Goal: Information Seeking & Learning: Check status

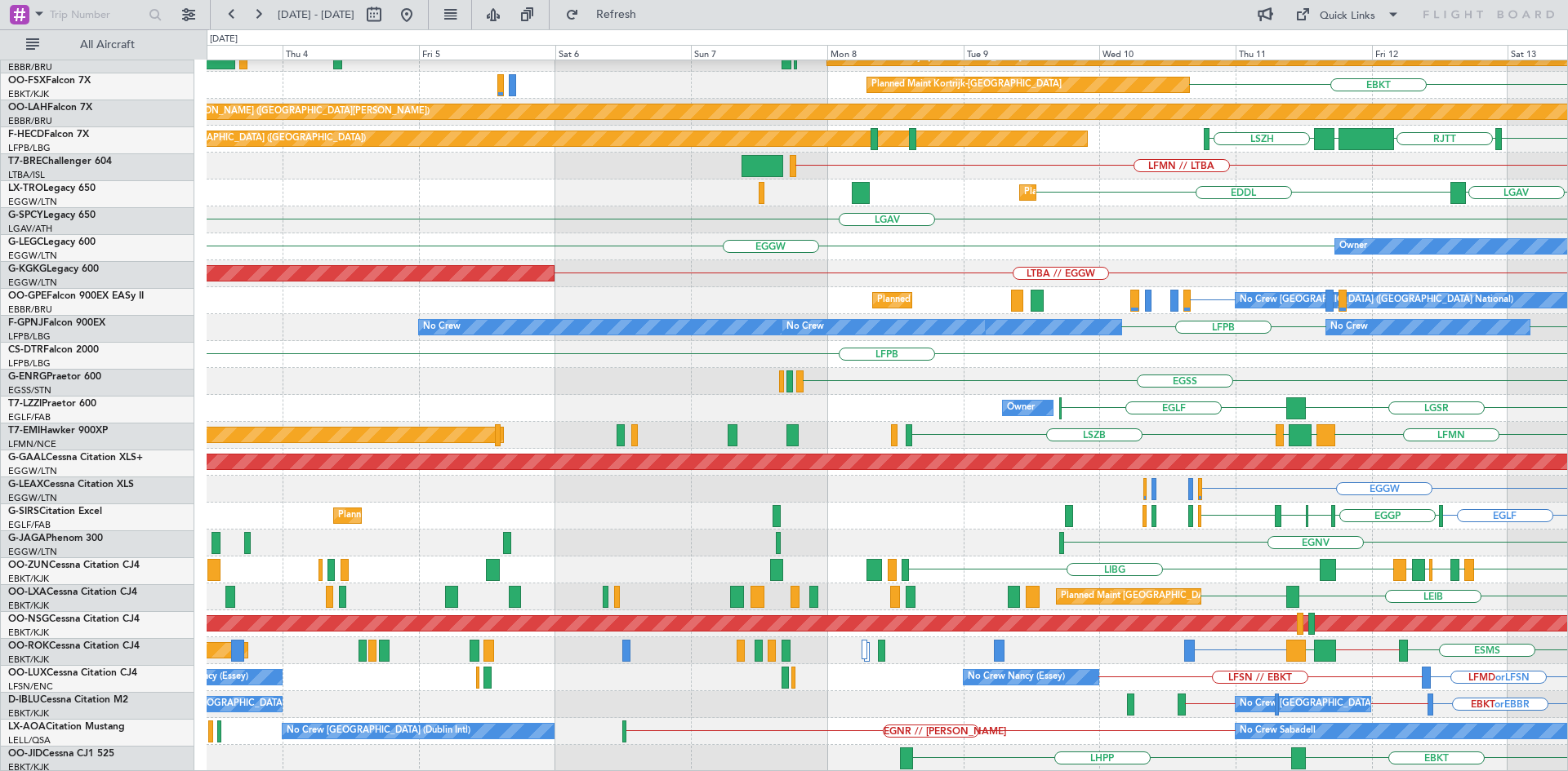
scroll to position [150, 0]
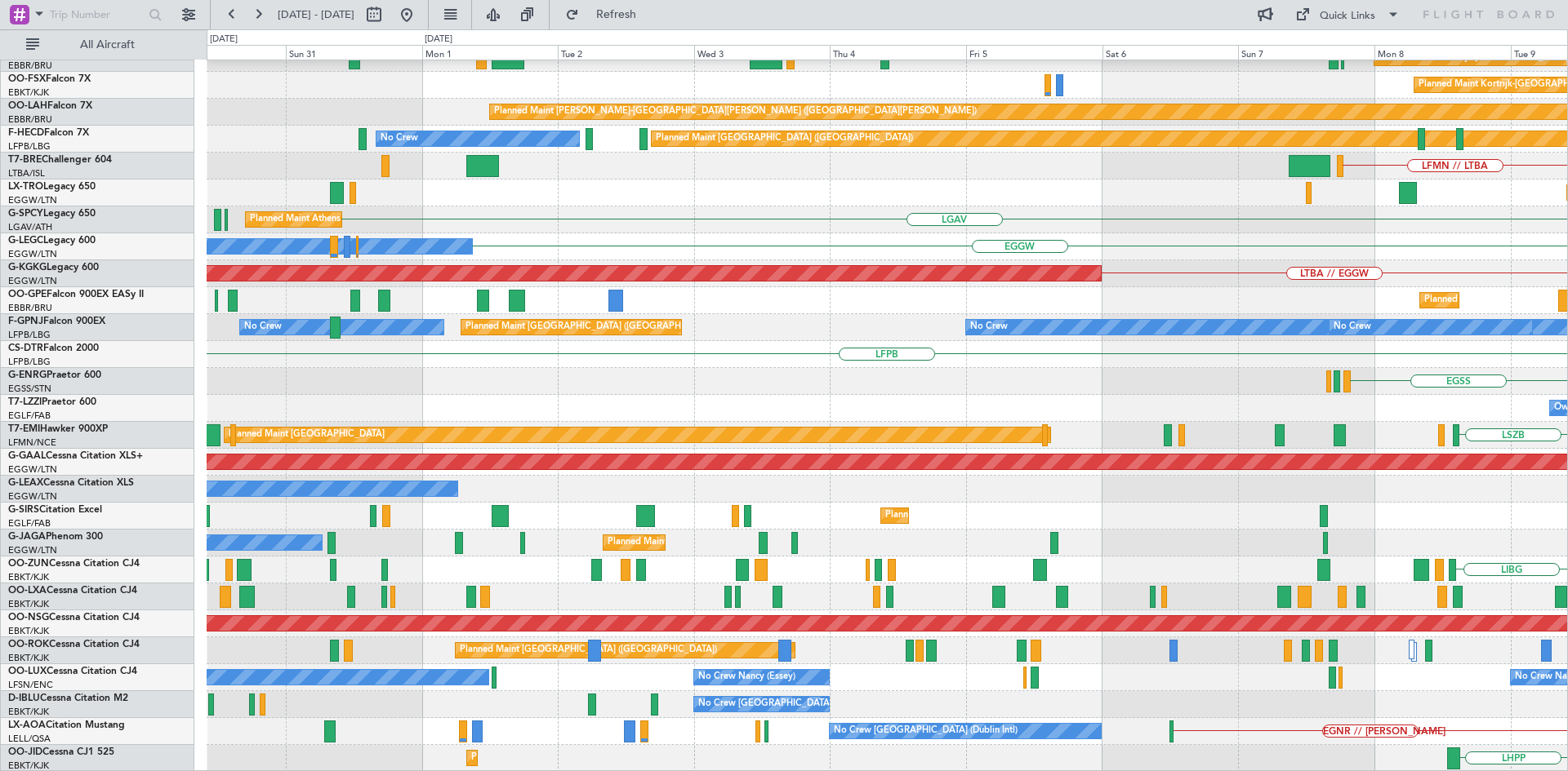
click at [1567, 313] on html "[DATE] - [DATE] Refresh Quick Links All Aircraft RJAA Planned Maint [GEOGRAPHIC…" at bounding box center [784, 386] width 1568 height 771
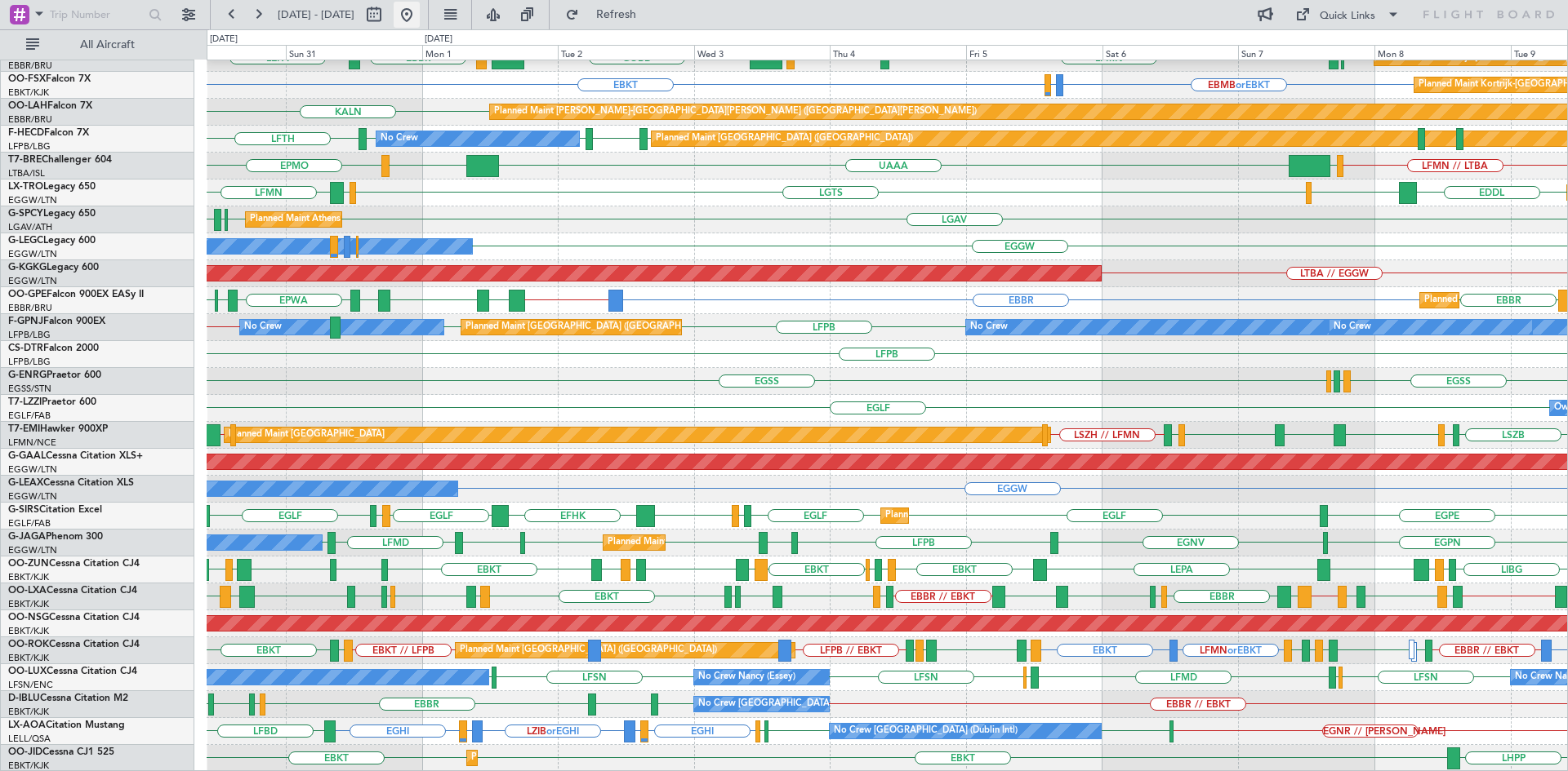
click at [420, 8] on button at bounding box center [406, 14] width 26 height 26
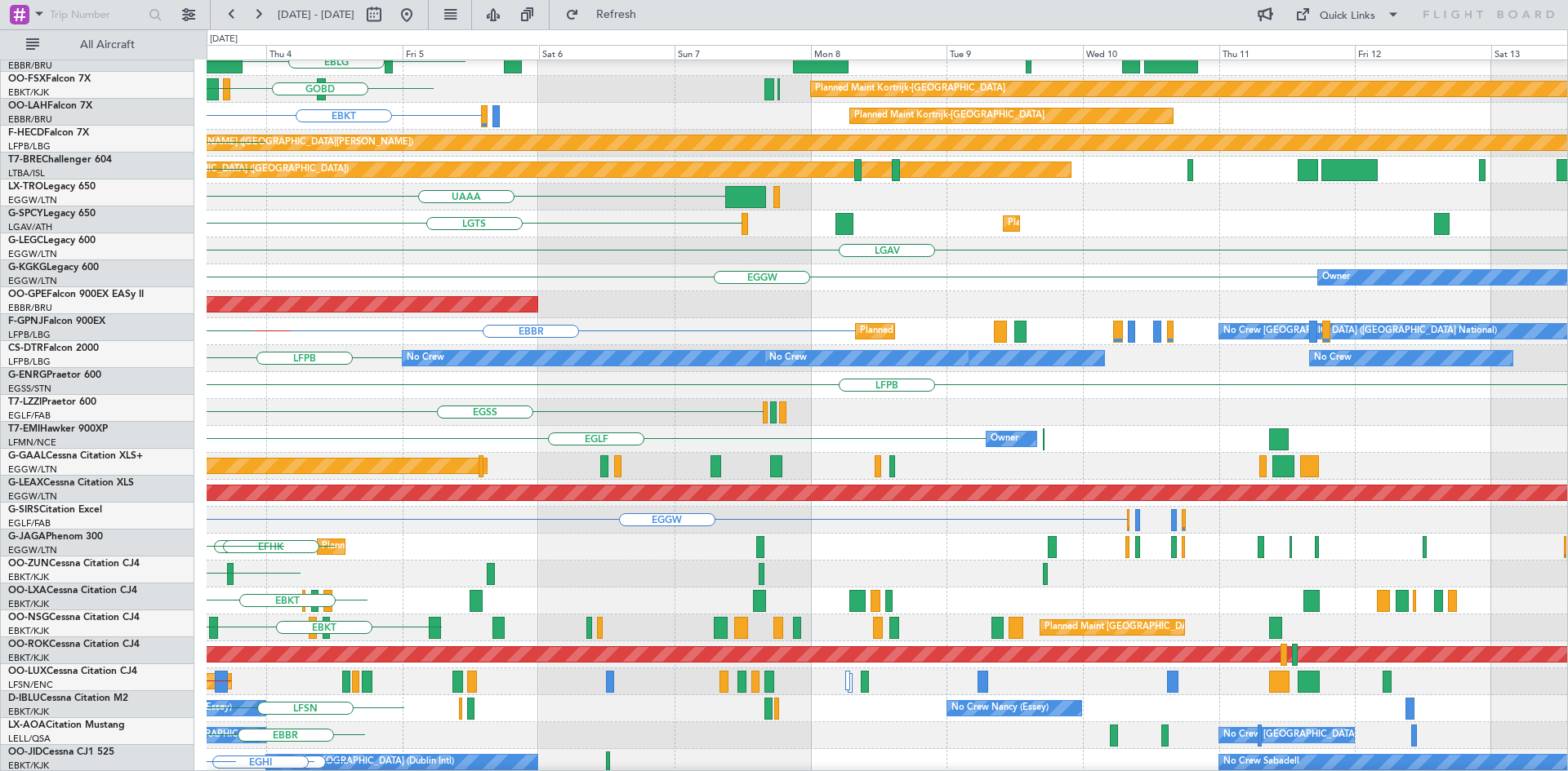
click at [0, 248] on div "Planned Maint [GEOGRAPHIC_DATA] ([GEOGRAPHIC_DATA]) EGGW Planned Maint [GEOGRAP…" at bounding box center [784, 401] width 1568 height 742
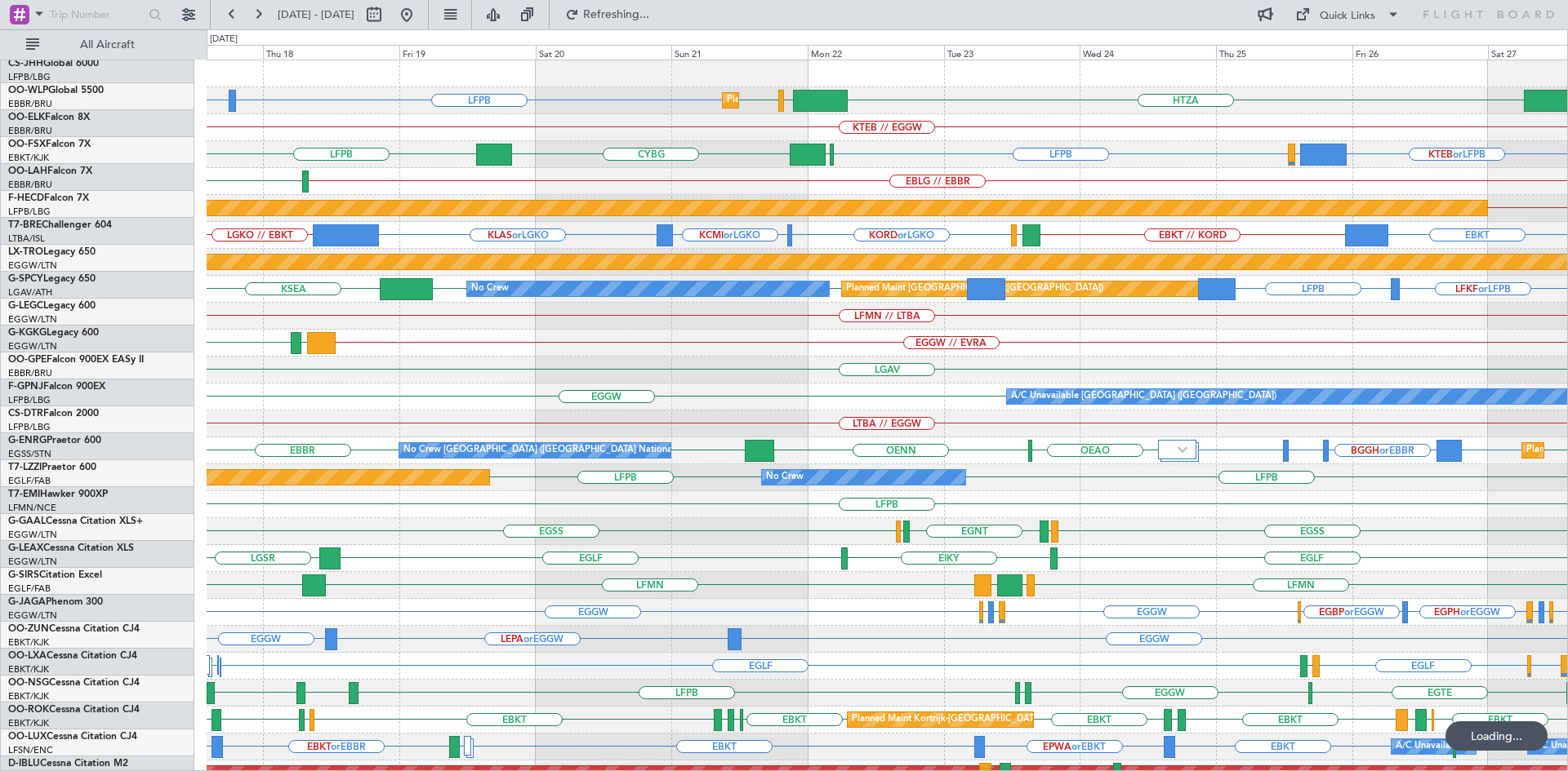
scroll to position [0, 0]
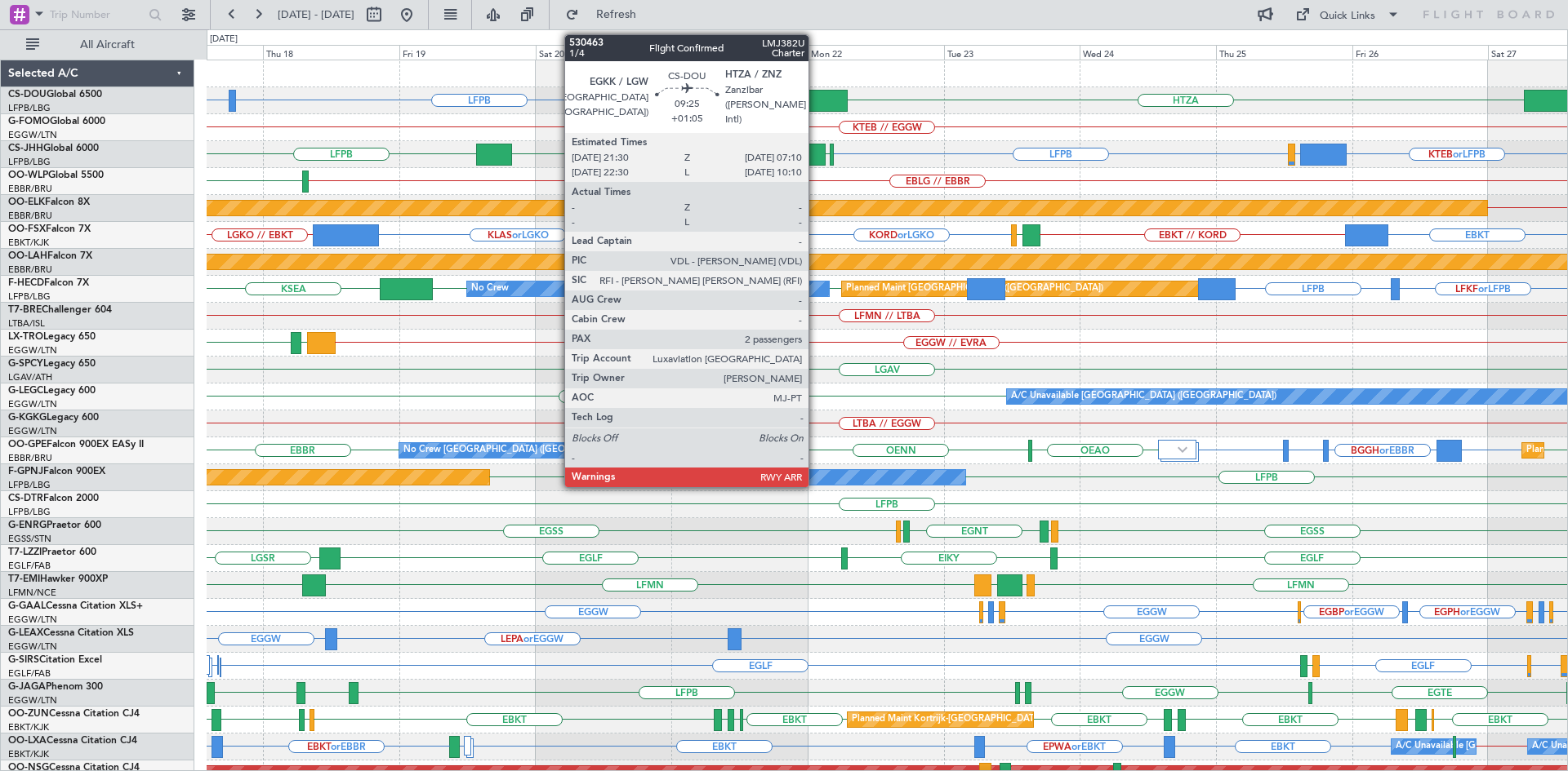
click at [817, 98] on div at bounding box center [820, 101] width 55 height 22
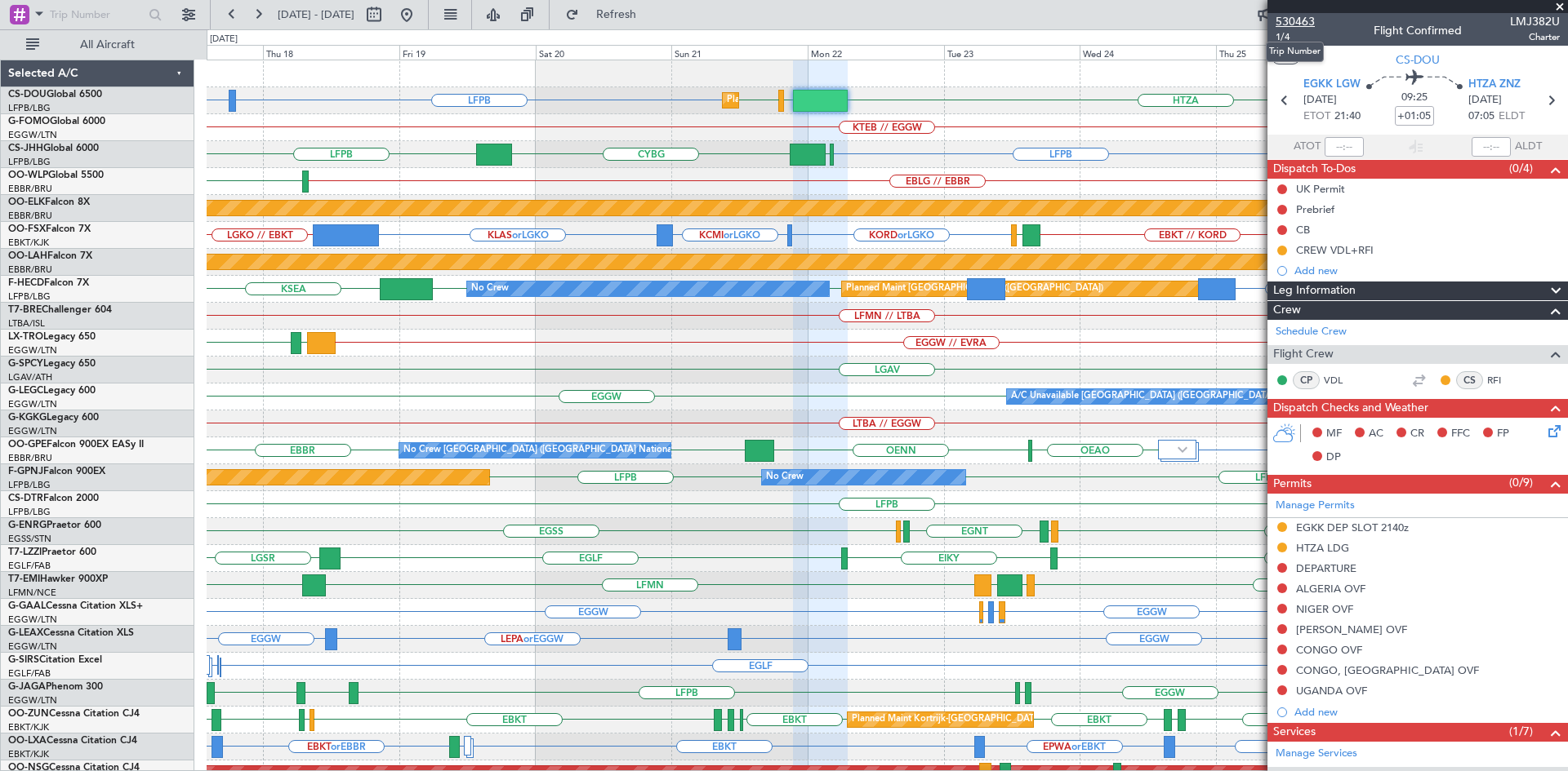
click at [1293, 20] on span "530463" at bounding box center [1295, 21] width 39 height 17
click at [1559, 7] on span at bounding box center [1559, 7] width 16 height 14
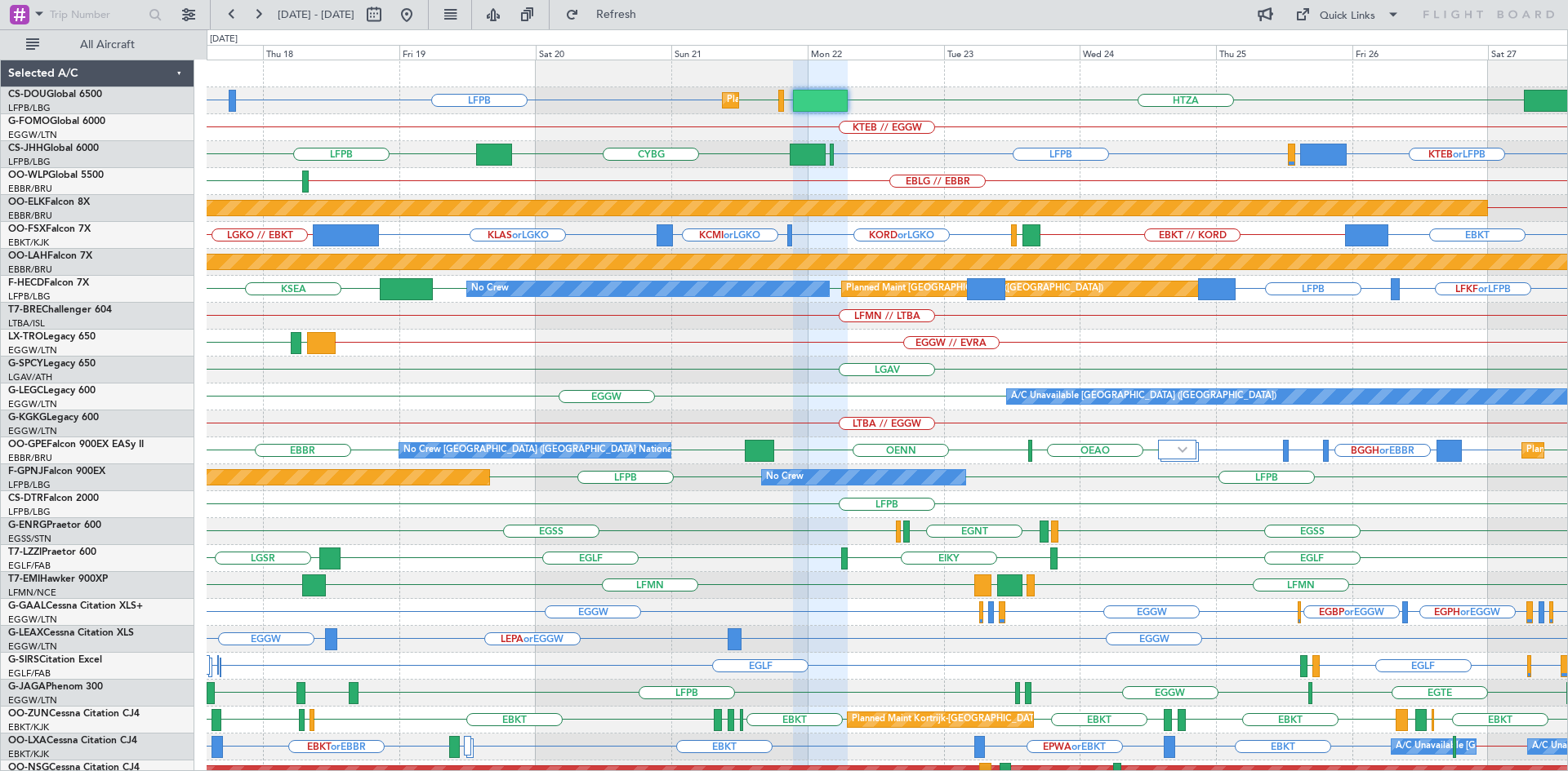
type input "0"
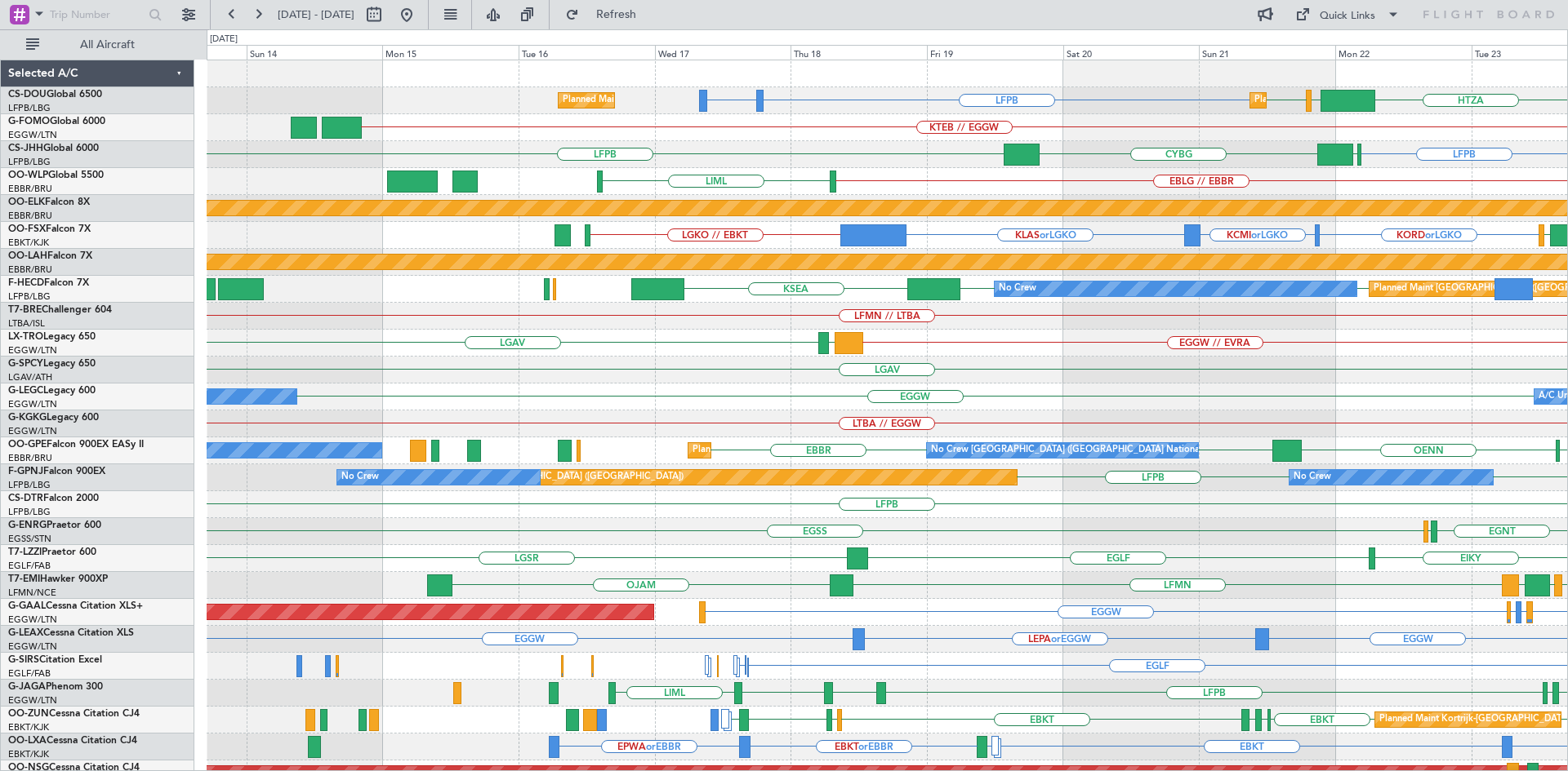
click at [1342, 403] on div "LFPB LFTH or LFPB HTZA [GEOGRAPHIC_DATA] LFPB Planned Maint [GEOGRAPHIC_DATA] (…" at bounding box center [887, 491] width 1360 height 862
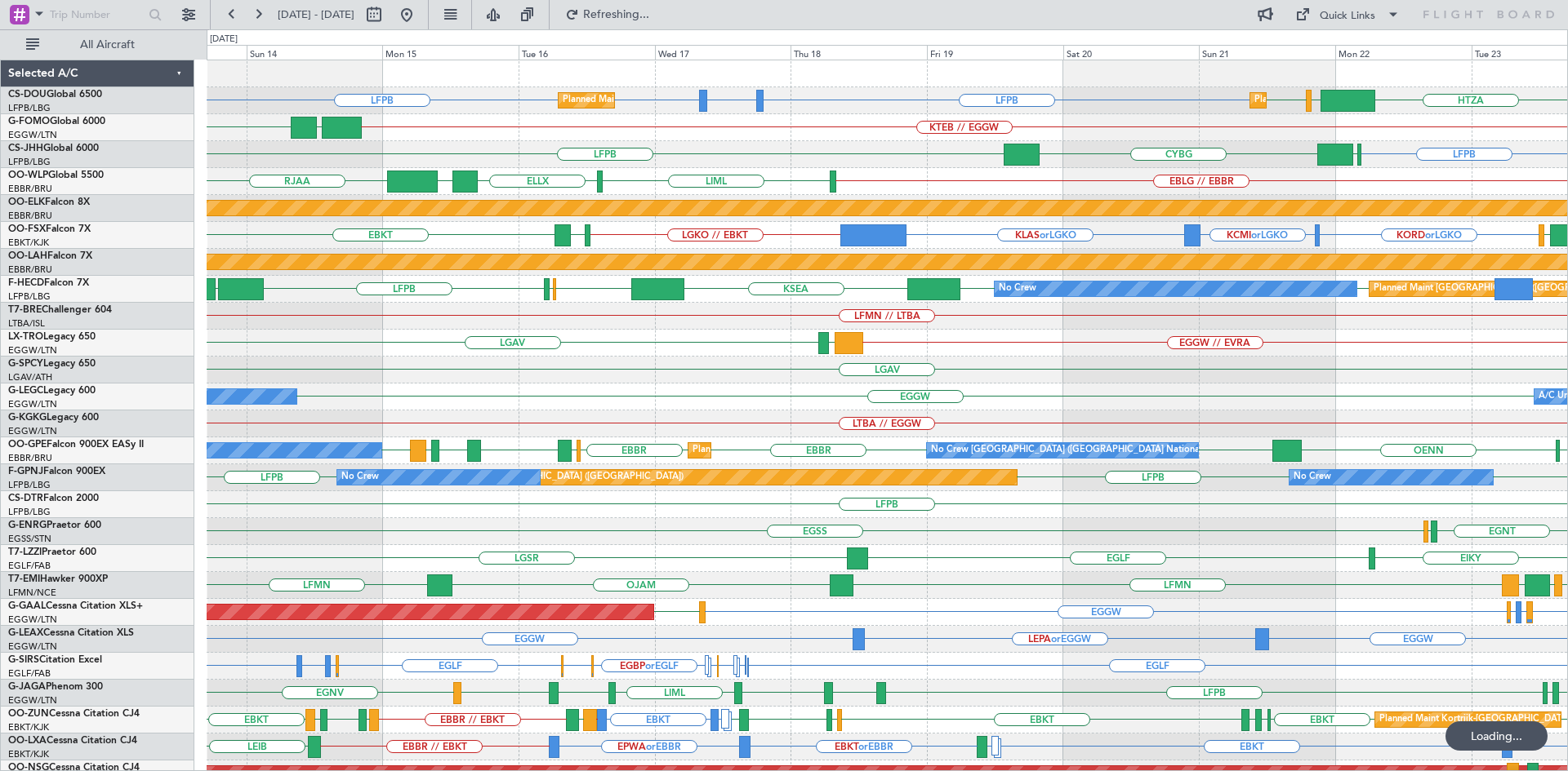
click at [420, 15] on button at bounding box center [406, 14] width 26 height 26
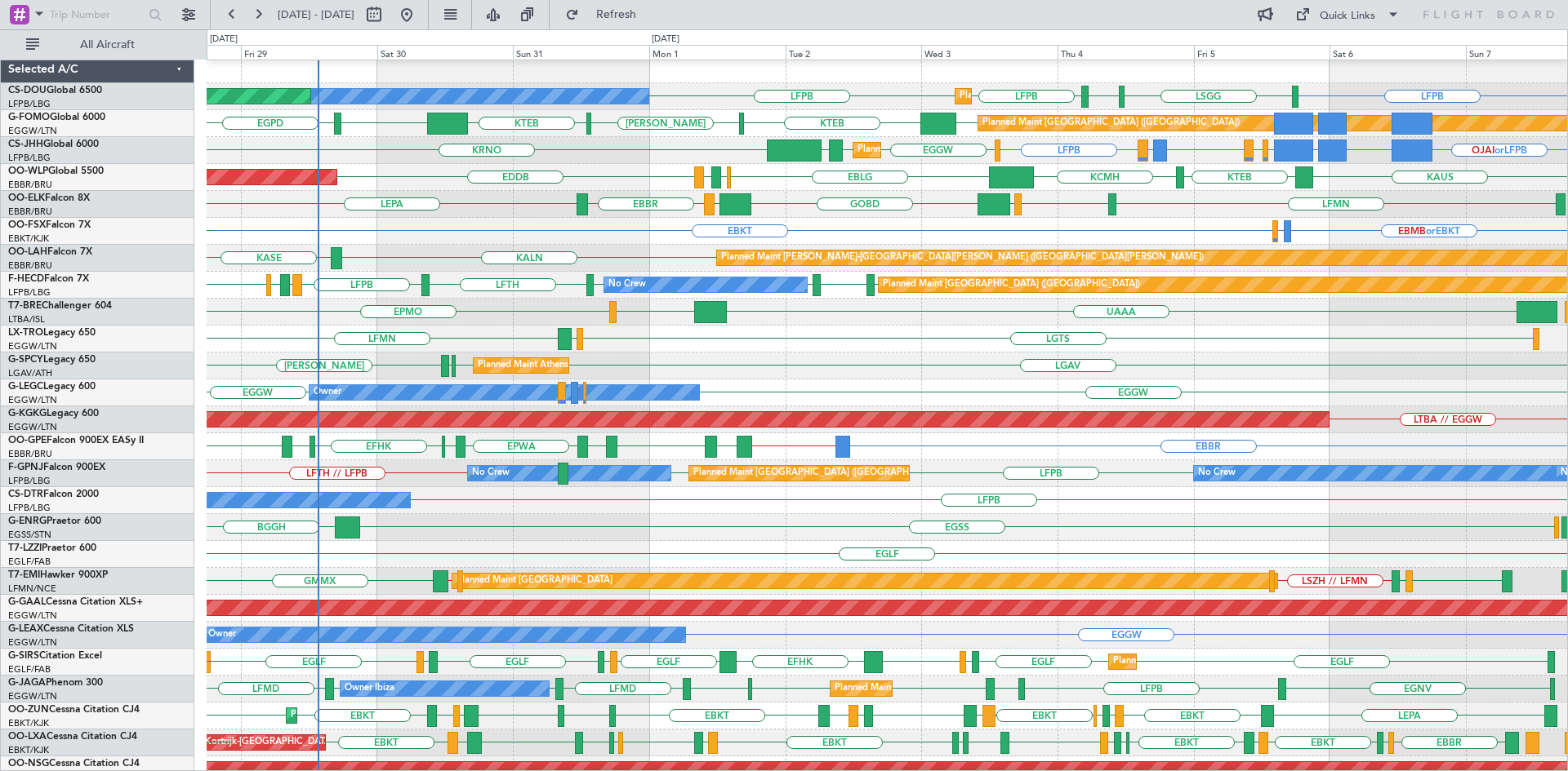
click at [526, 255] on div "Planned Maint [PERSON_NAME]-[GEOGRAPHIC_DATA][PERSON_NAME] ([GEOGRAPHIC_DATA][P…" at bounding box center [887, 259] width 1360 height 27
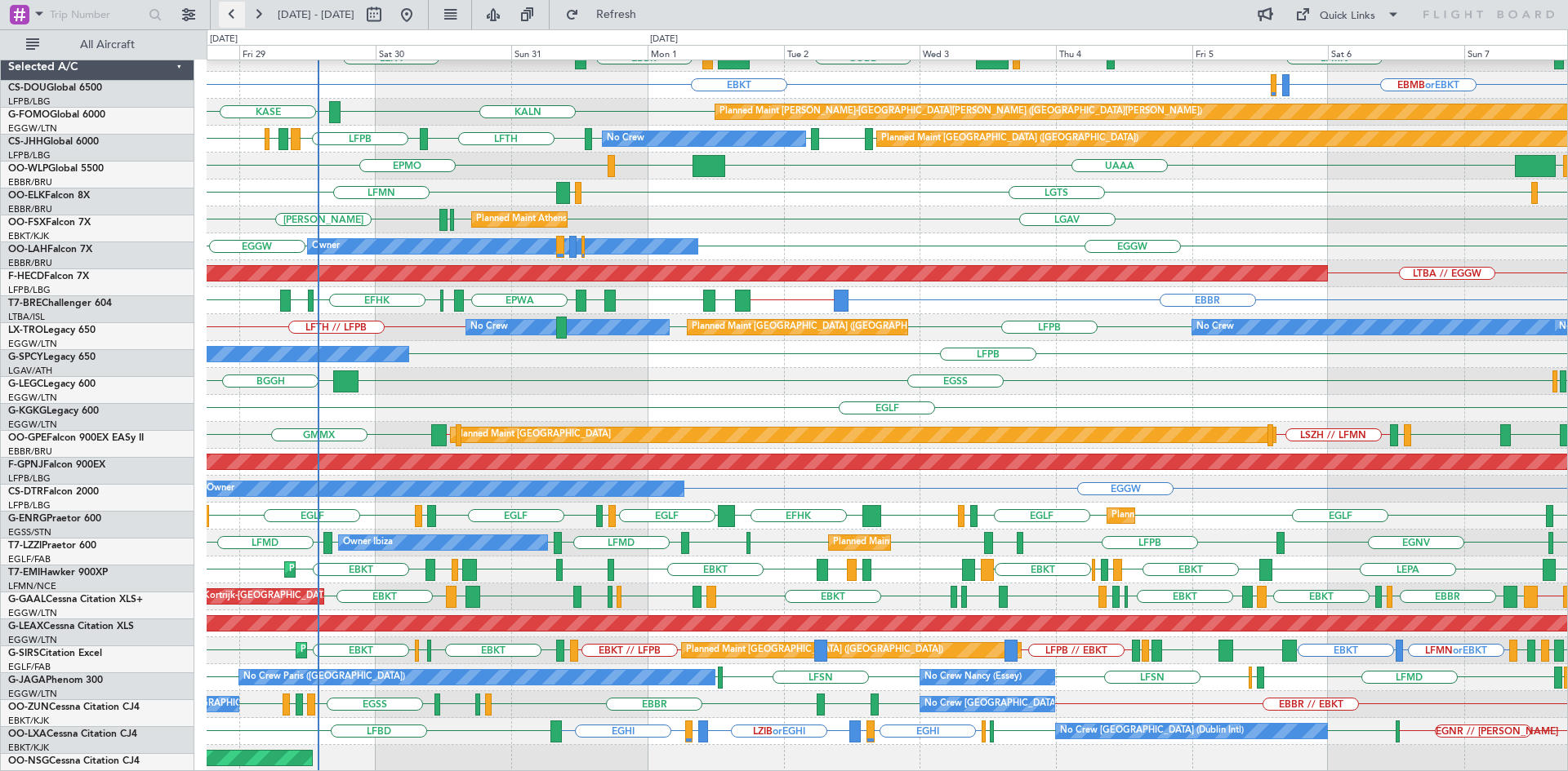
scroll to position [150, 0]
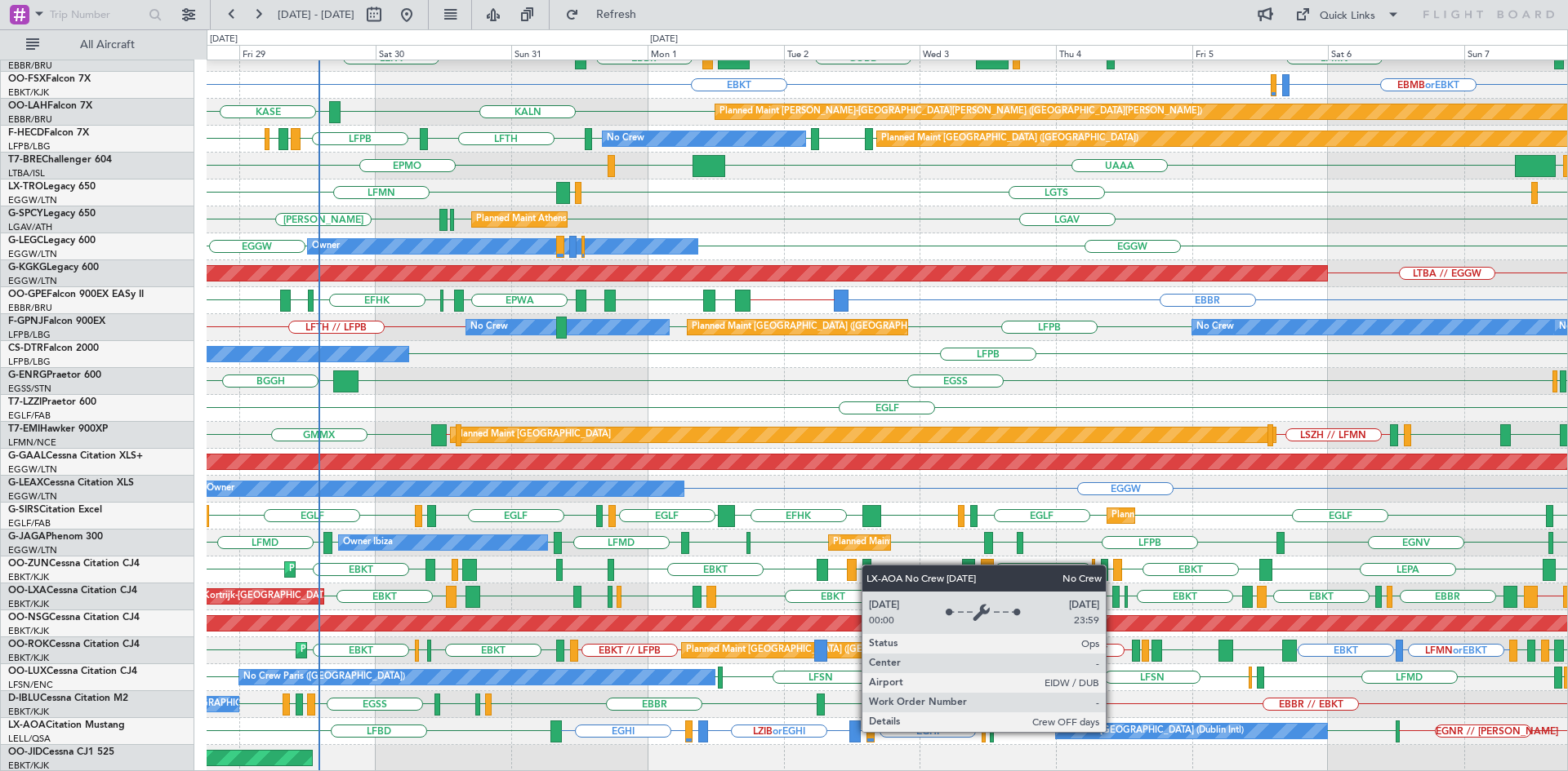
click at [1113, 731] on div "No Crew [GEOGRAPHIC_DATA] (Dublin Intl)" at bounding box center [1152, 731] width 184 height 25
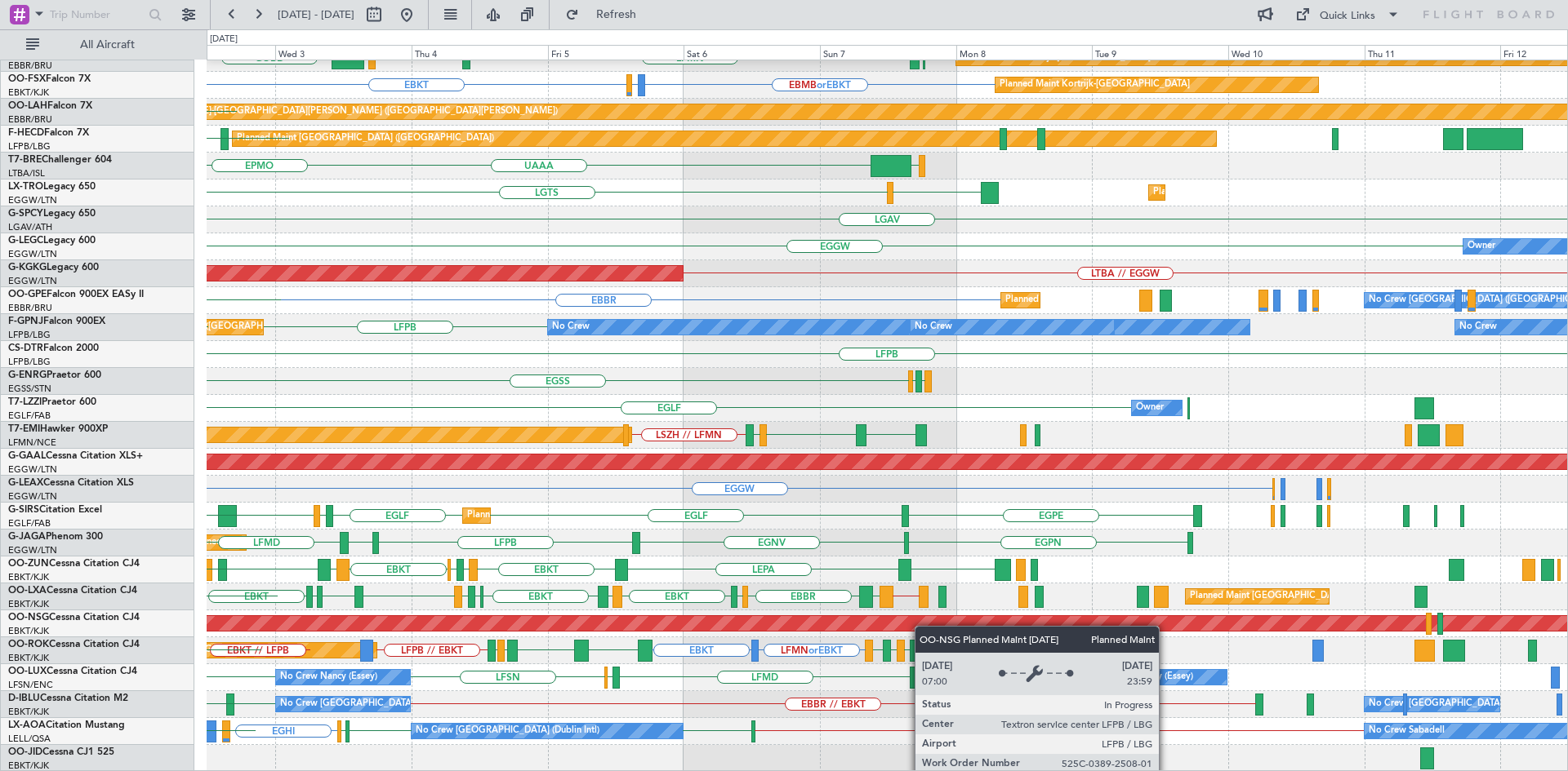
click at [757, 627] on div "[PERSON_NAME] KTEB KCMH EBLG [GEOGRAPHIC_DATA] LIRZ EDDB [GEOGRAPHIC_DATA] LFMN…" at bounding box center [887, 340] width 1360 height 862
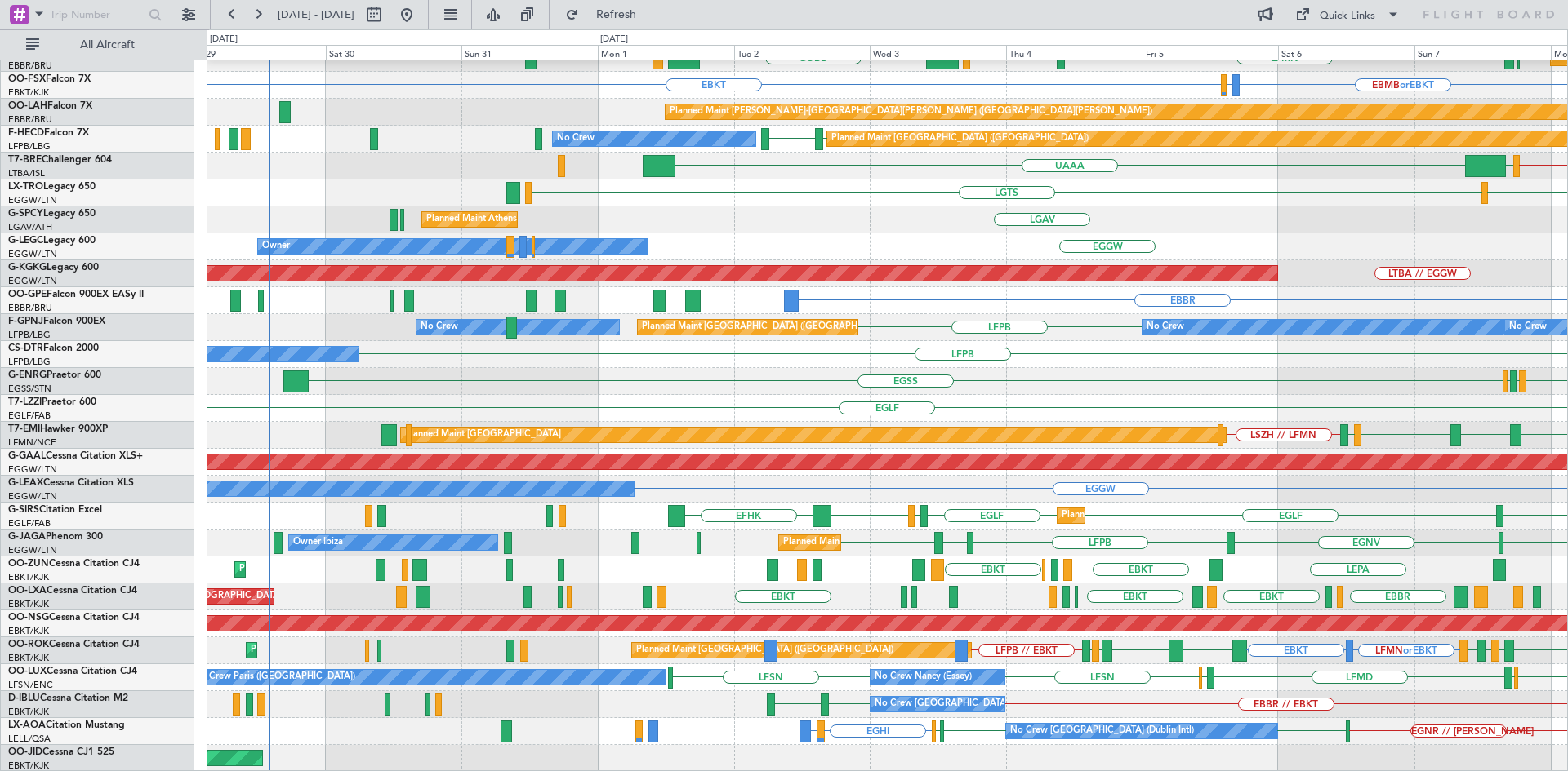
click at [1233, 458] on div "[PERSON_NAME] KTEB KCMH EBLG Planned Maint [GEOGRAPHIC_DATA] ([GEOGRAPHIC_DATA]…" at bounding box center [887, 340] width 1360 height 862
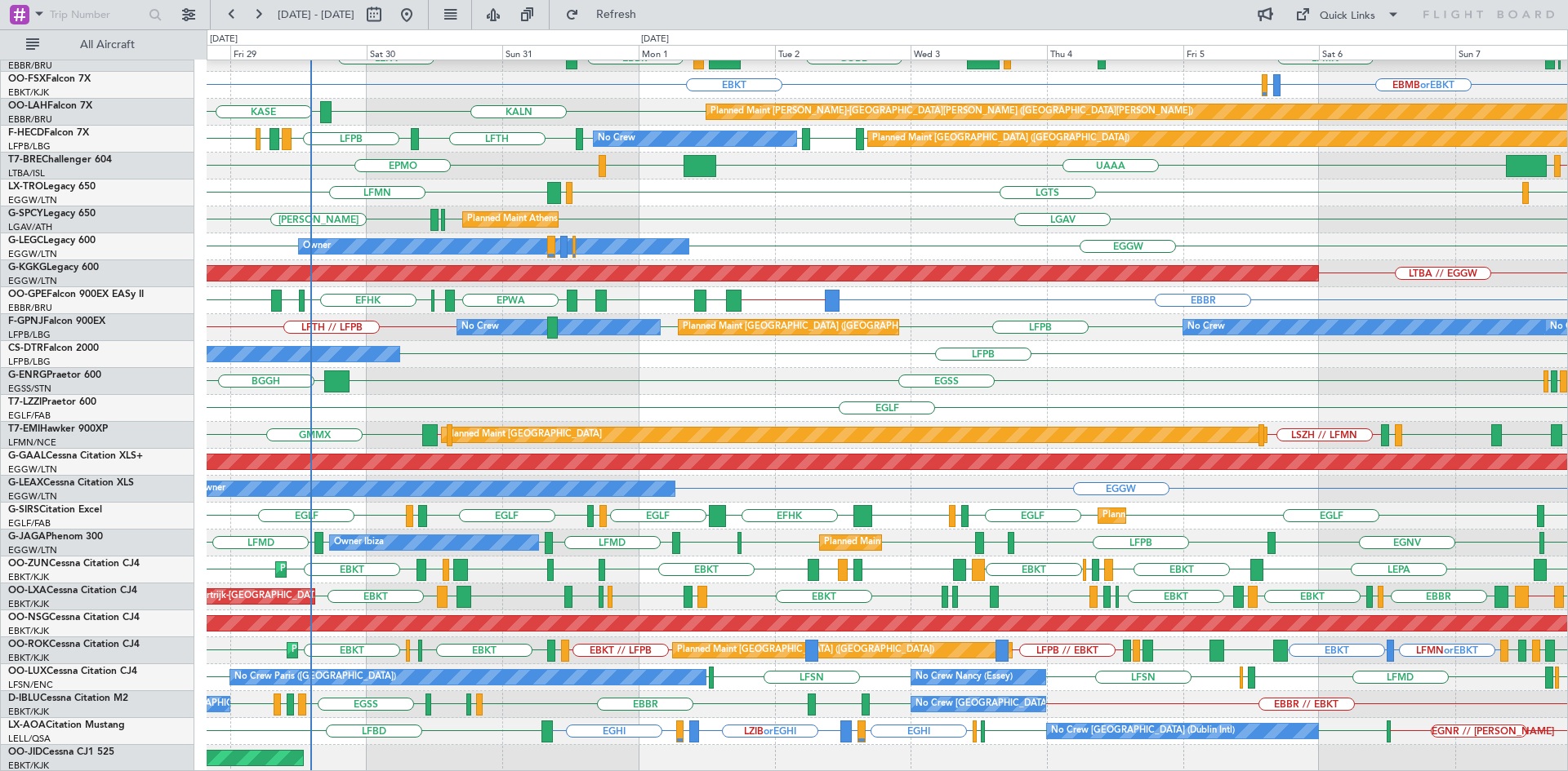
click at [732, 346] on div "EDDB [PERSON_NAME] KTEB KCMH EBLG [GEOGRAPHIC_DATA] LIRZ Planned Maint [GEOGRAP…" at bounding box center [887, 340] width 1360 height 862
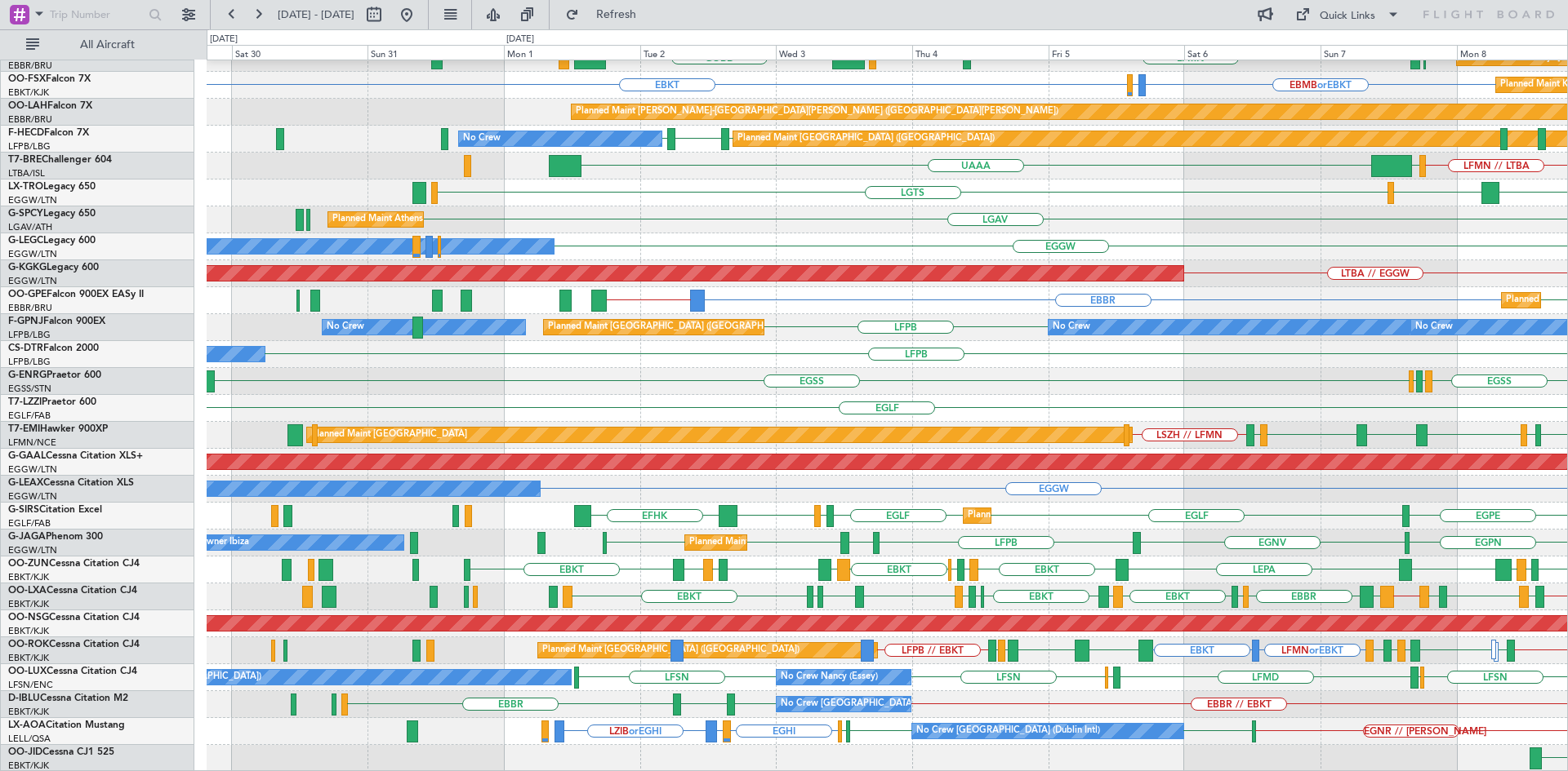
click at [986, 434] on div "KTEB KCMH EBLG ELLX [PERSON_NAME] LIML LTCG RJAA Planned Maint [GEOGRAPHIC_DATA…" at bounding box center [887, 340] width 1360 height 862
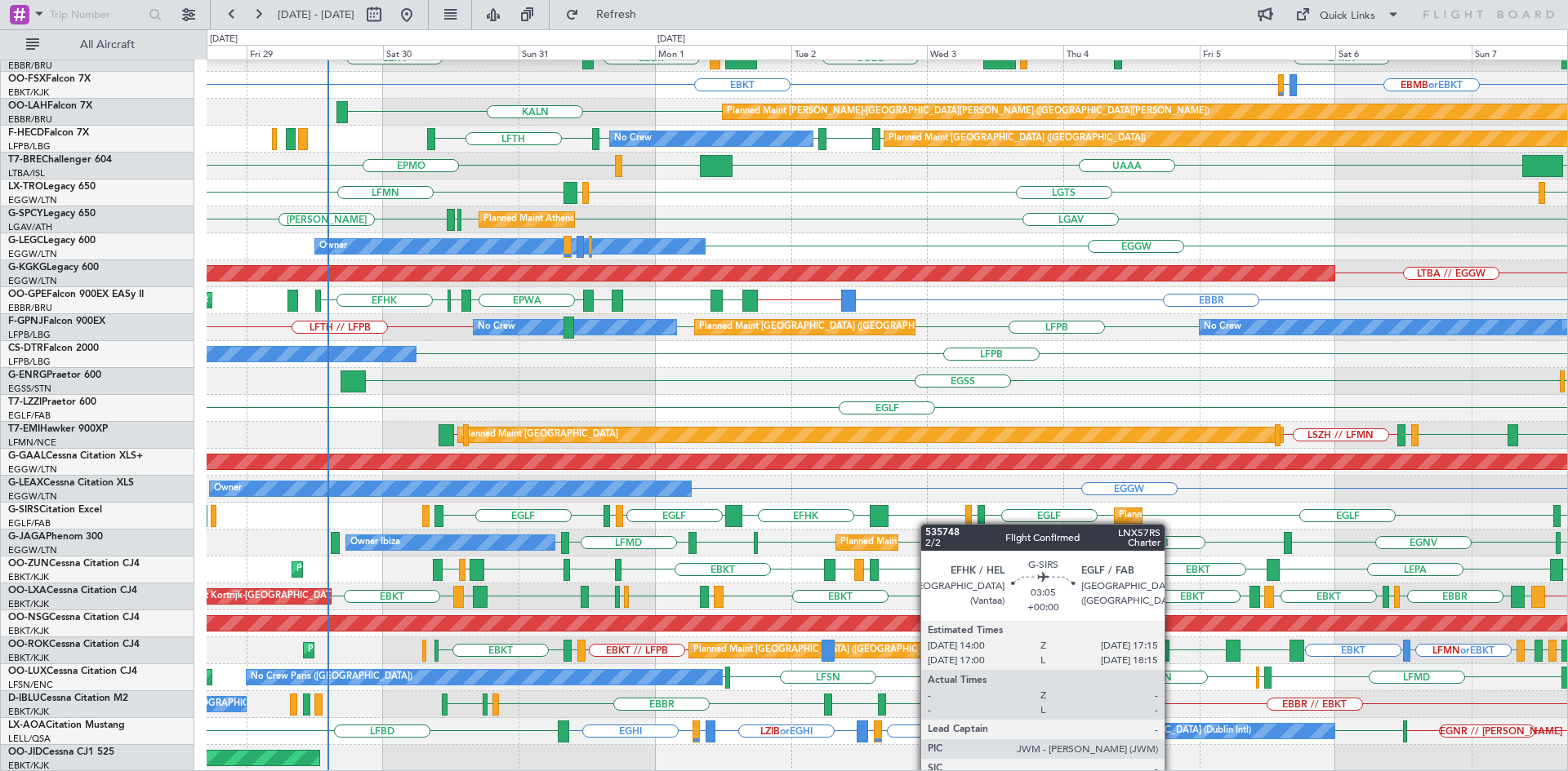
click at [884, 507] on div "KTEB KCMH EBLG [GEOGRAPHIC_DATA] LIRZ EDDB [PERSON_NAME] Planned Maint [GEOGRAP…" at bounding box center [887, 340] width 1360 height 862
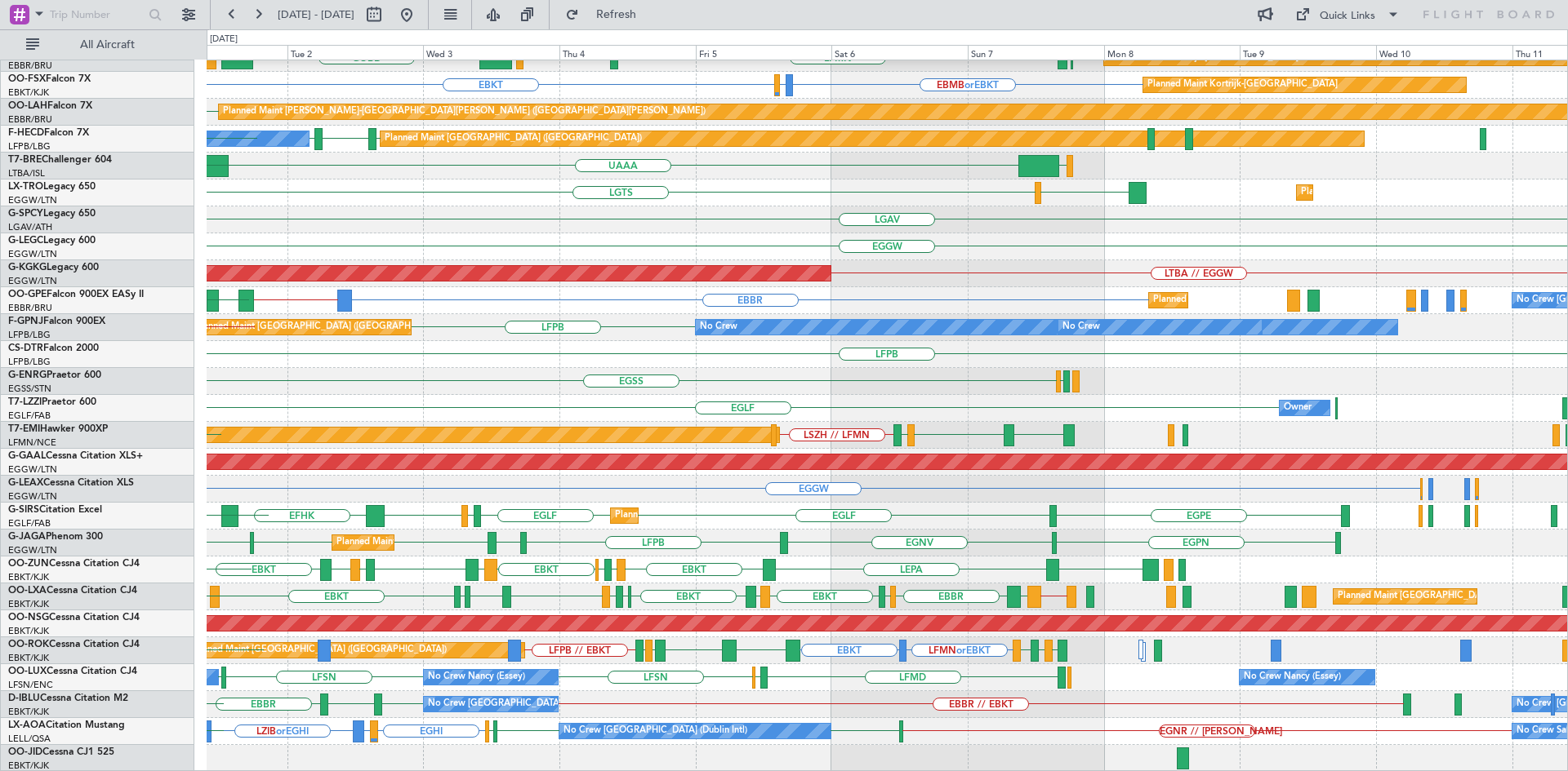
click at [708, 530] on div "Planned Maint [GEOGRAPHIC_DATA] ([GEOGRAPHIC_DATA]) LFPB [GEOGRAPHIC_DATA] EGGW…" at bounding box center [887, 544] width 1360 height 27
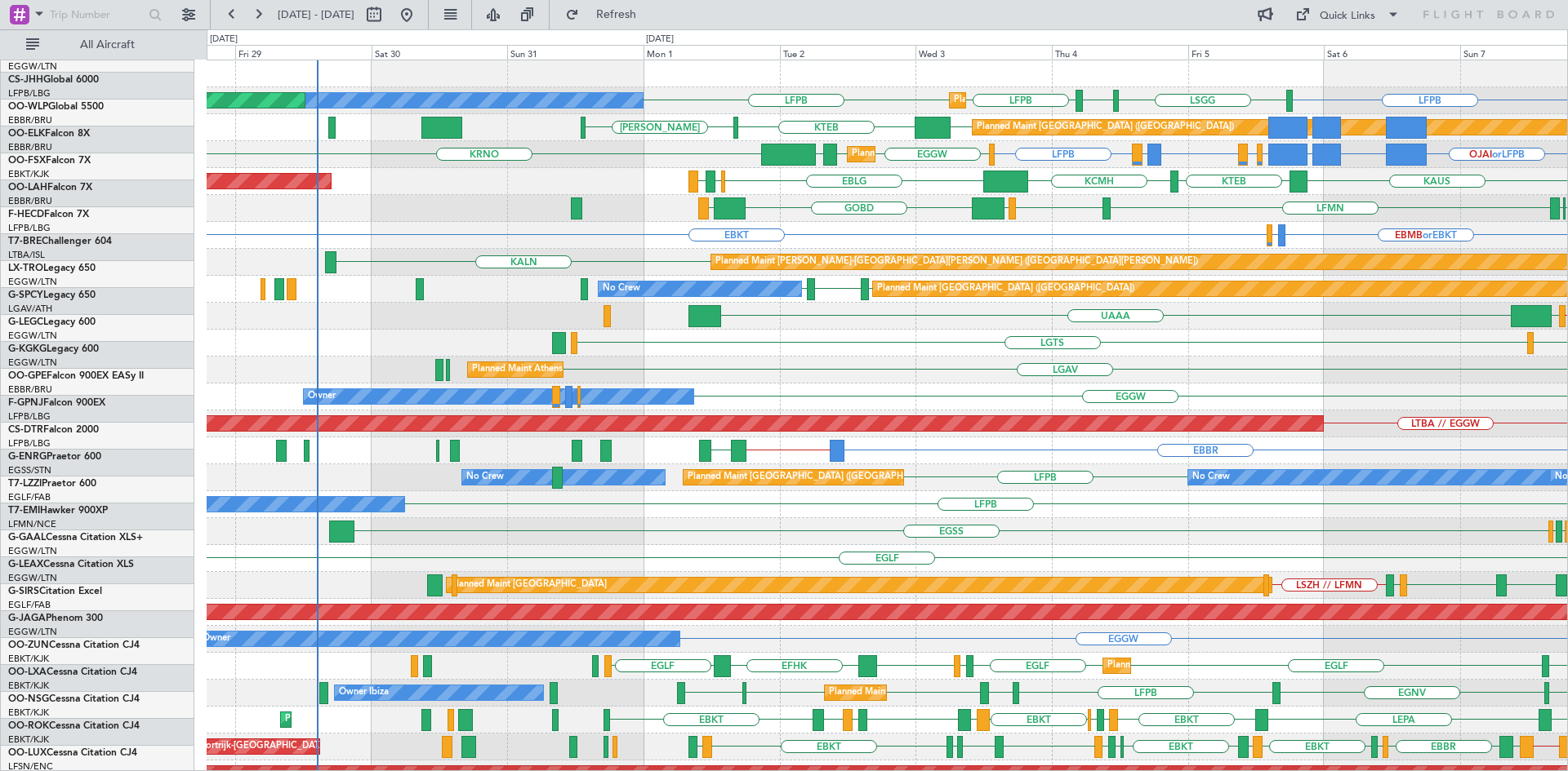
scroll to position [0, 0]
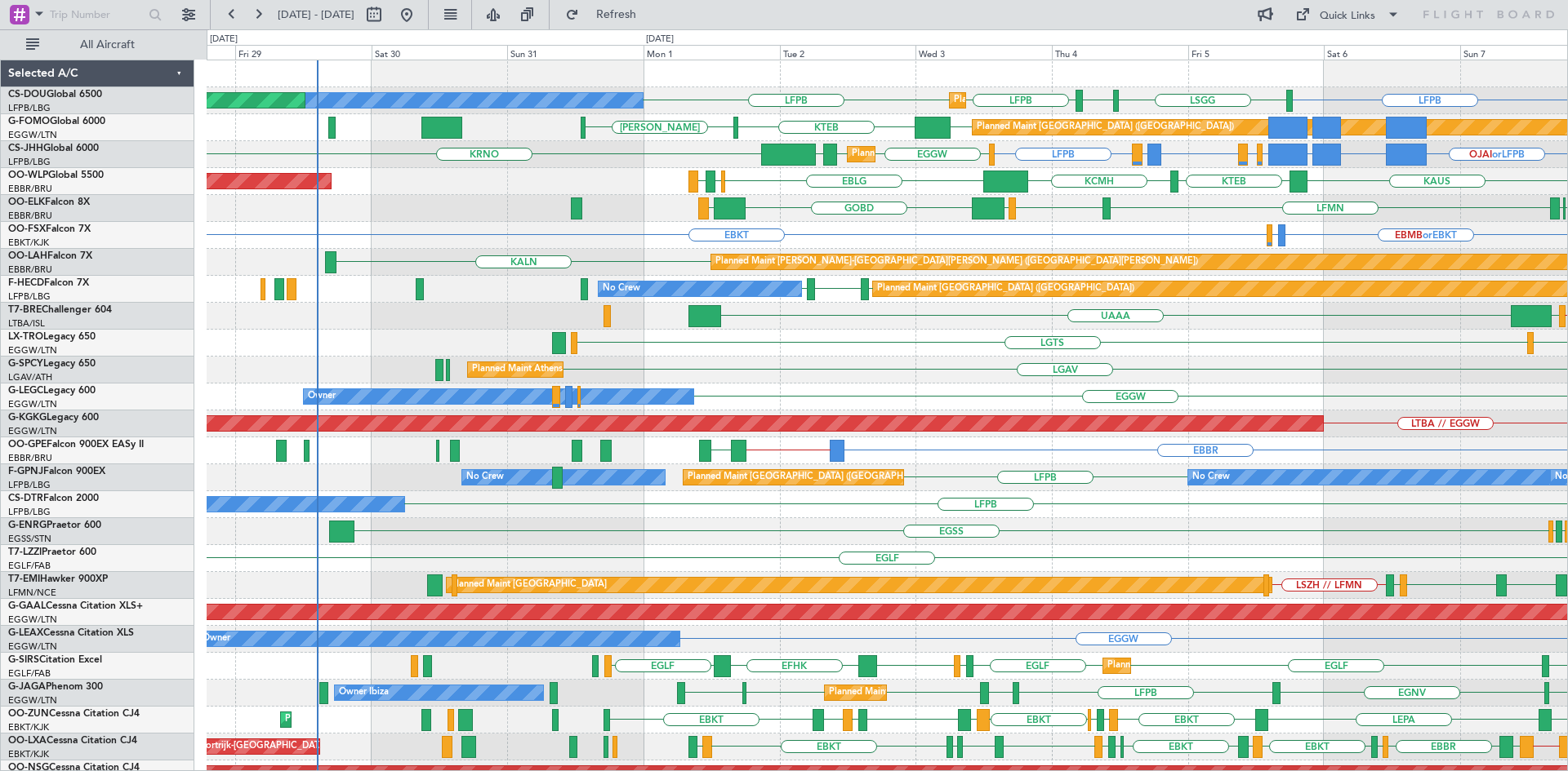
click at [876, 448] on div "LFPB [GEOGRAPHIC_DATA] LIML LFPB LFPB Planned Maint [GEOGRAPHIC_DATA] ([GEOGRAP…" at bounding box center [887, 491] width 1360 height 862
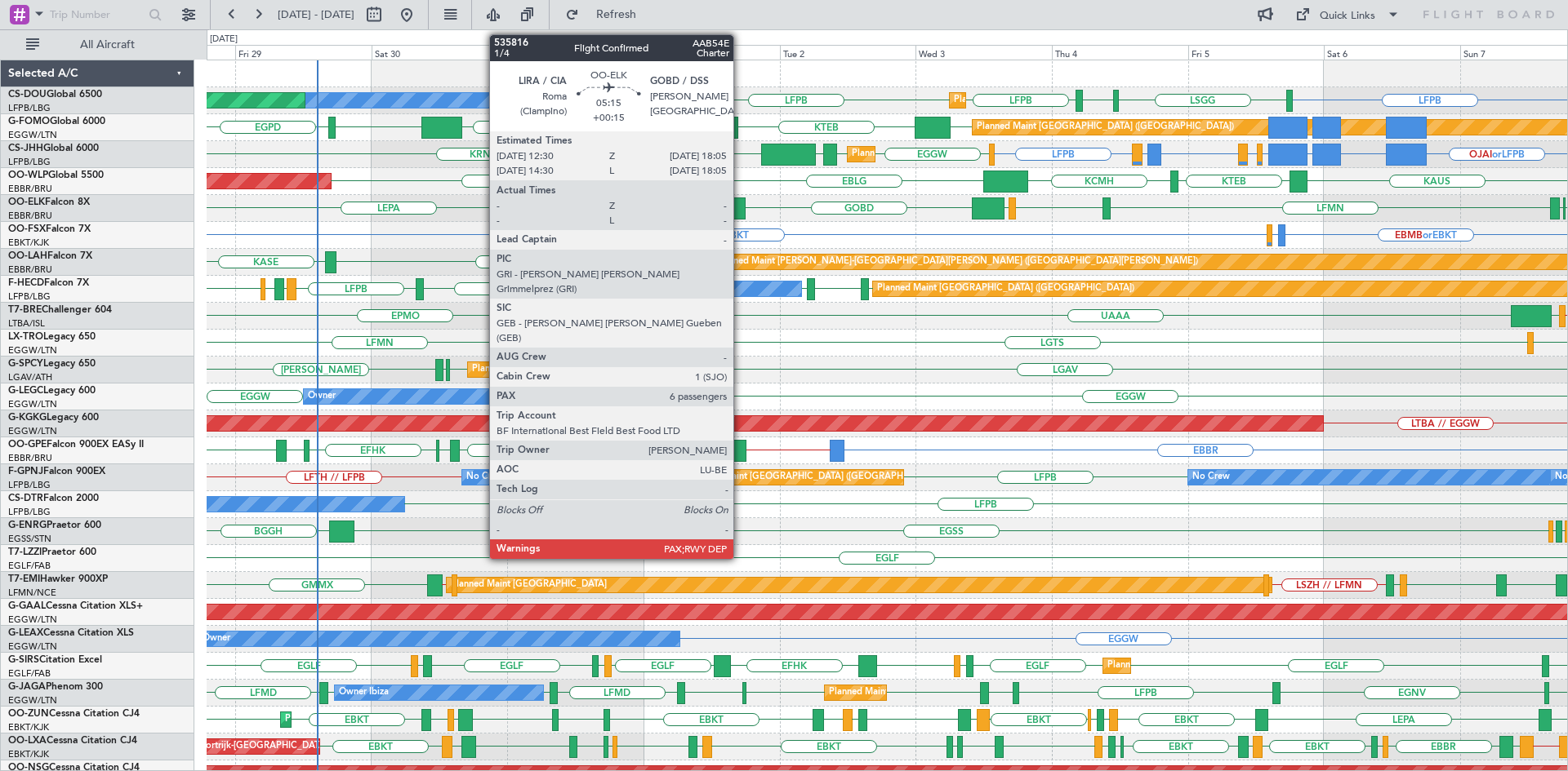
click at [741, 199] on div at bounding box center [729, 208] width 31 height 22
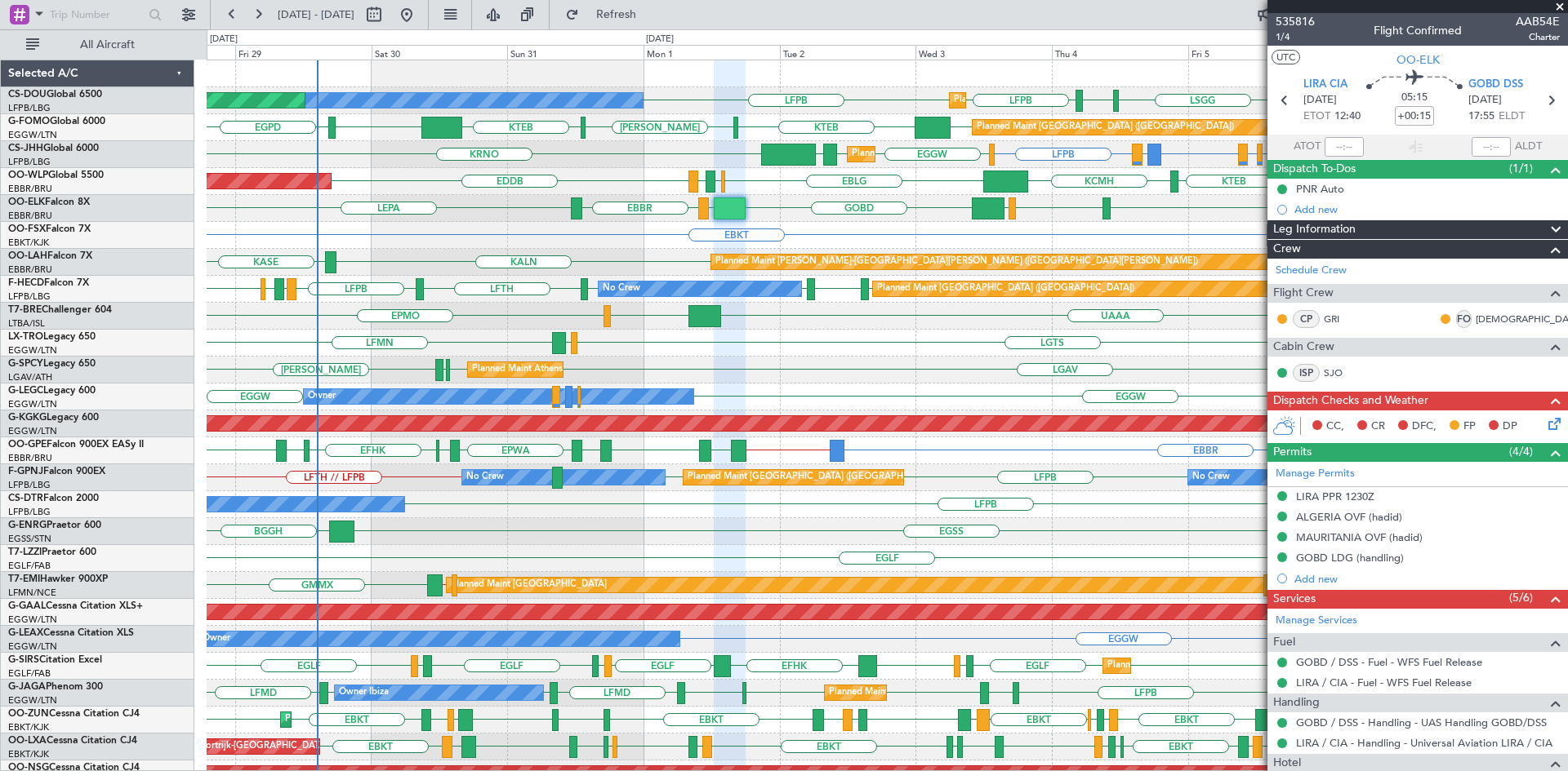
click at [1557, 9] on span at bounding box center [1559, 7] width 16 height 14
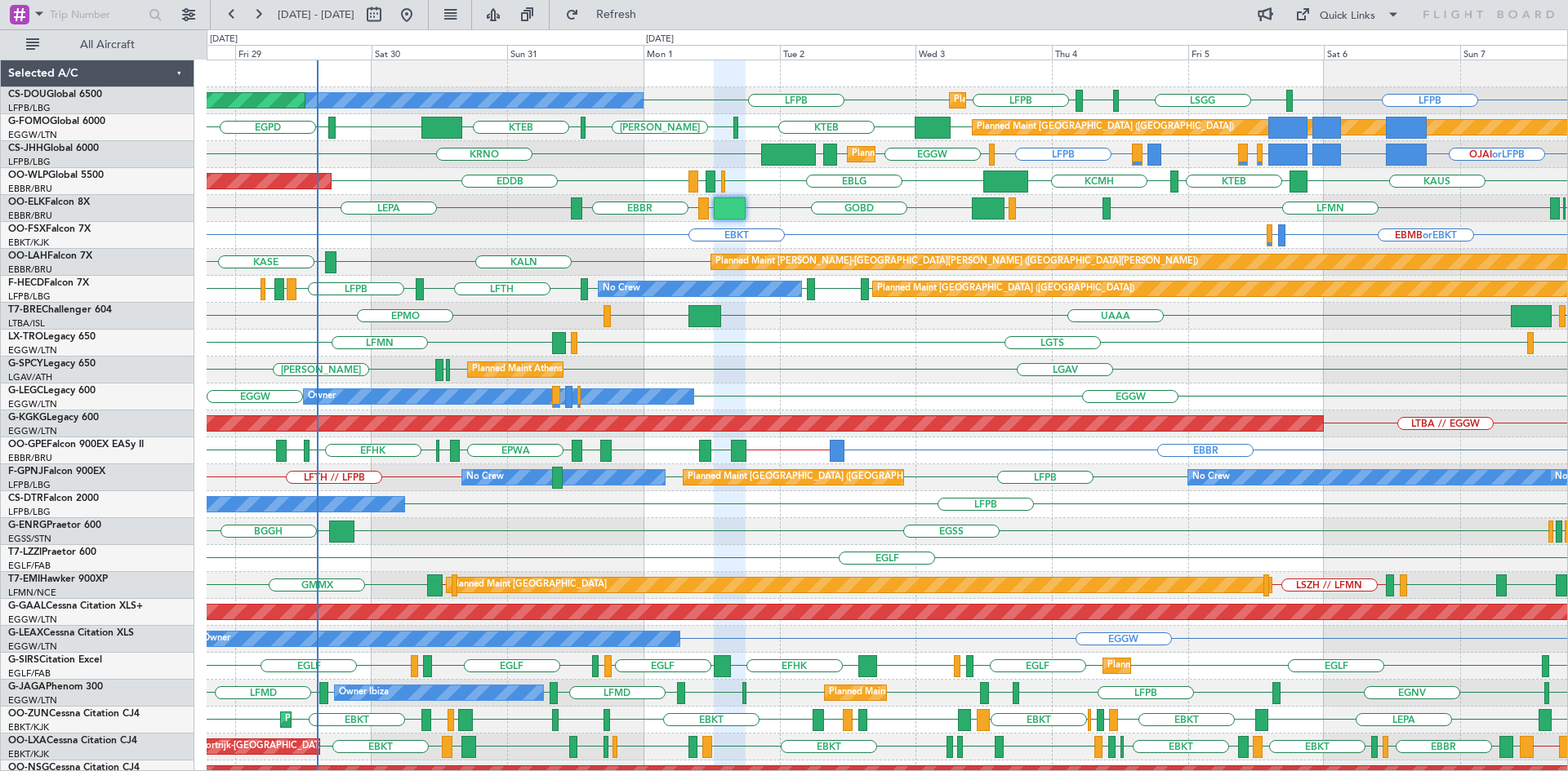
click at [1559, 7] on span at bounding box center [1559, 7] width 16 height 14
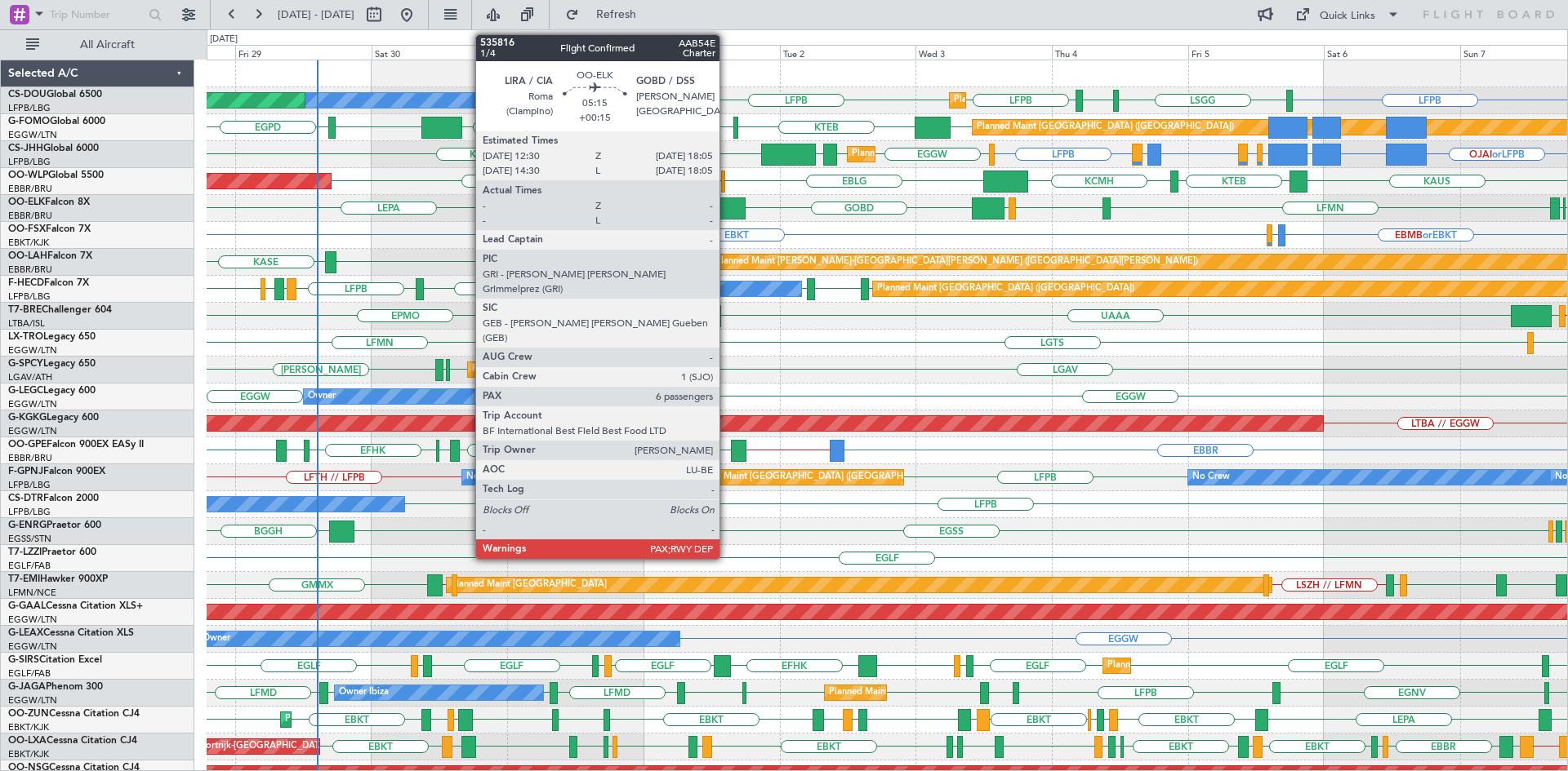
click at [727, 215] on div at bounding box center [729, 208] width 31 height 22
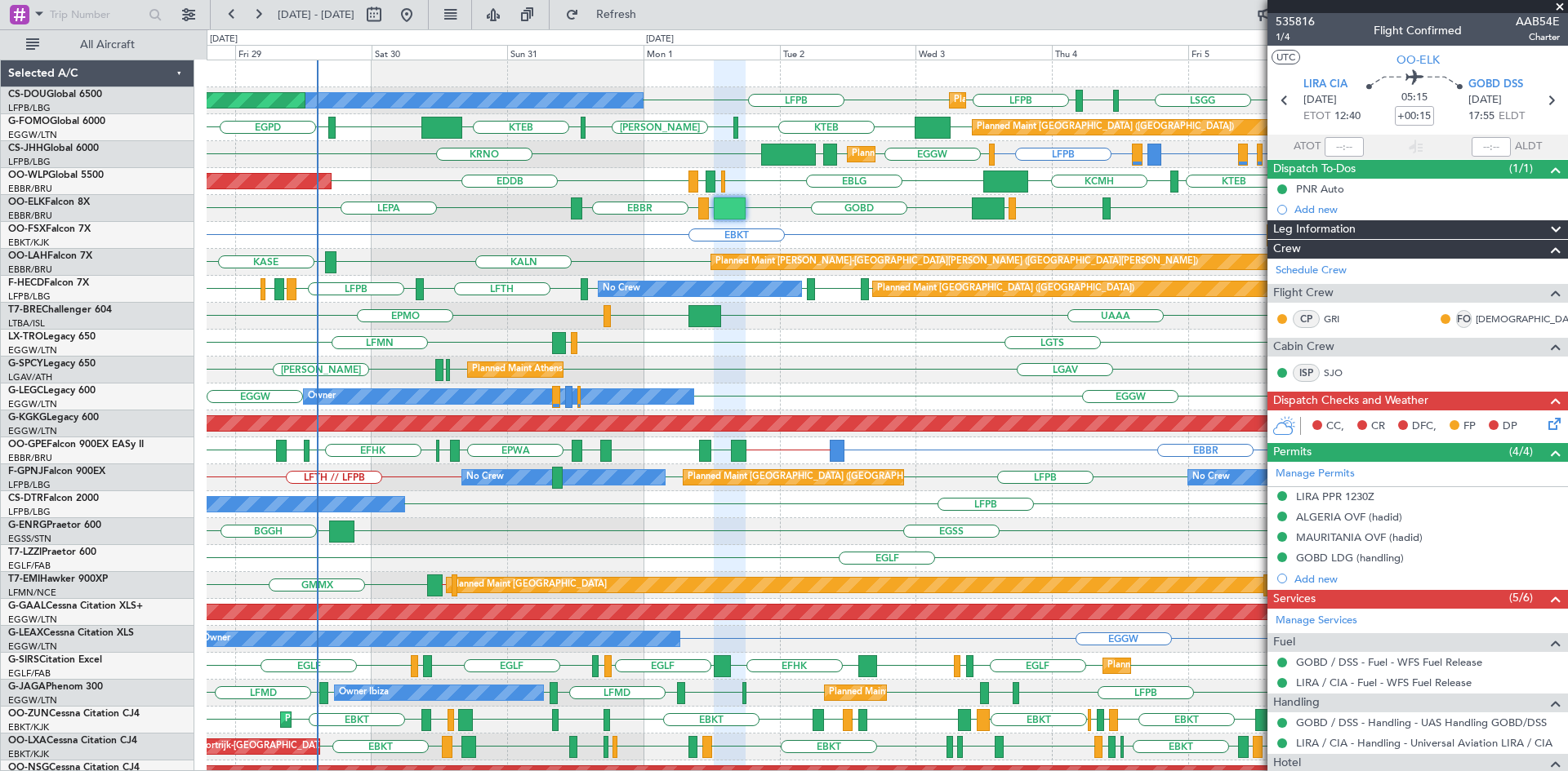
click at [1561, 12] on span at bounding box center [1559, 7] width 16 height 14
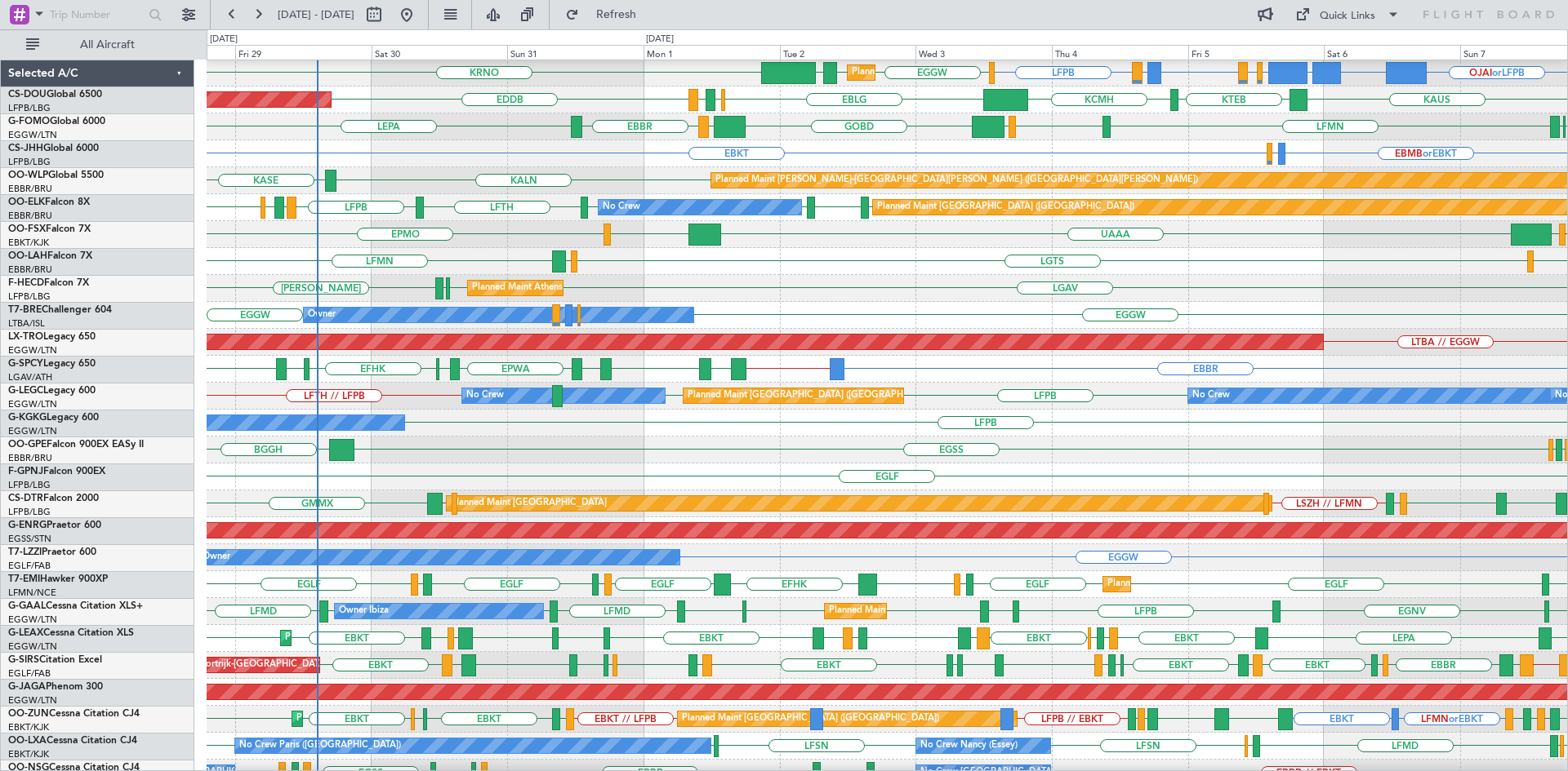
scroll to position [150, 0]
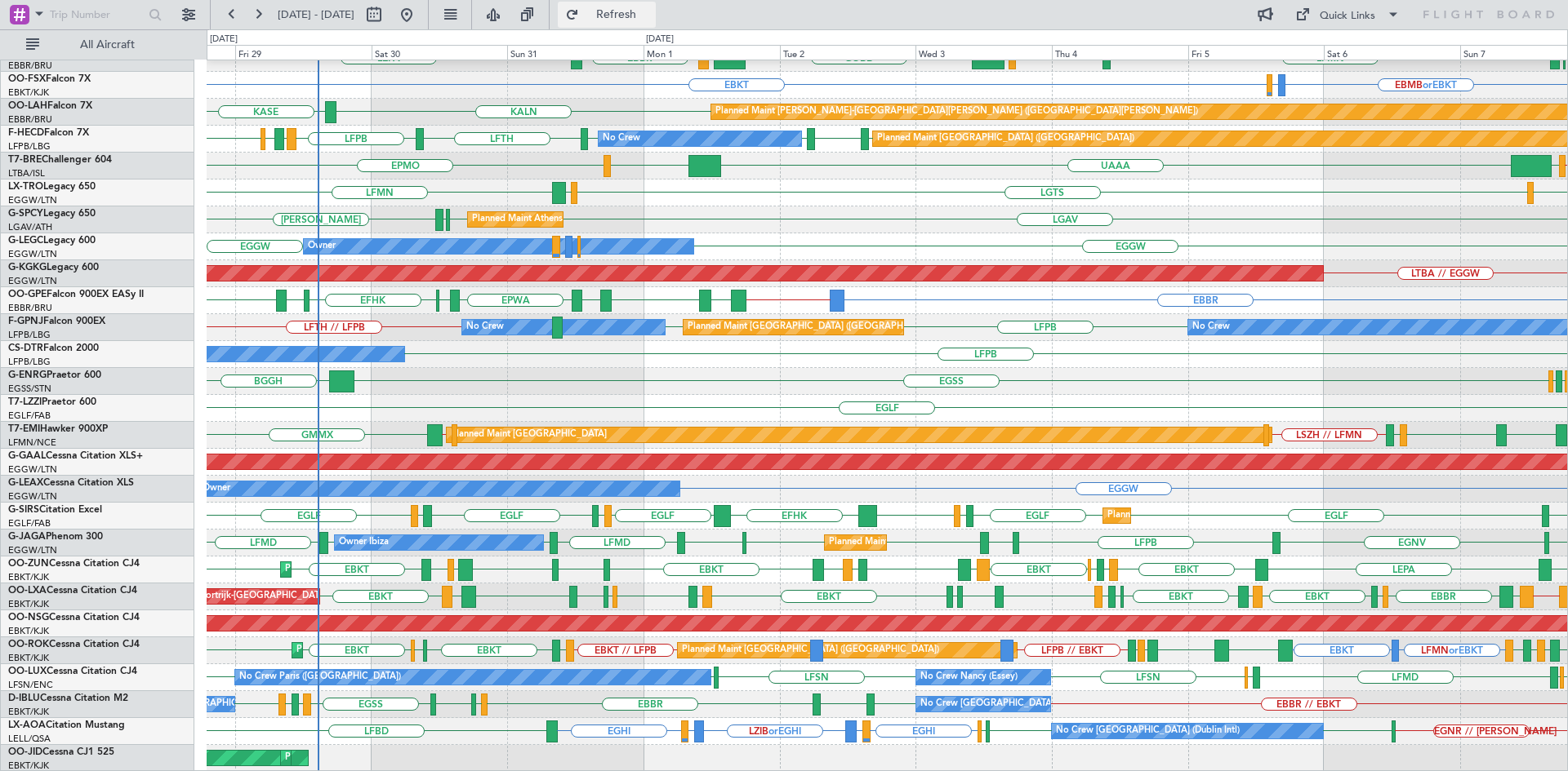
click at [651, 19] on span "Refresh" at bounding box center [616, 14] width 69 height 11
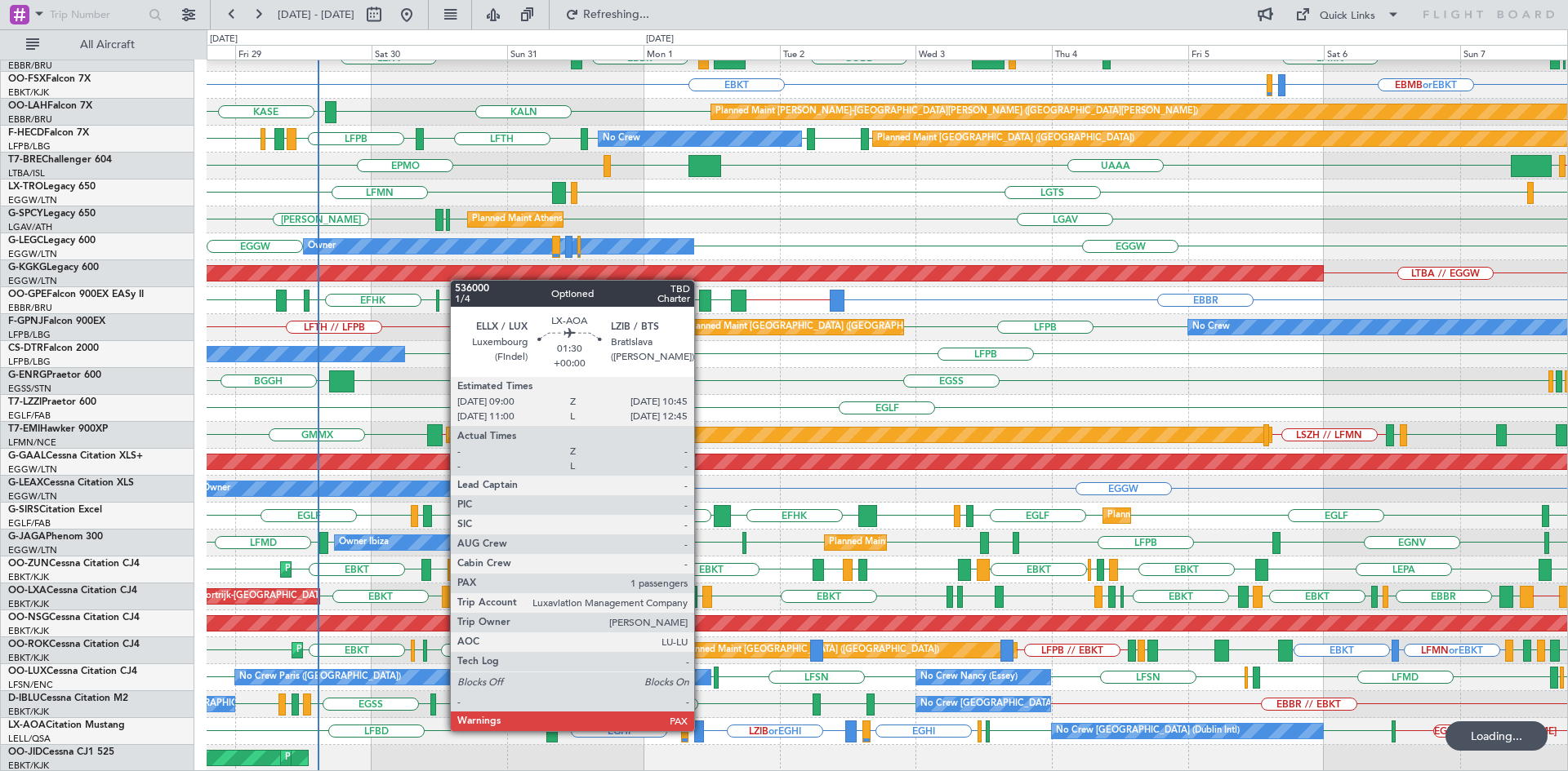
click at [701, 734] on div at bounding box center [699, 732] width 10 height 22
click at [699, 732] on div at bounding box center [699, 732] width 10 height 22
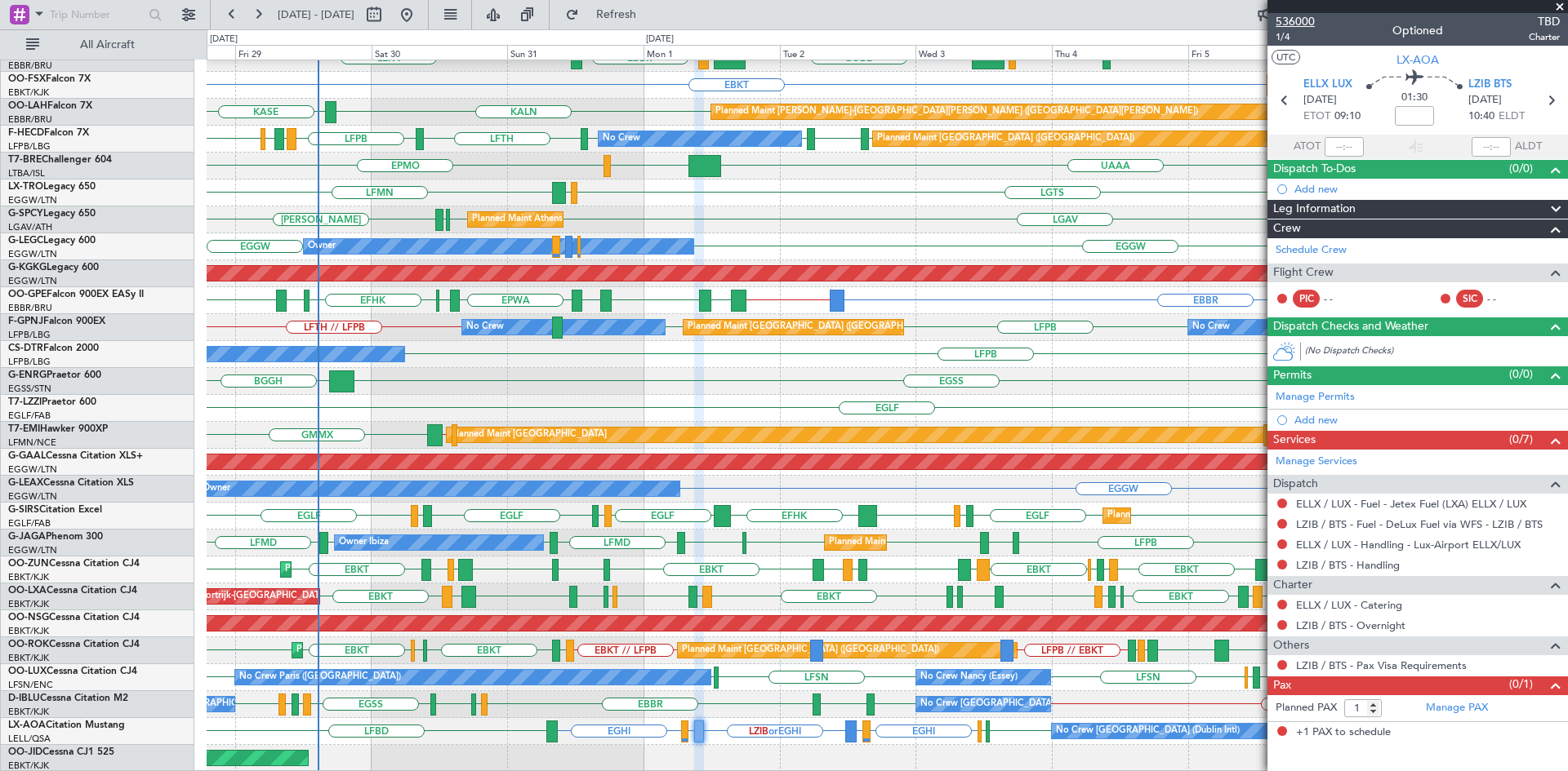
click at [1290, 26] on span "536000" at bounding box center [1295, 21] width 39 height 17
click at [1561, 5] on span at bounding box center [1559, 7] width 16 height 14
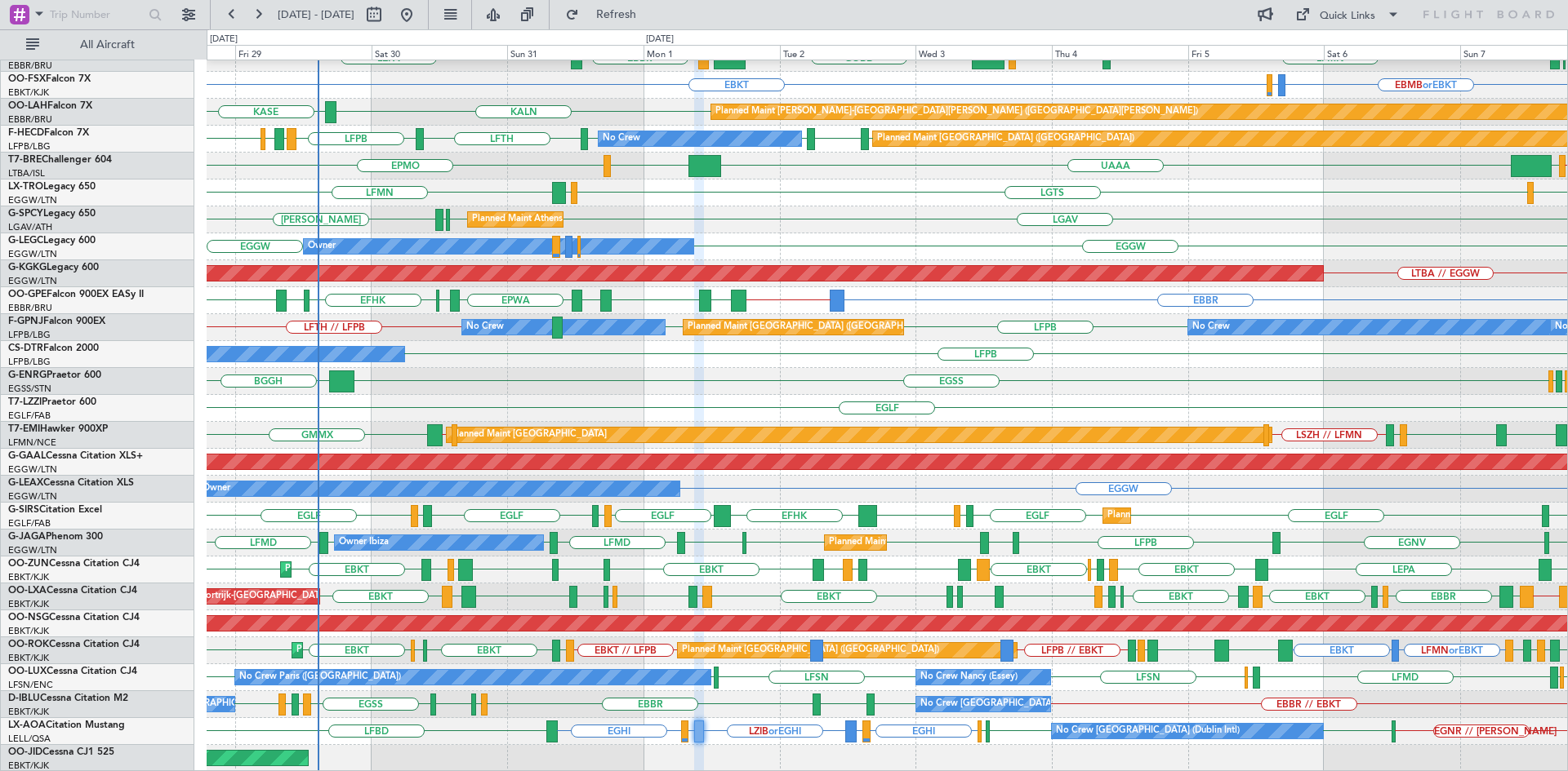
type input "0"
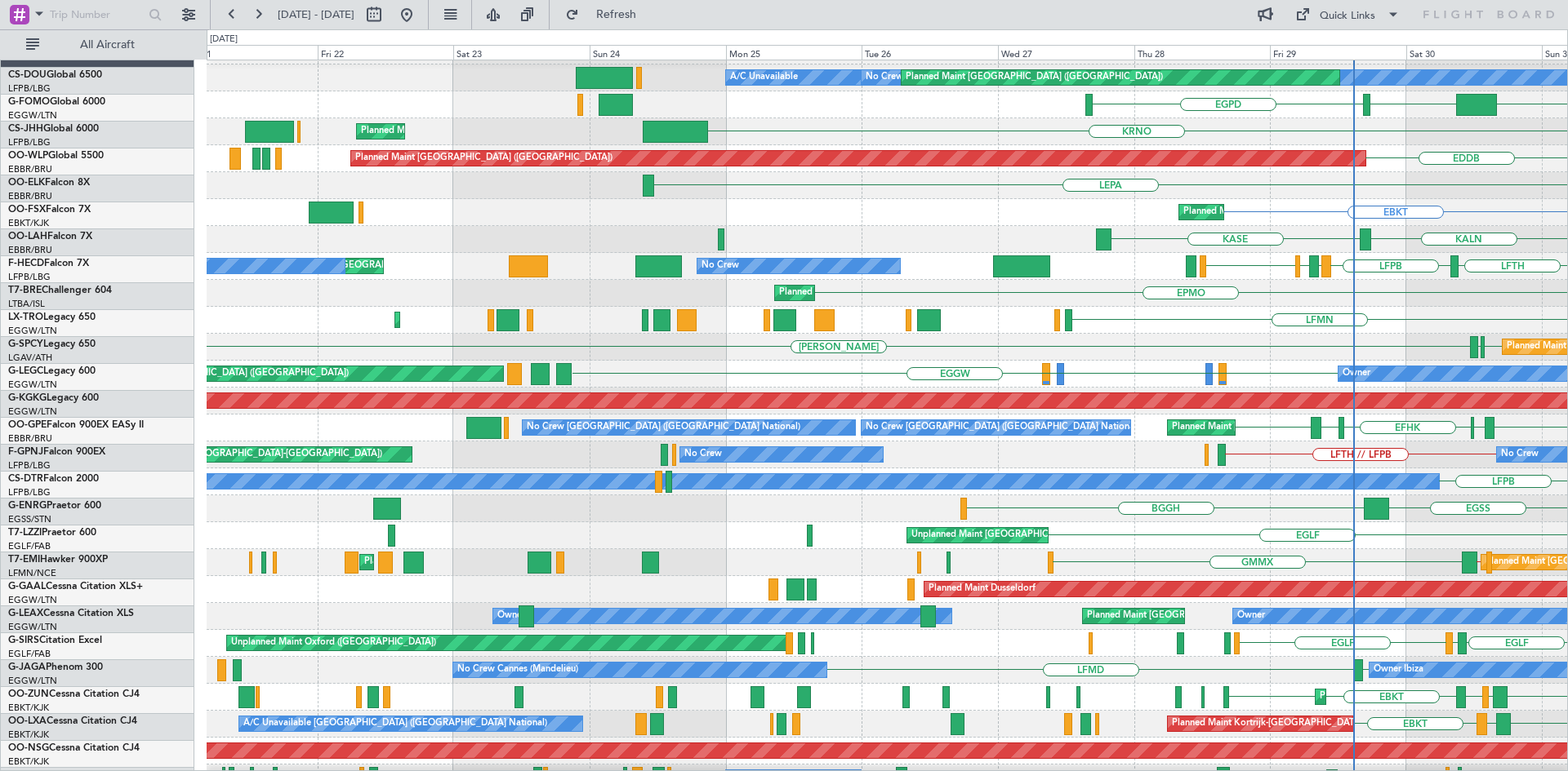
scroll to position [23, 0]
click at [1509, 493] on div "LFPB No Crew Planned Maint Sofia" at bounding box center [887, 483] width 1360 height 27
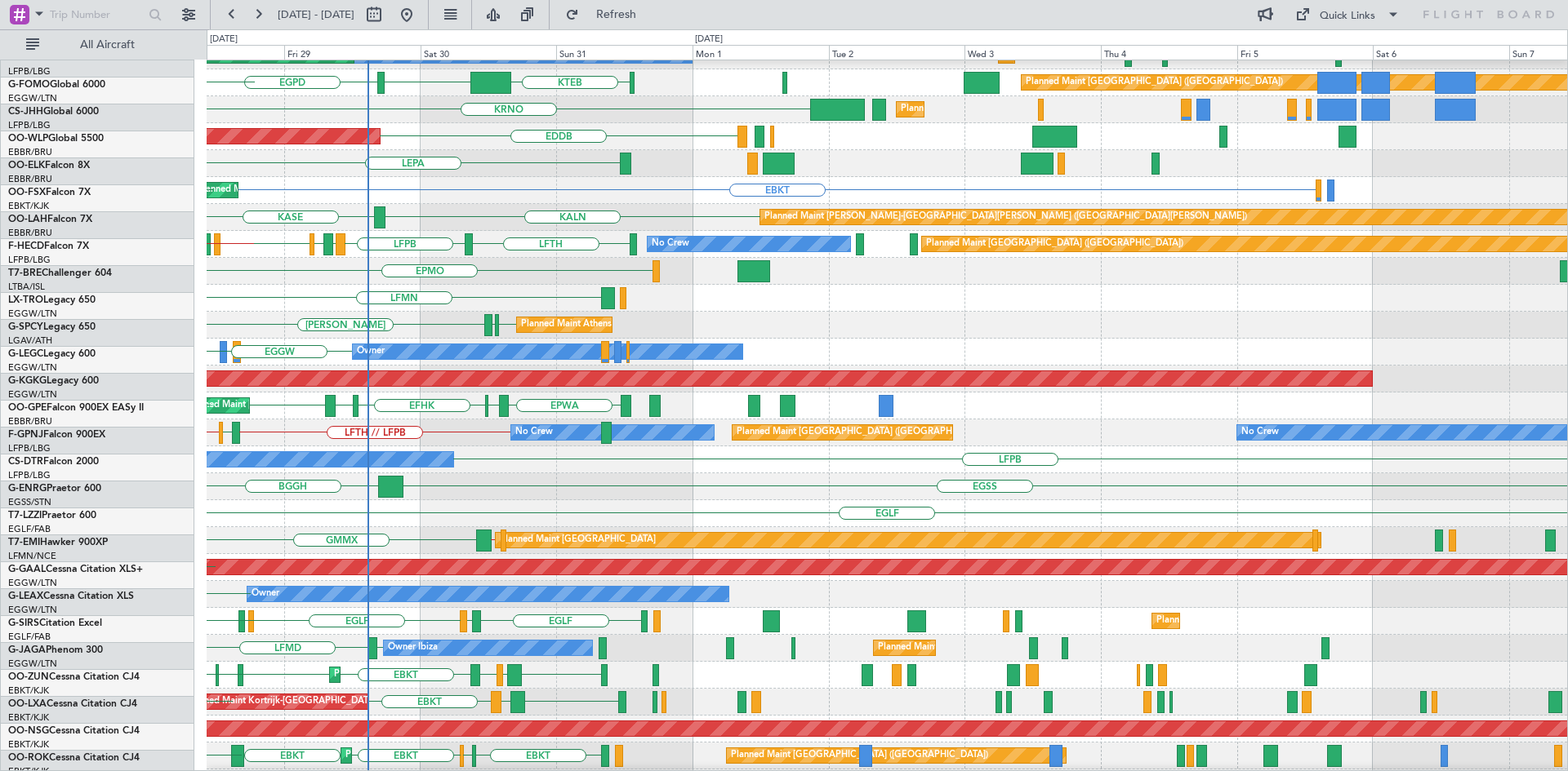
scroll to position [45, 0]
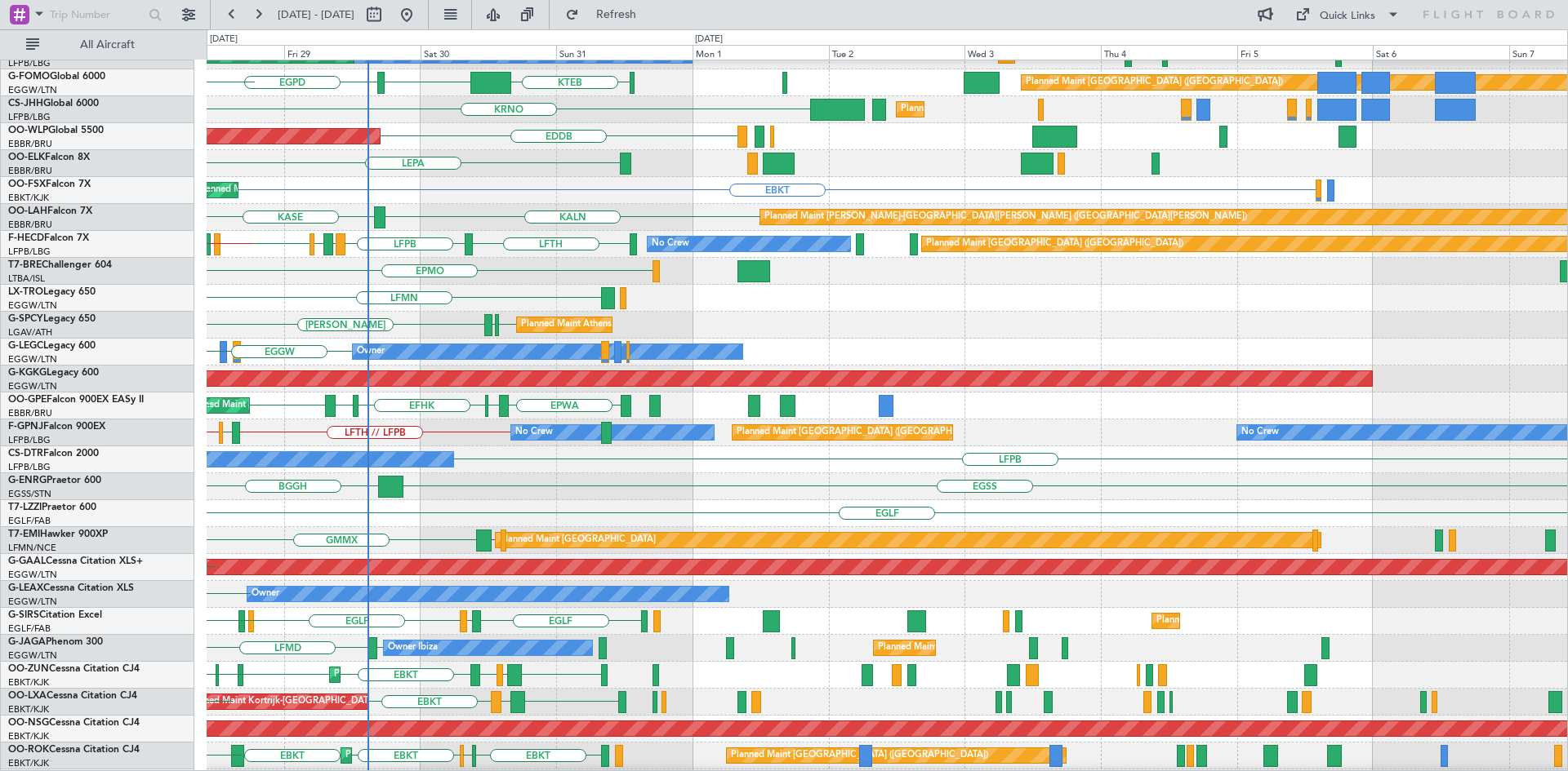
click at [205, 520] on div "No Crew Planned Maint Paris (Le Bourget) Planned Maint Paris (Le Bourget) Plann…" at bounding box center [784, 401] width 1568 height 742
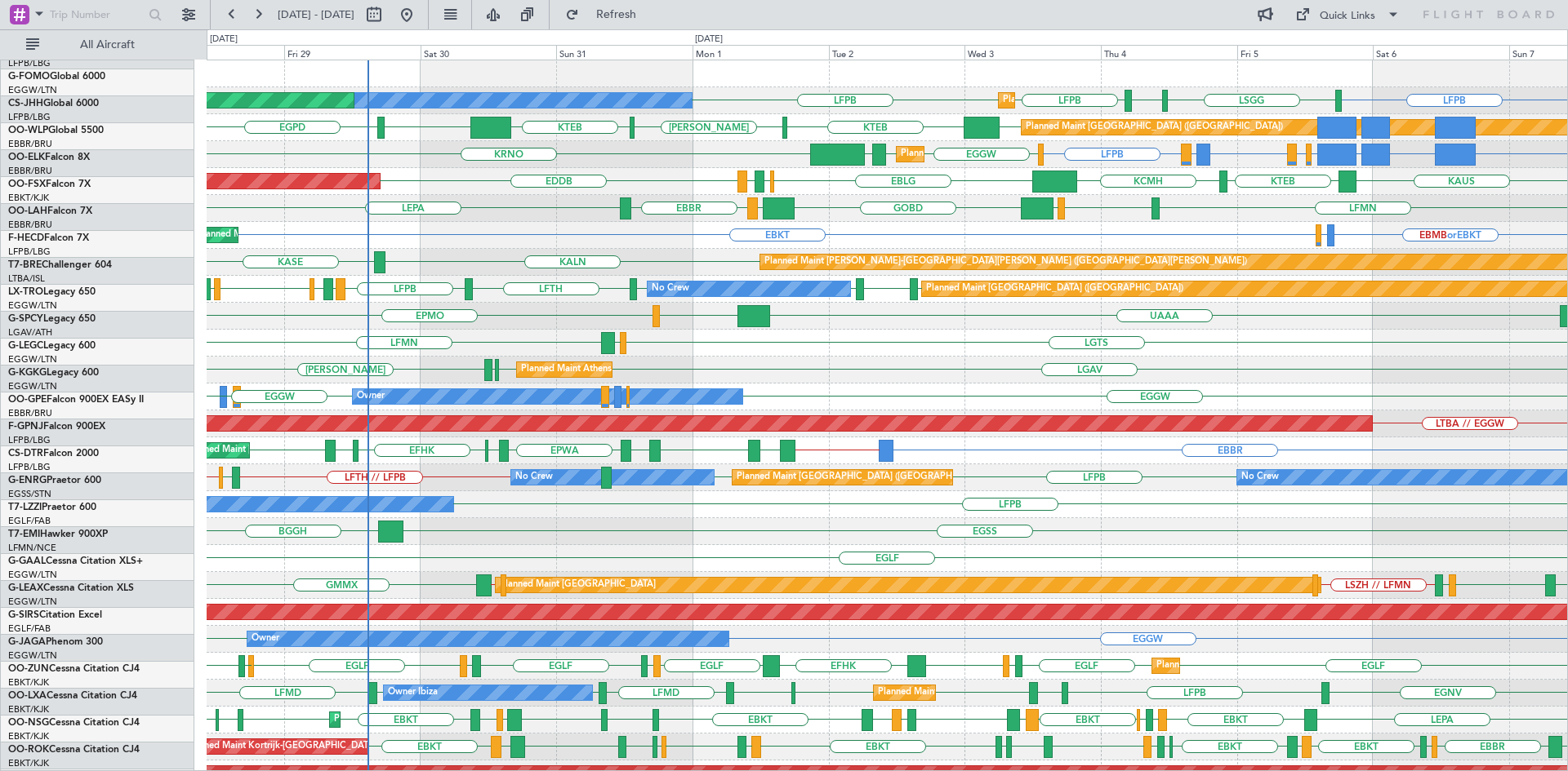
scroll to position [0, 0]
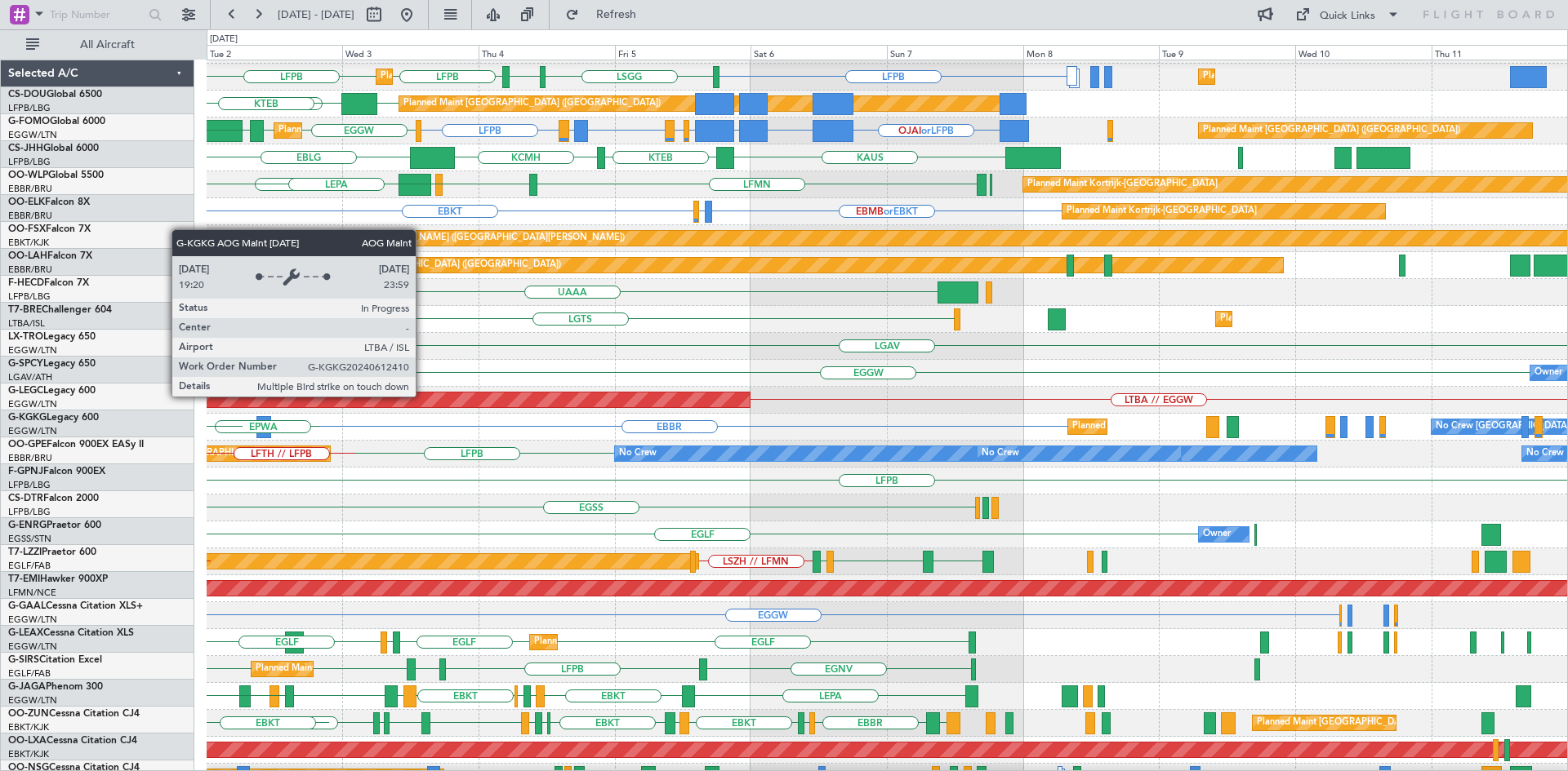
scroll to position [24, 0]
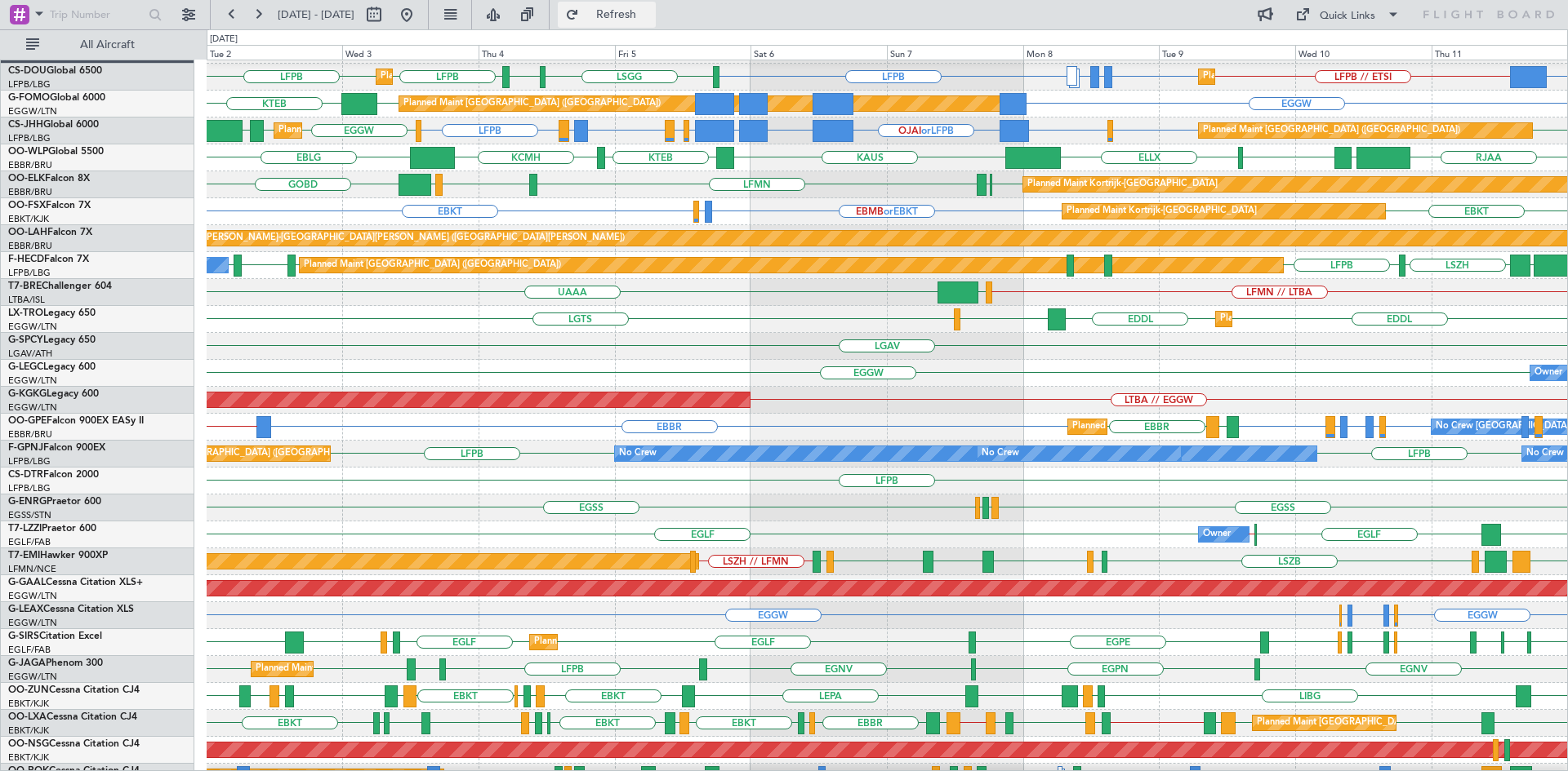
click at [626, 16] on button "Refresh" at bounding box center [606, 14] width 98 height 26
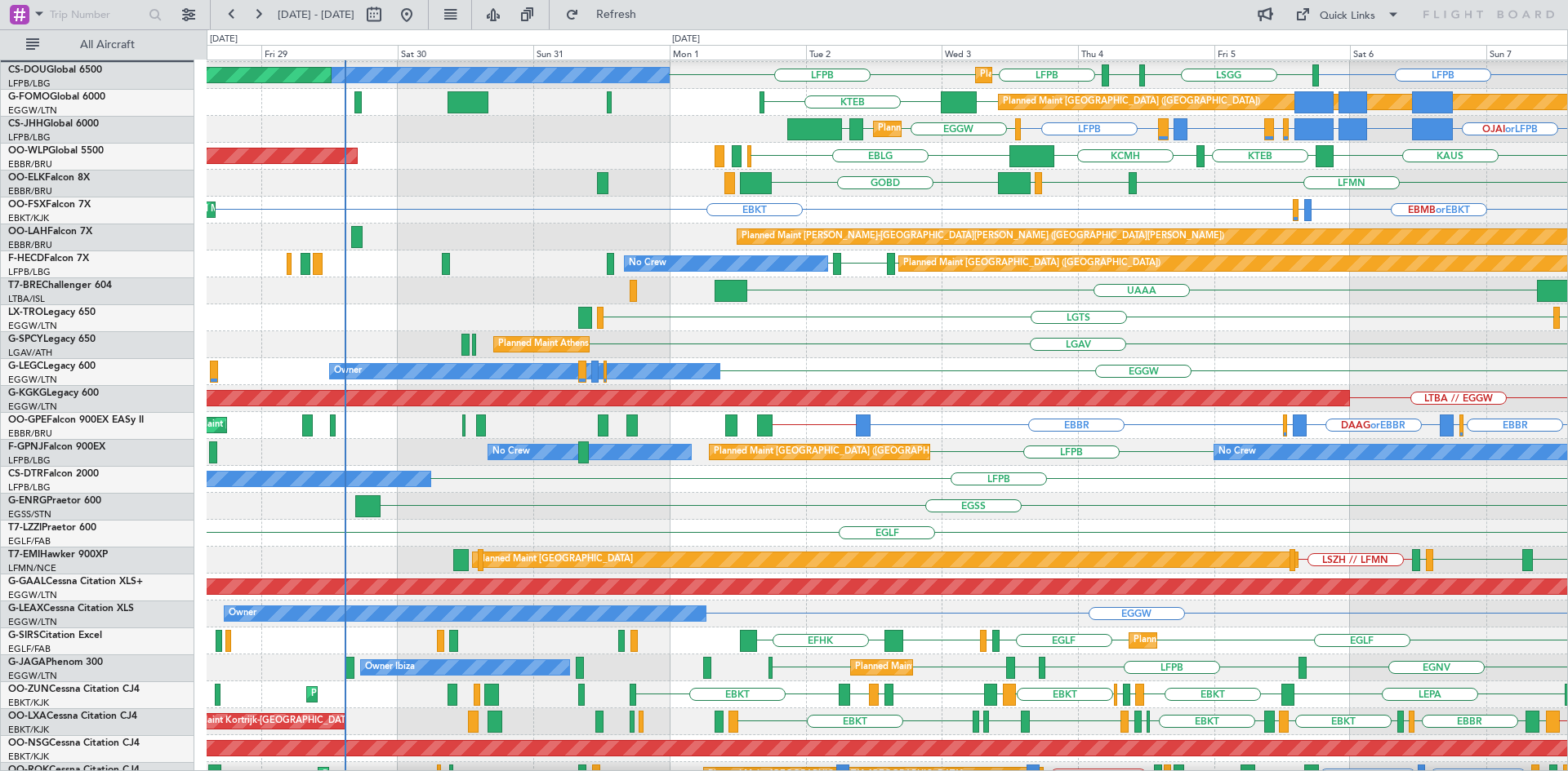
scroll to position [26, 0]
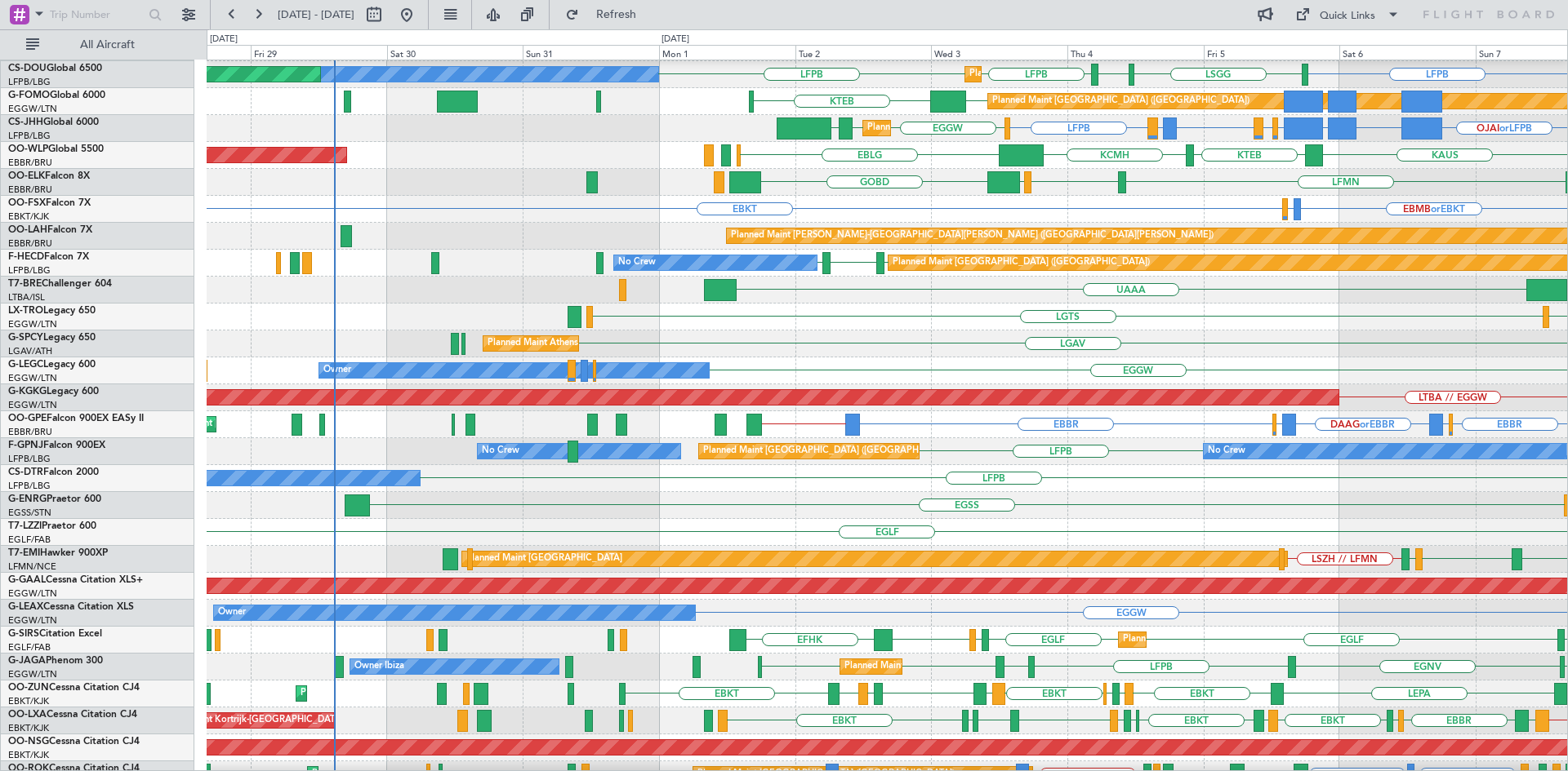
click at [911, 300] on div "UAAA LJLJ LFMN // LTBA" at bounding box center [887, 290] width 1360 height 27
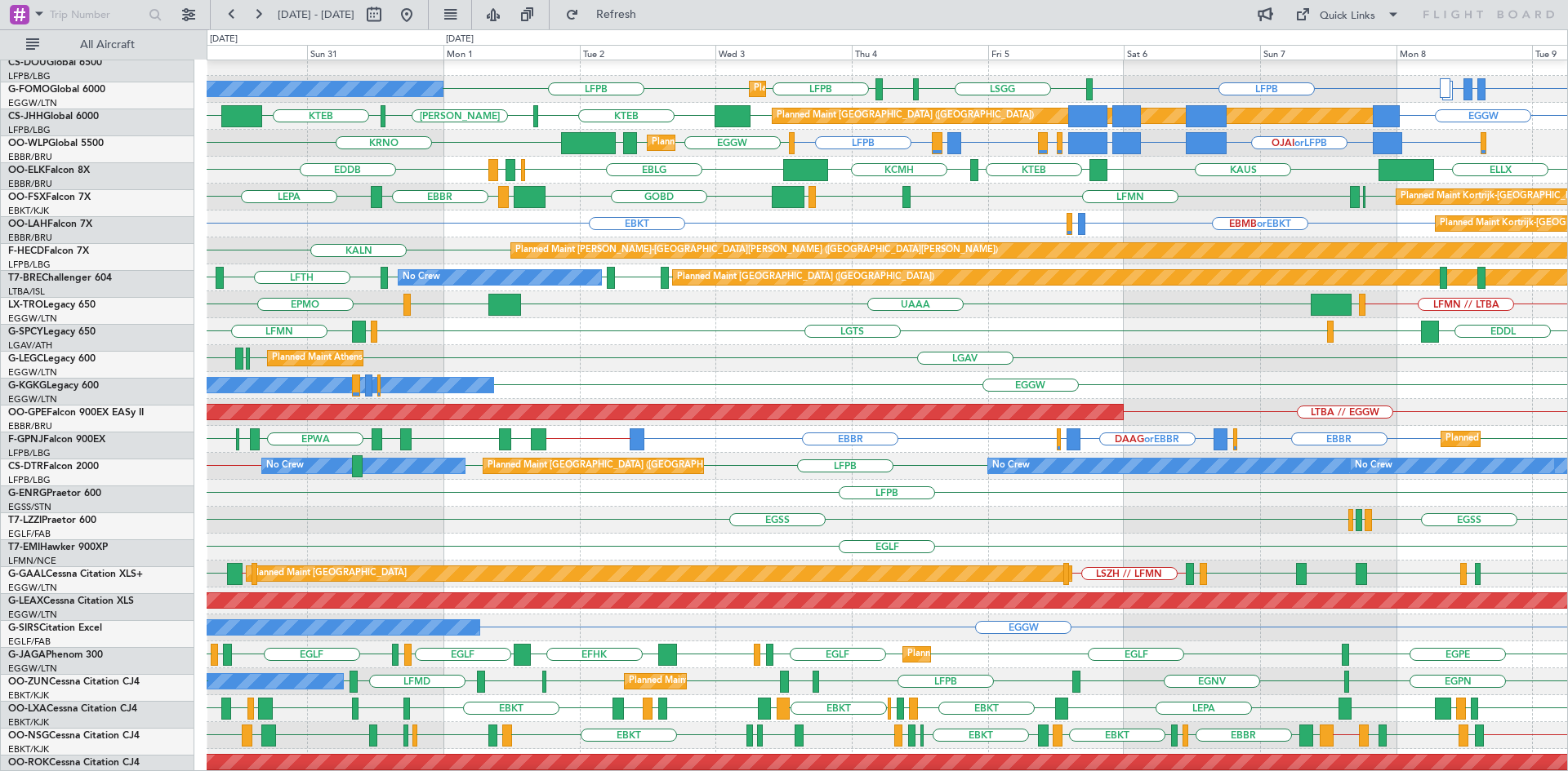
scroll to position [0, 0]
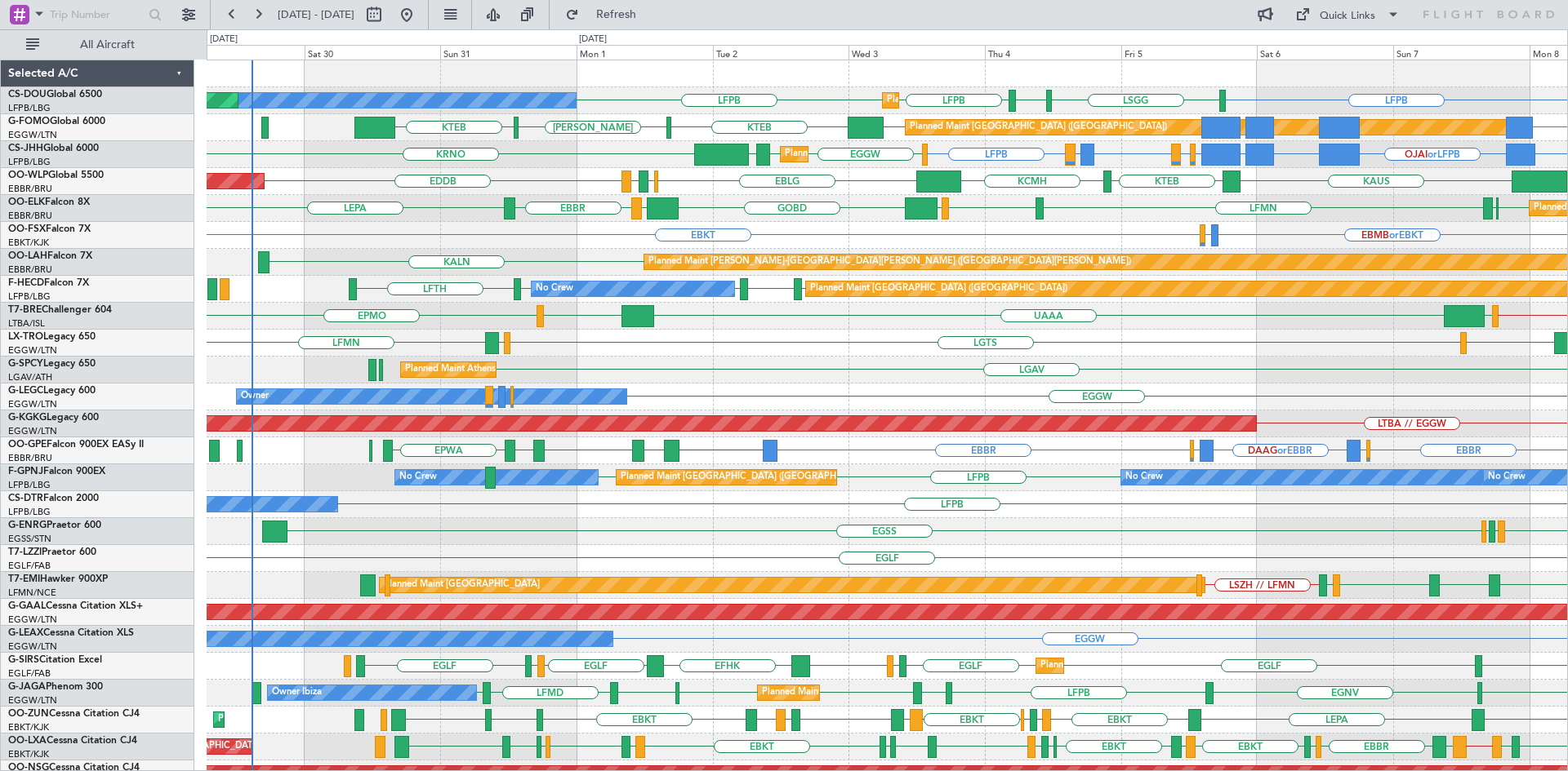
click at [815, 380] on div "Planned Maint Paris (Le Bourget) No Crew LFPB LFPB Planned Maint Paris (Le Bour…" at bounding box center [887, 491] width 1360 height 862
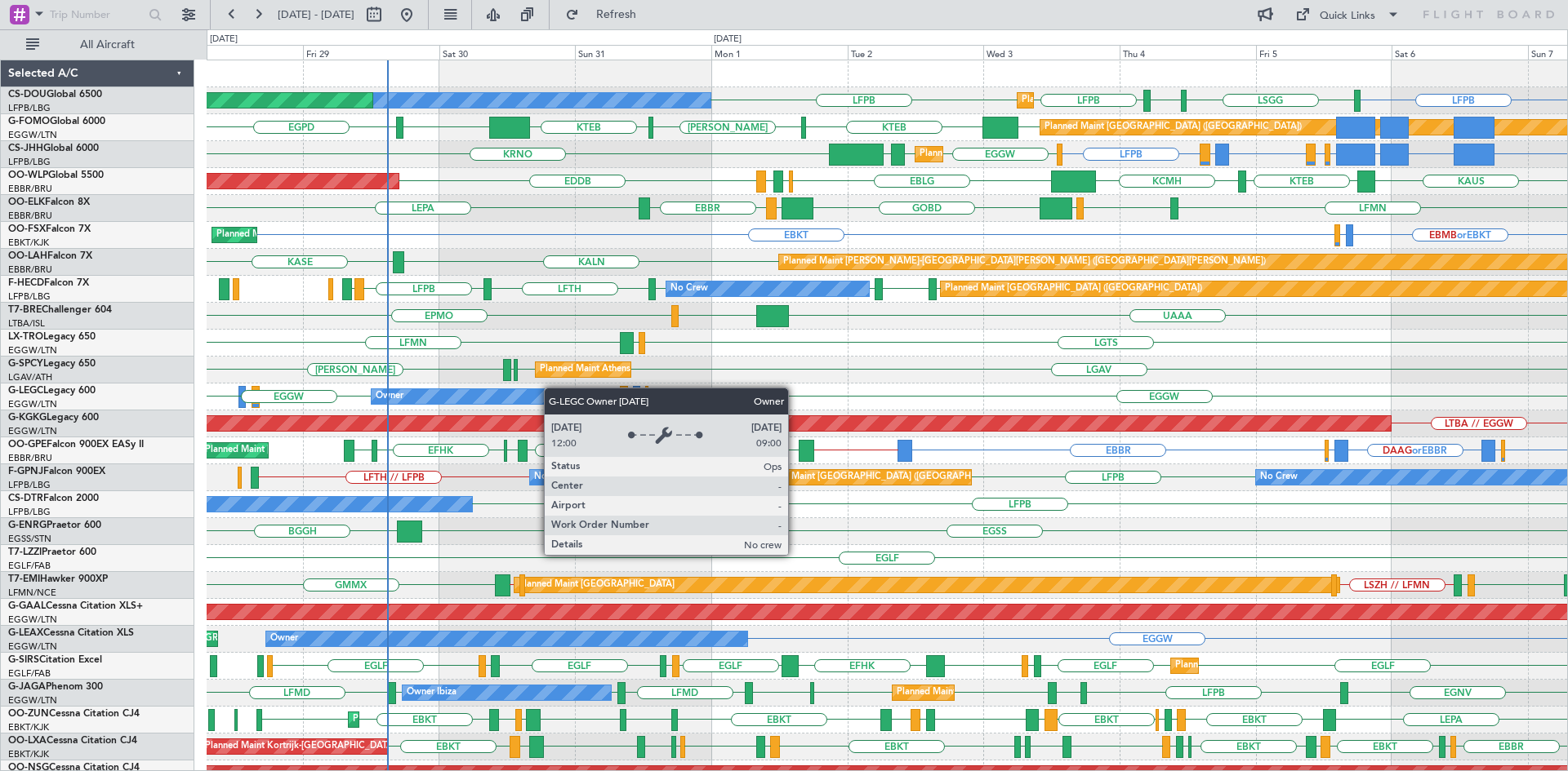
click at [587, 394] on div "Planned Maint Paris (Le Bourget) No Crew Planned Maint Paris (Le Bourget) LFPB …" at bounding box center [887, 491] width 1360 height 862
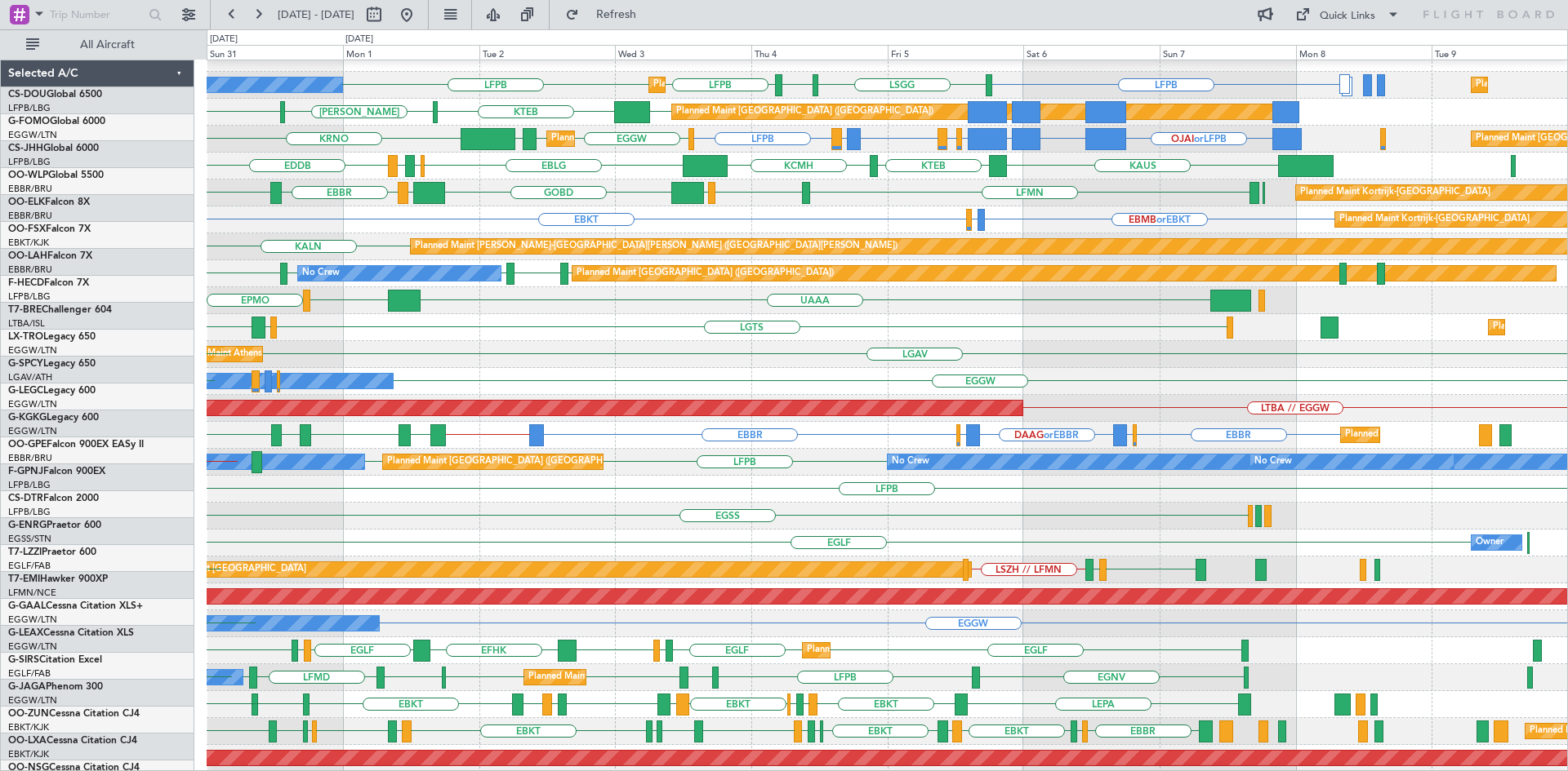
scroll to position [15, 0]
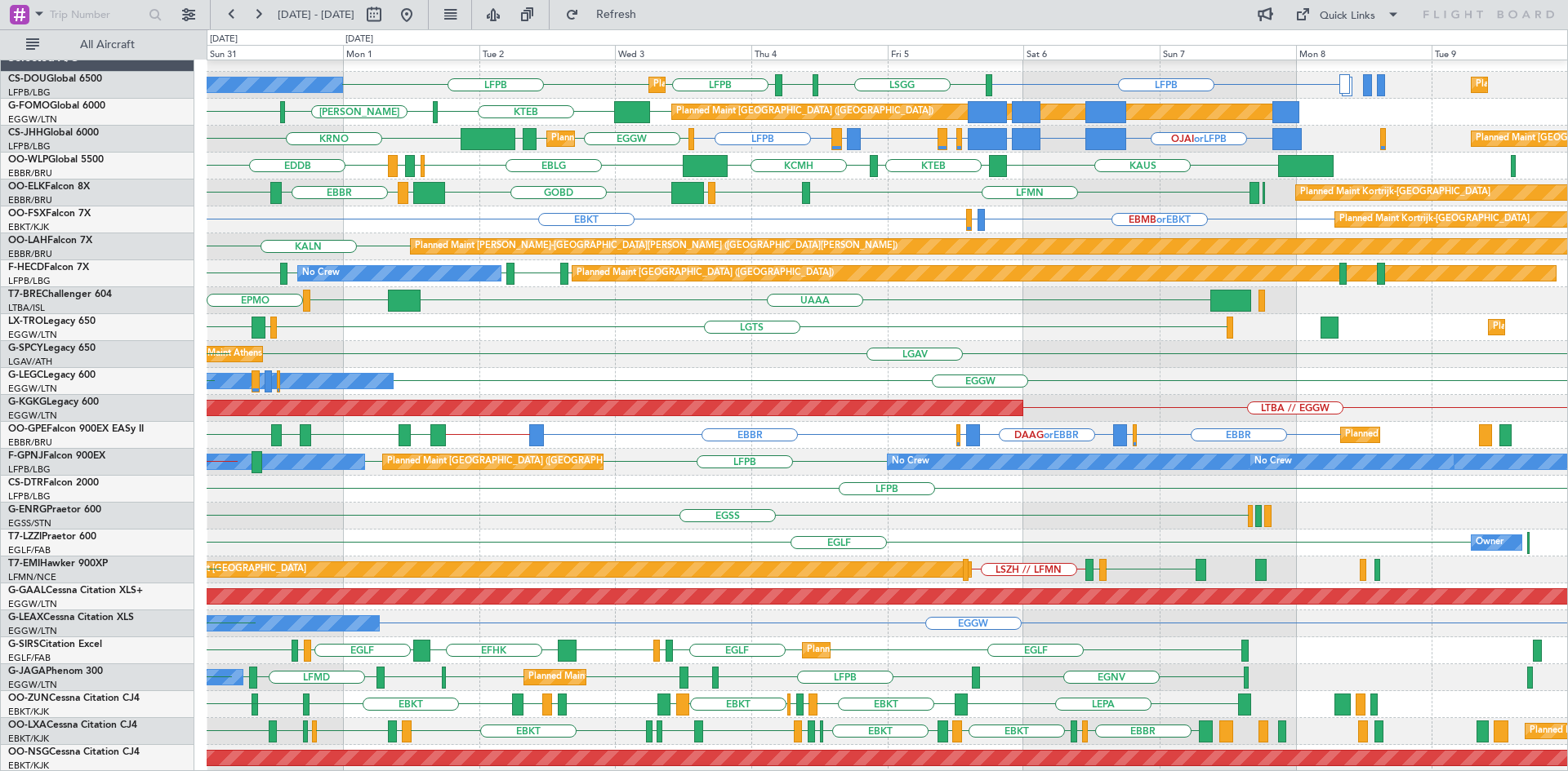
click at [637, 515] on div "EGSS BGGH" at bounding box center [887, 517] width 1360 height 27
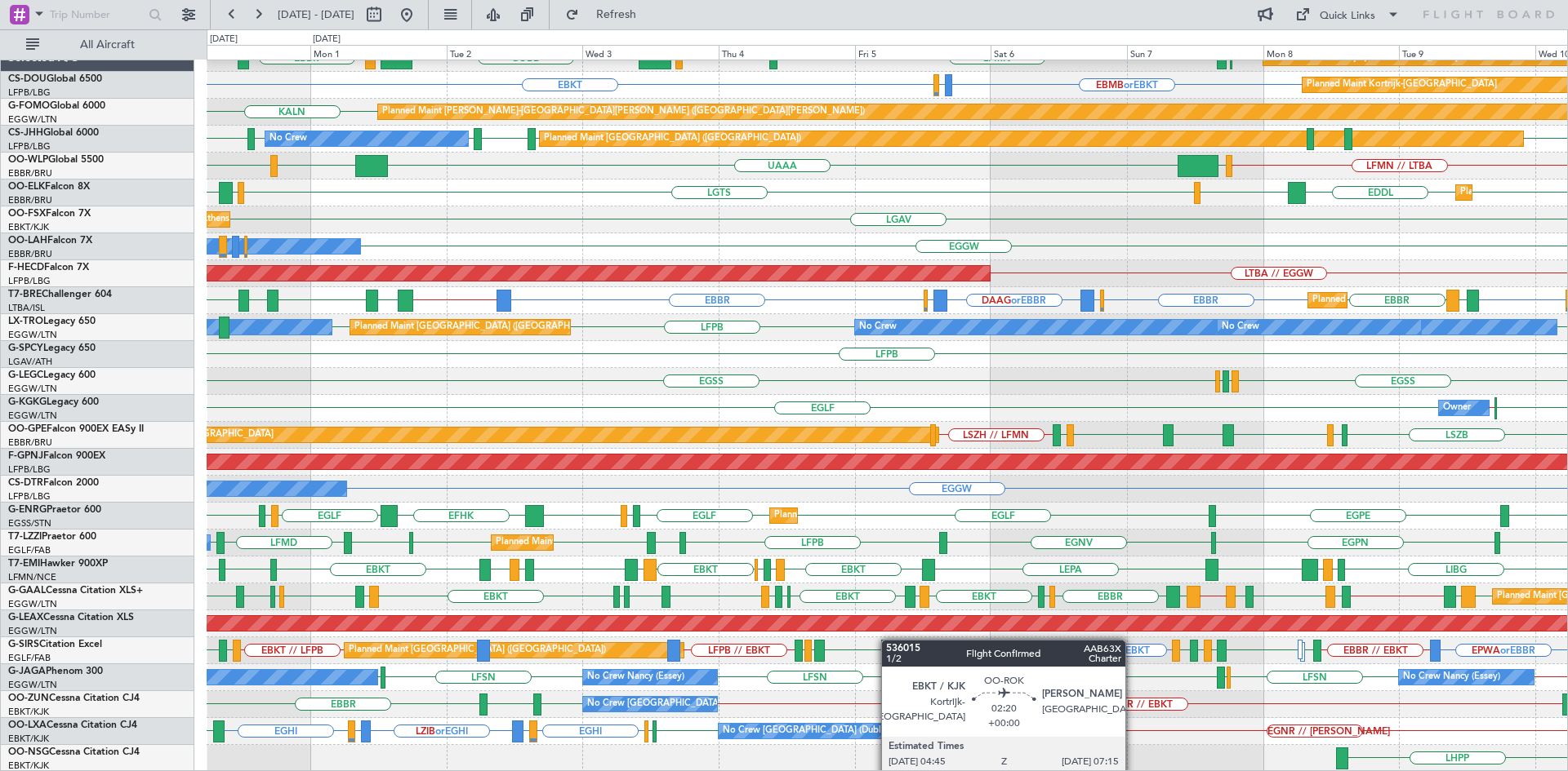
scroll to position [150, 0]
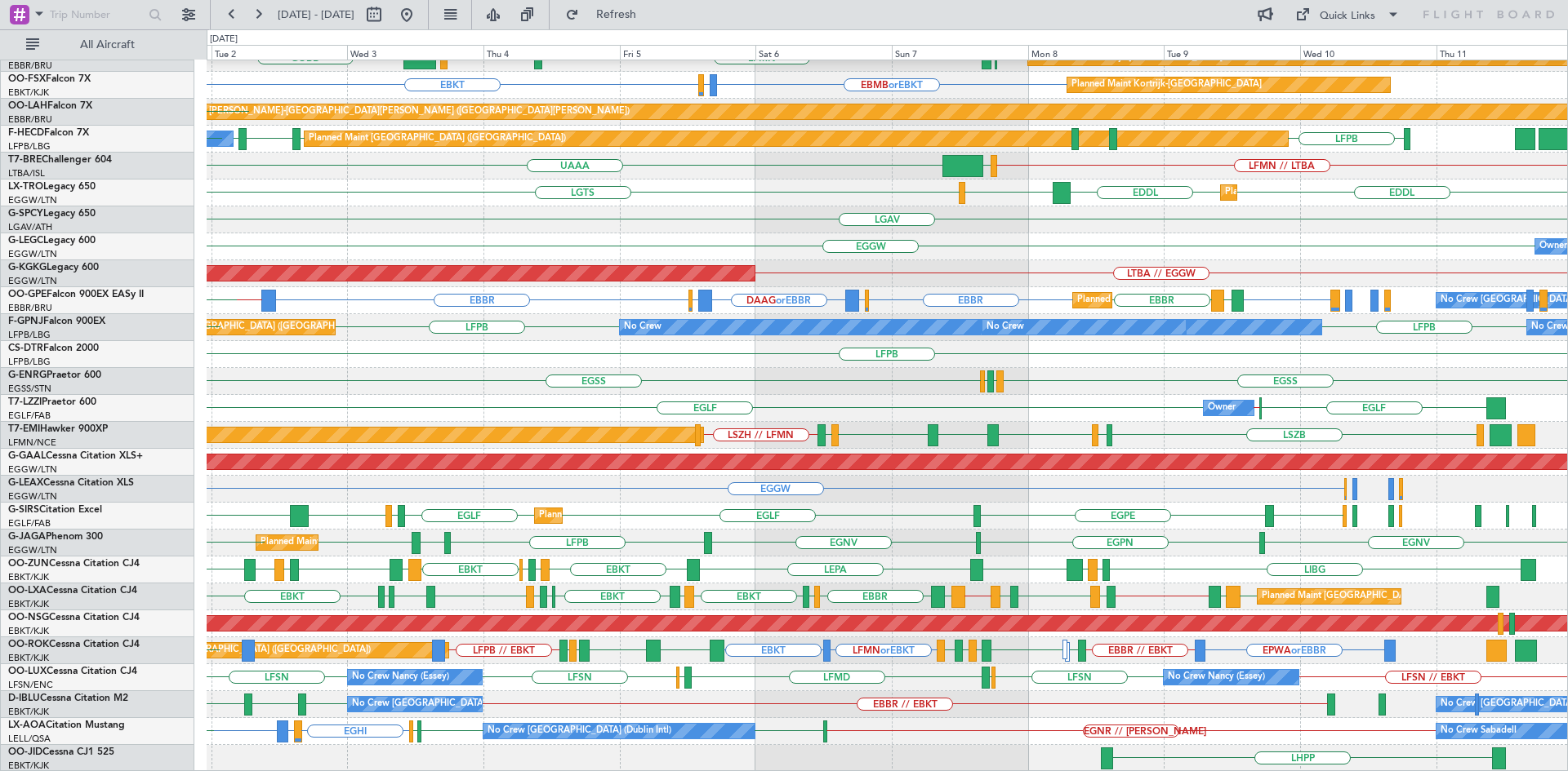
click at [823, 689] on div "LIML ELLX KAUS KTEB KCMH EBLG EBBR LIRZ EDDB Planned Maint Kortrijk-Wevelgem EB…" at bounding box center [887, 340] width 1360 height 862
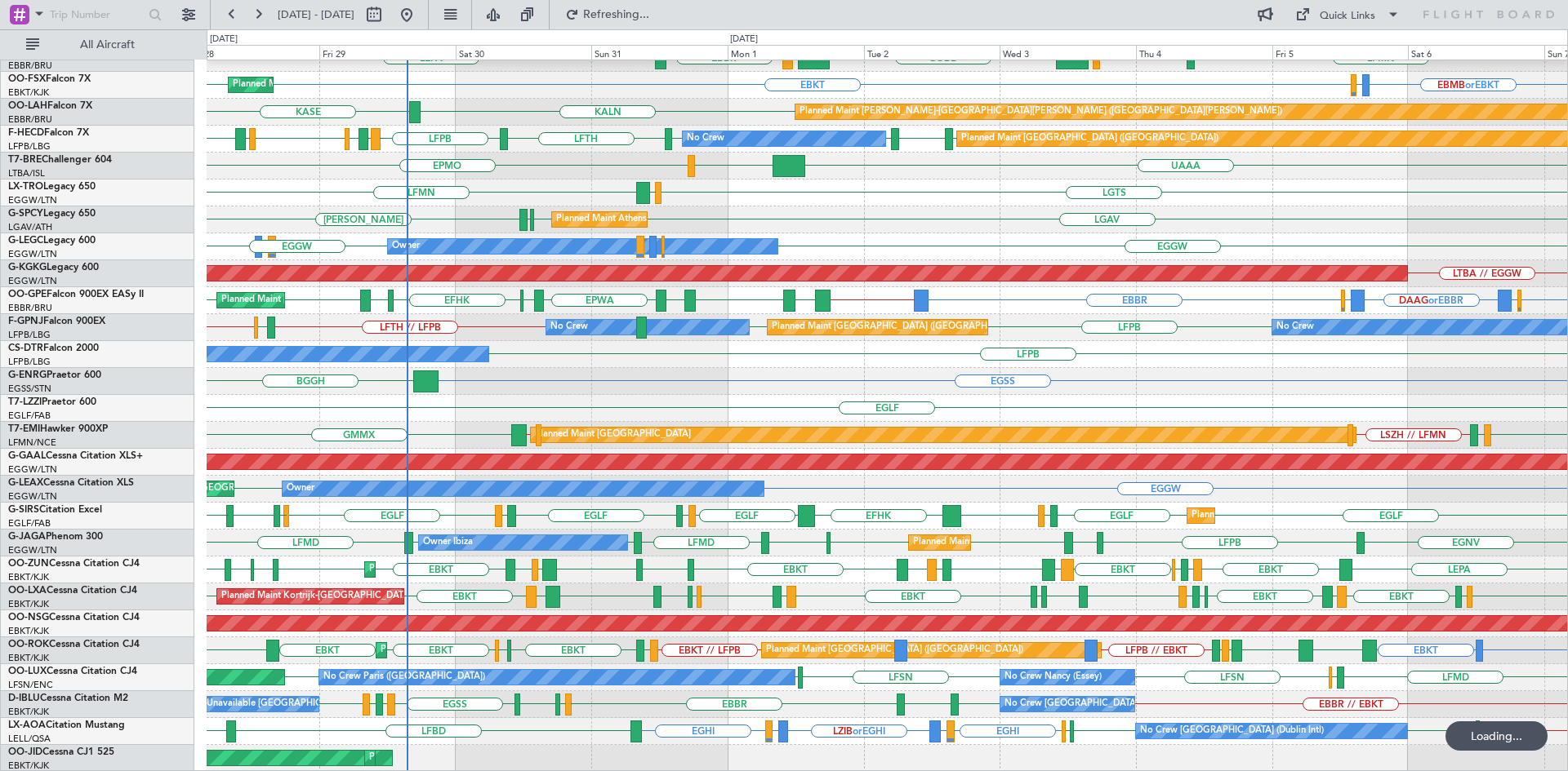
click at [732, 627] on div "KAUS KTEB KCMH EBLG EBBR LIRZ EDDB Planned Maint Berlin (Brandenburg) LEPA LFMN…" at bounding box center [887, 340] width 1360 height 862
click at [1056, 362] on div "KAUS KTEB KCMH EBLG EBBR LIRZ EDDB Planned Maint Berlin (Brandenburg) LEPA LFMN…" at bounding box center [887, 340] width 1360 height 862
click at [728, 349] on div "KAUS KTEB KCMH EBLG EBBR LIRZ EDDB Planned Maint Berlin (Brandenburg) LEPA LFMN…" at bounding box center [887, 340] width 1360 height 862
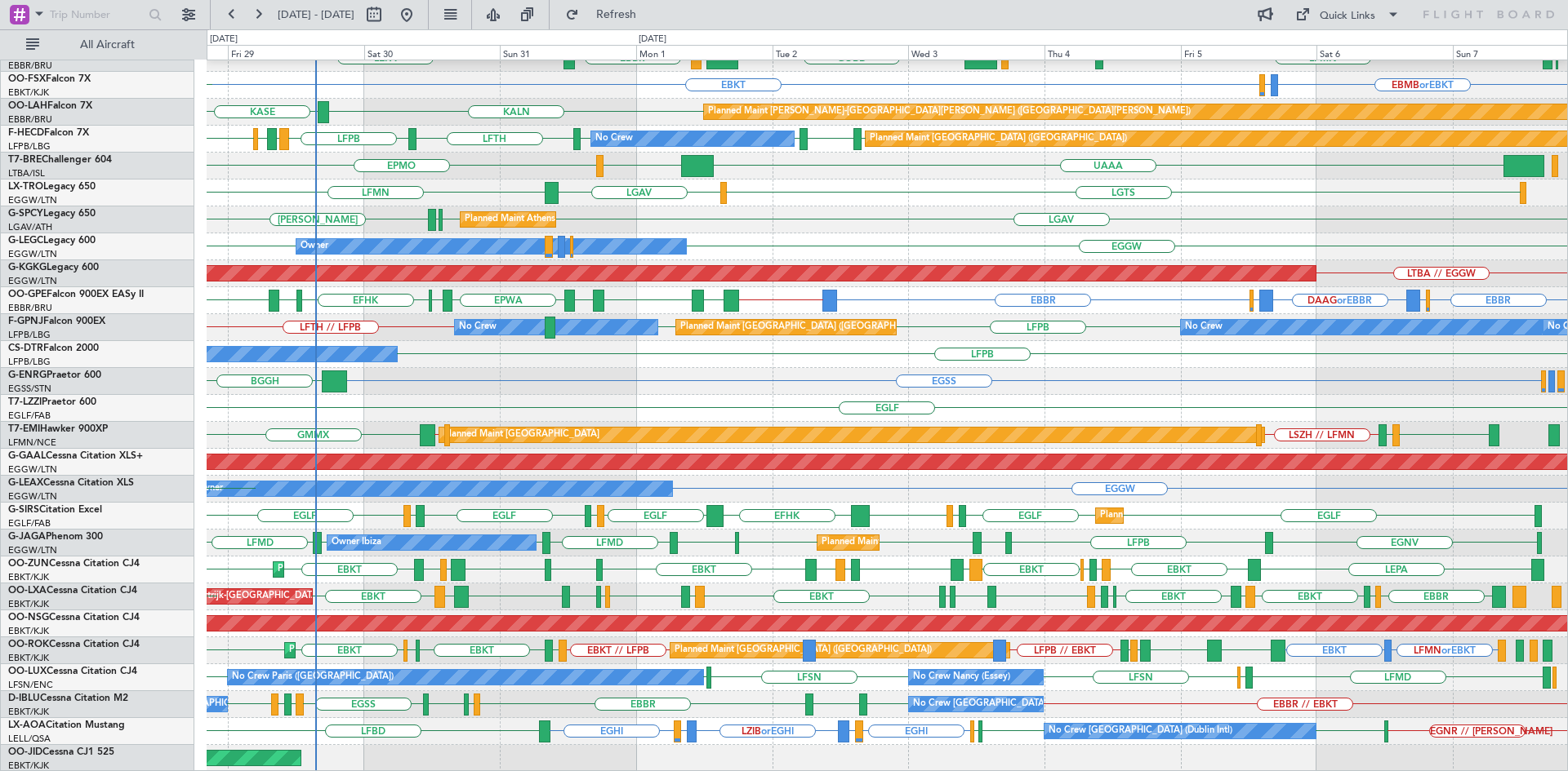
click at [1386, 418] on div "KAUS KTEB KCMH EBLG EBBR LIRZ EDDB Planned Maint Berlin (Brandenburg) LFMN EBBR…" at bounding box center [887, 340] width 1360 height 862
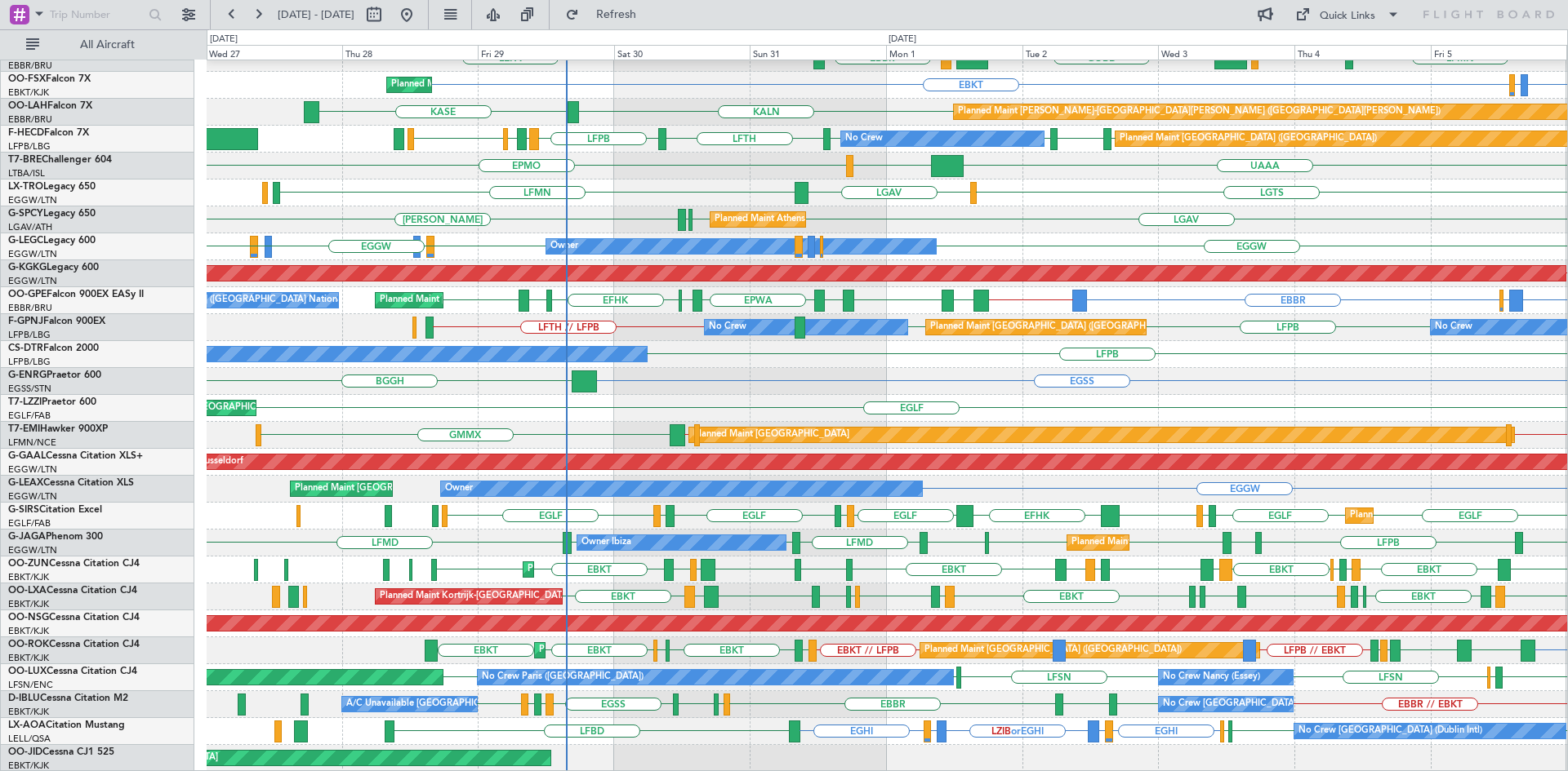
click at [867, 688] on div "EDDB KAUS KTEB KCMH EBLG EBBR LIRZ Planned Maint Berlin (Brandenburg) LEPA LFMN…" at bounding box center [887, 340] width 1360 height 862
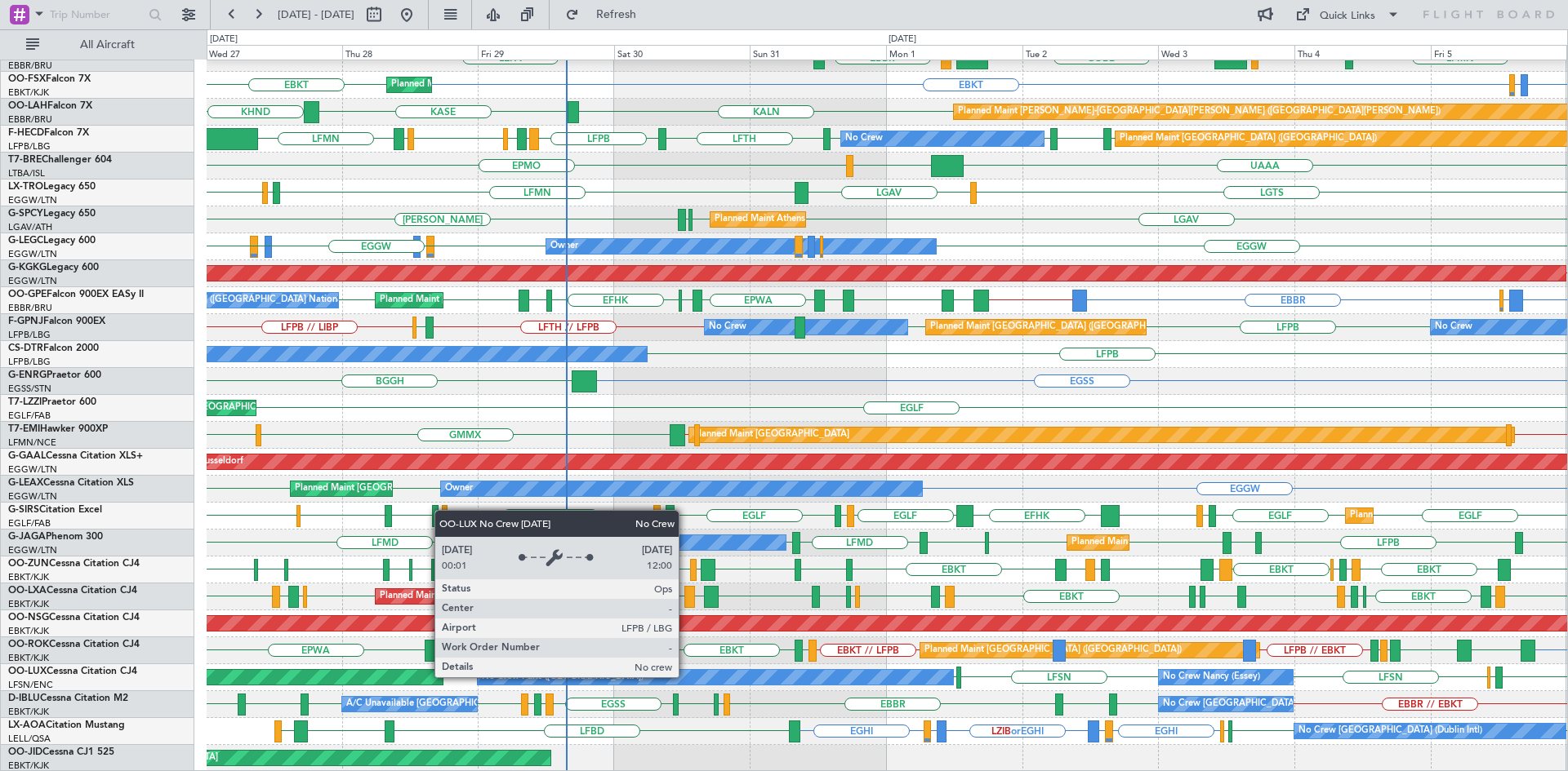
click at [686, 677] on div "No Crew Paris ([GEOGRAPHIC_DATA])" at bounding box center [715, 677] width 475 height 14
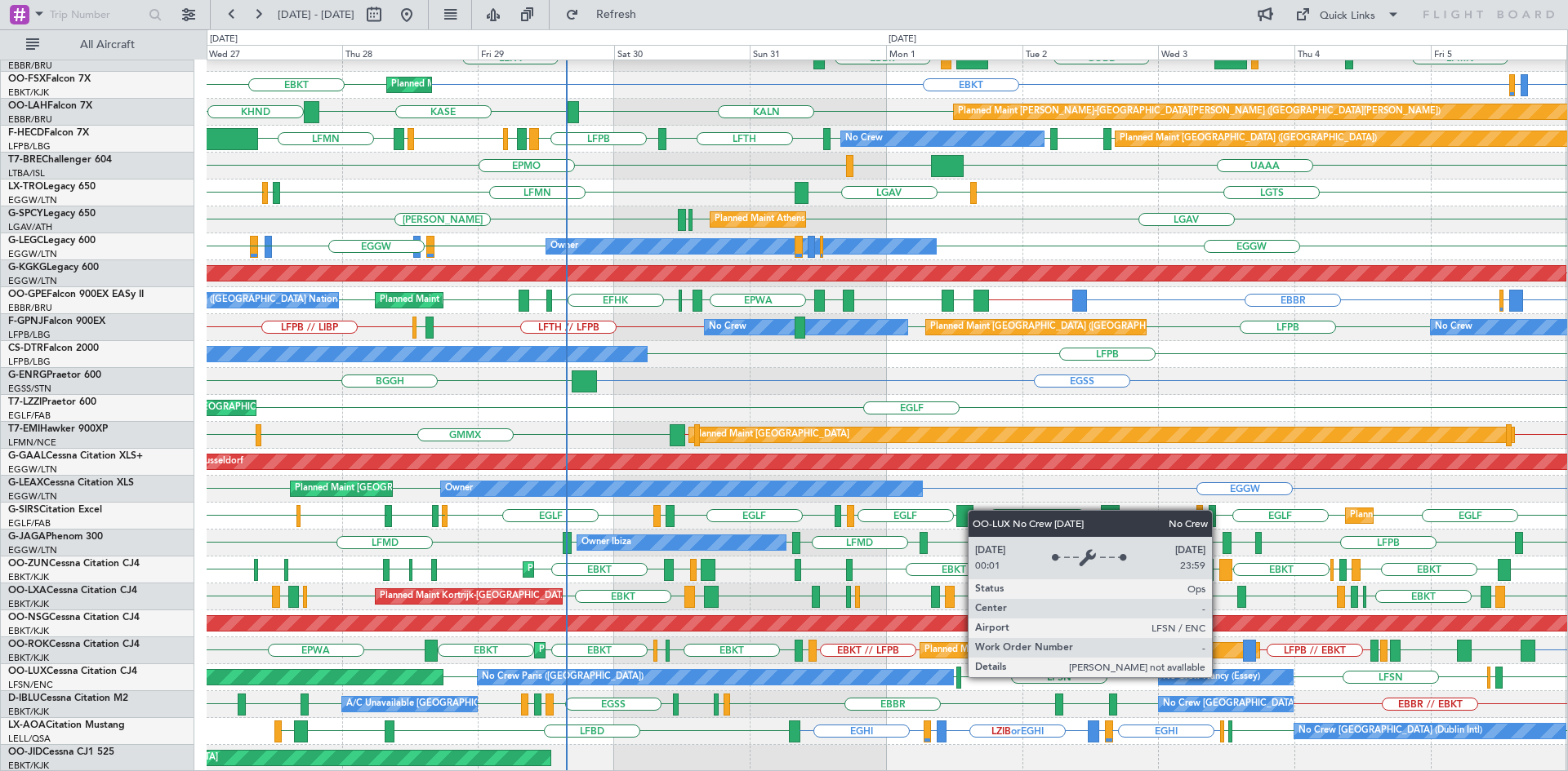
click at [1219, 677] on div "No Crew Nancy (Essey)" at bounding box center [1211, 677] width 97 height 25
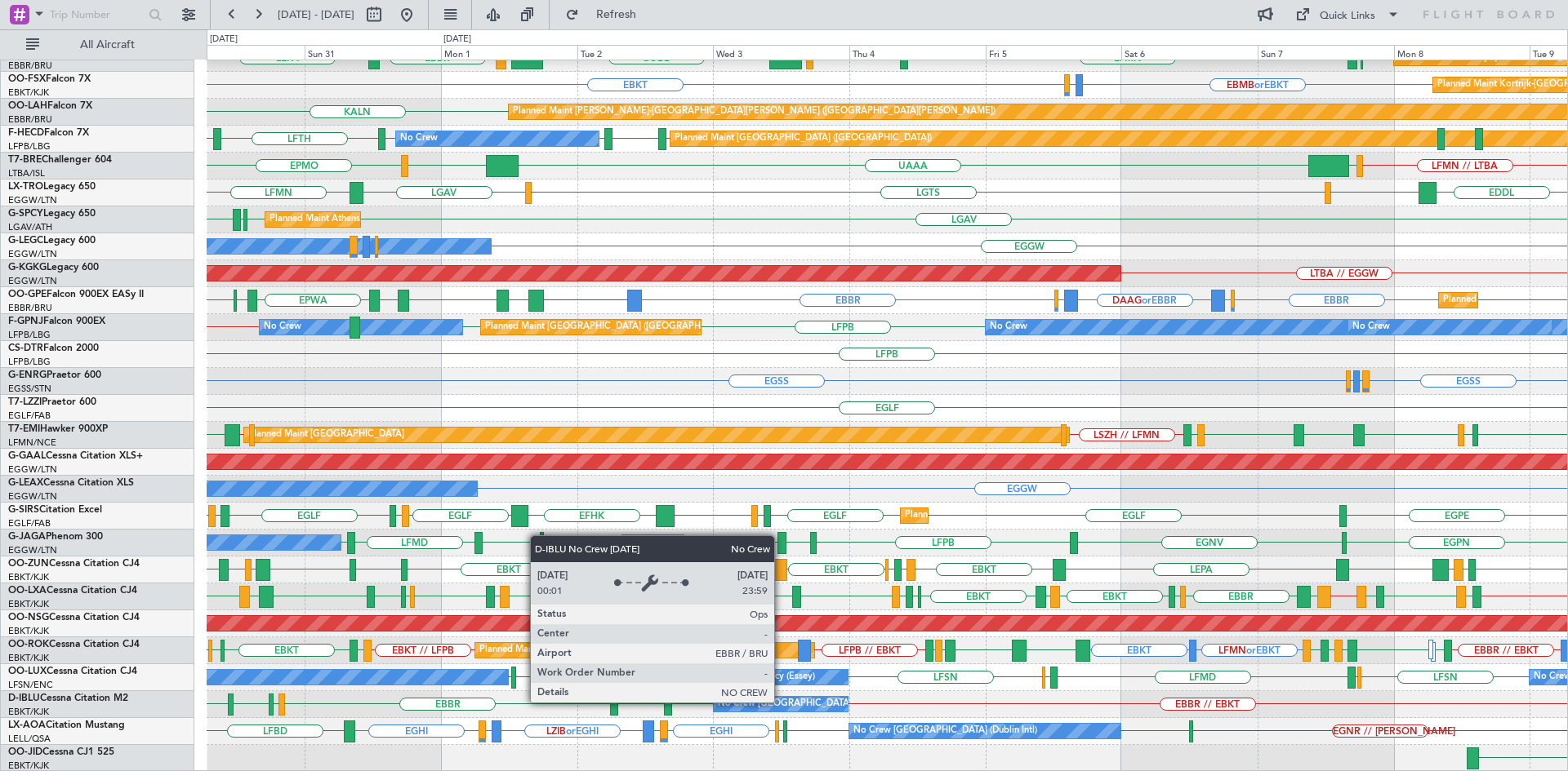
click at [781, 702] on div "No Crew [GEOGRAPHIC_DATA] ([GEOGRAPHIC_DATA] National)" at bounding box center [854, 704] width 273 height 25
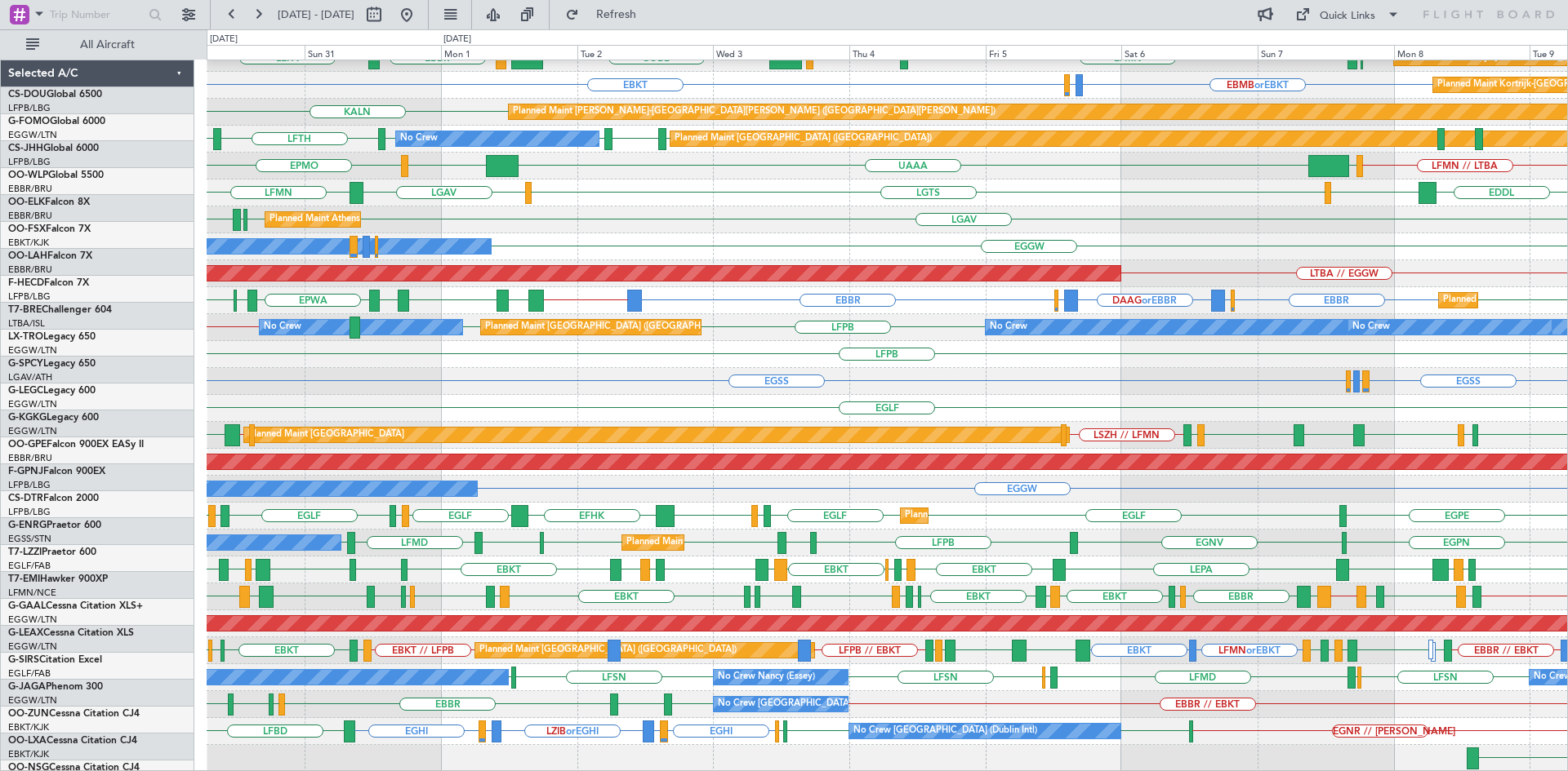
scroll to position [150, 0]
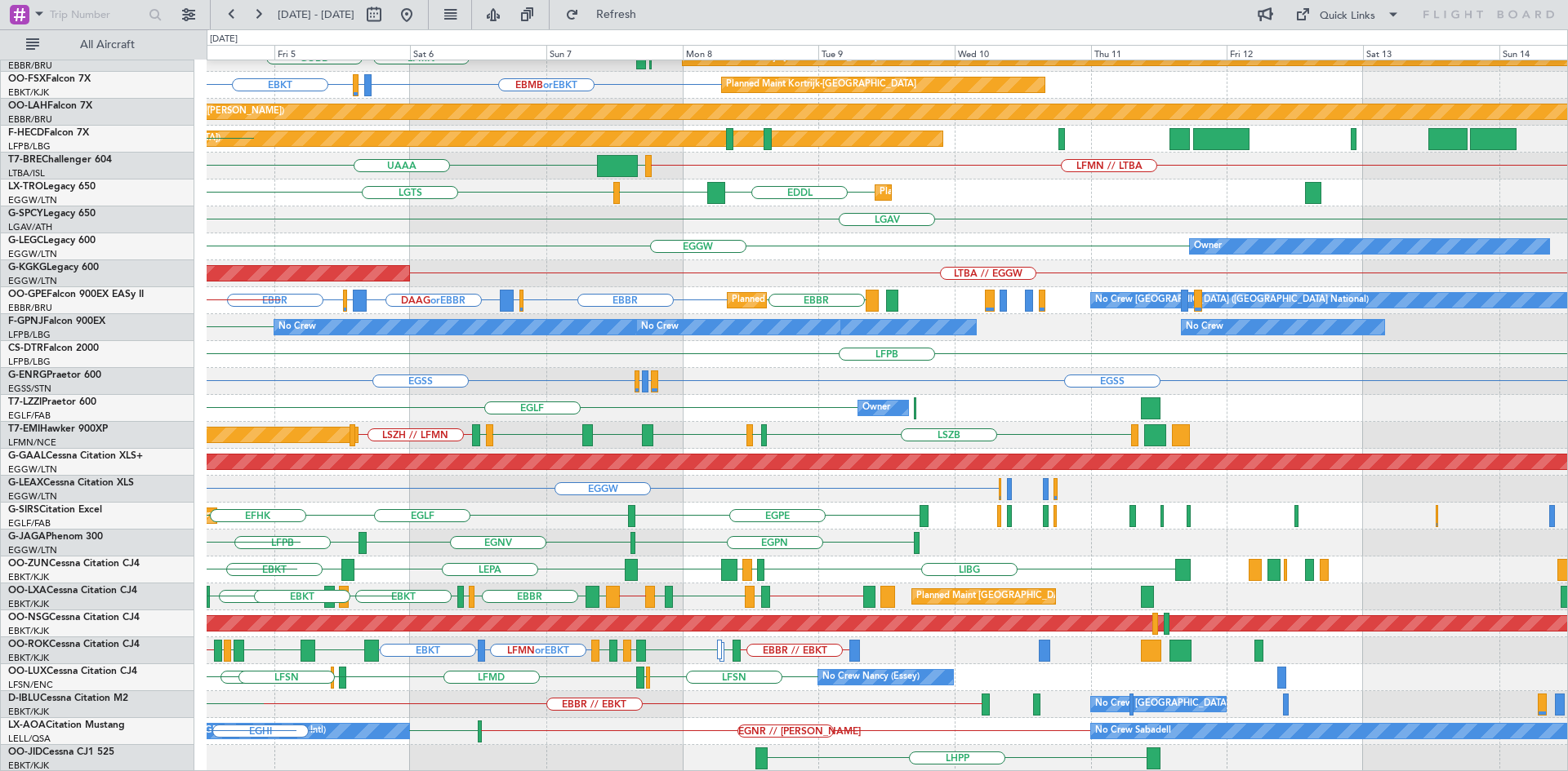
click at [598, 665] on div "ELLX KAUS KTEB KCMH EBLG Planned Maint Kortrijk-Wevelgem EBKT EBBR LFMN LIML EB…" at bounding box center [887, 340] width 1360 height 862
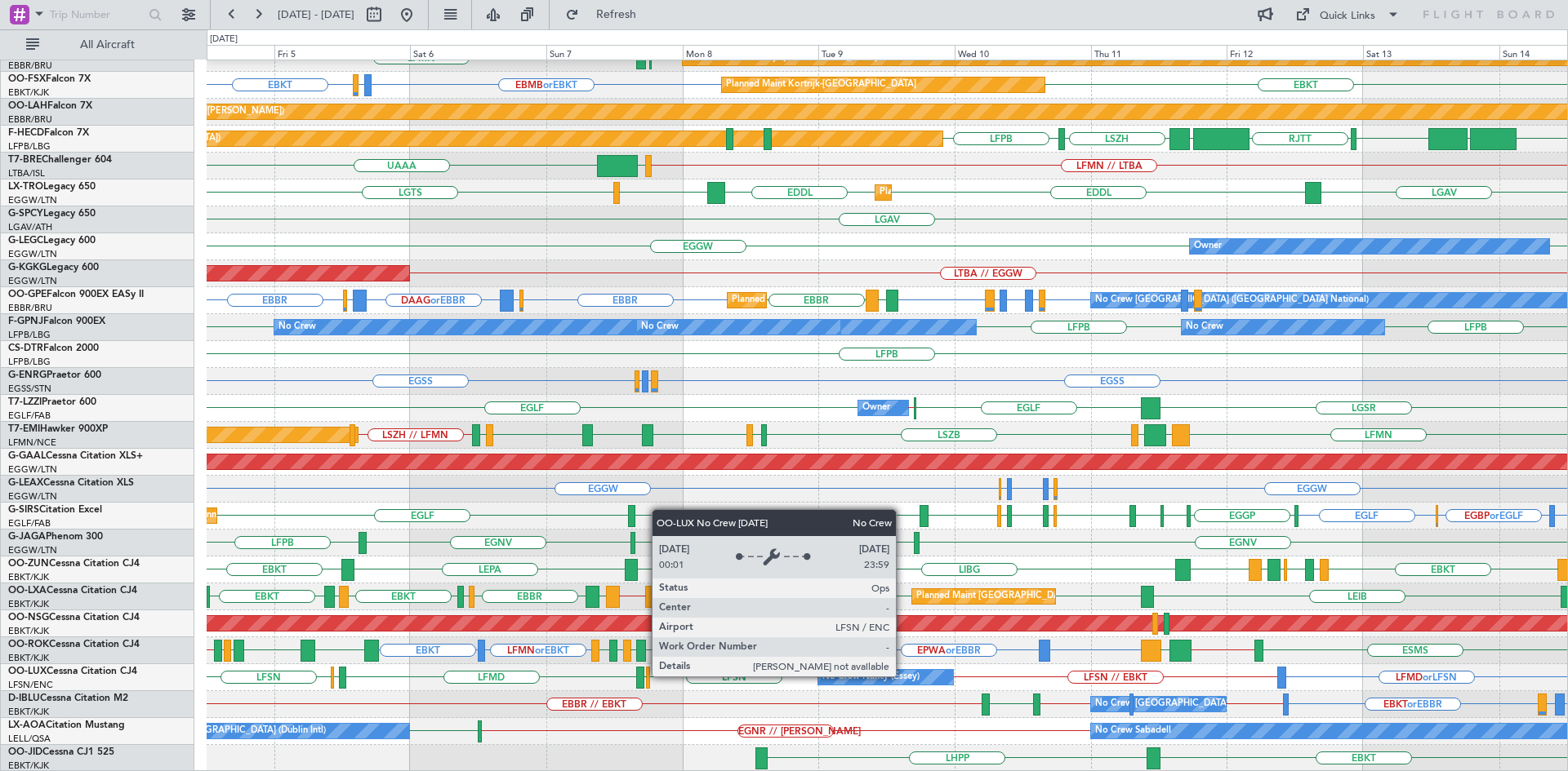
click at [903, 676] on div "No Crew Nancy (Essey)" at bounding box center [871, 677] width 97 height 25
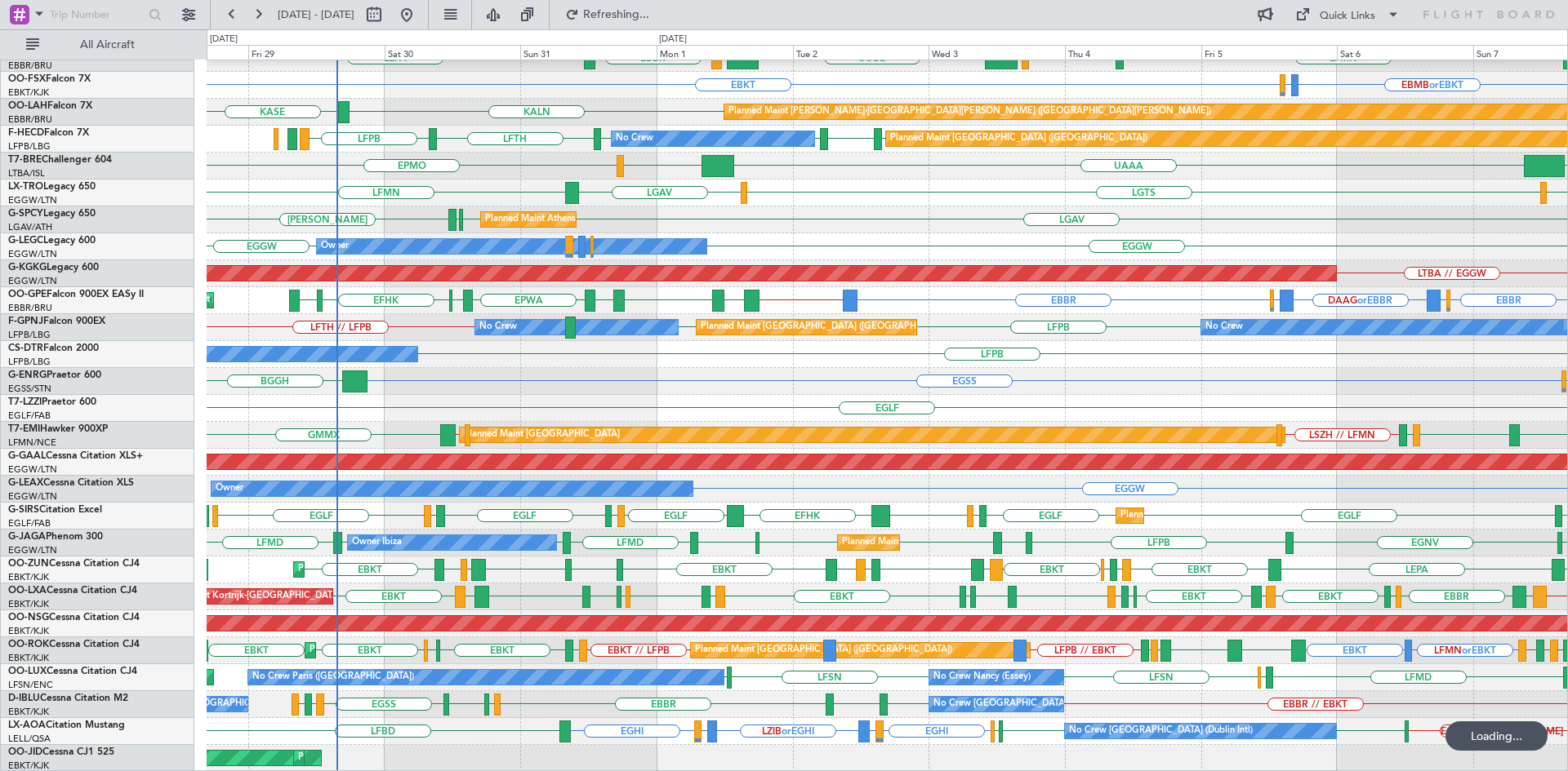
click at [898, 232] on div "Planned Maint Berlin (Brandenburg) EDDB KAUS KTEB KCMH EBLG EBBR LIRZ ELLX LEPA…" at bounding box center [887, 340] width 1360 height 862
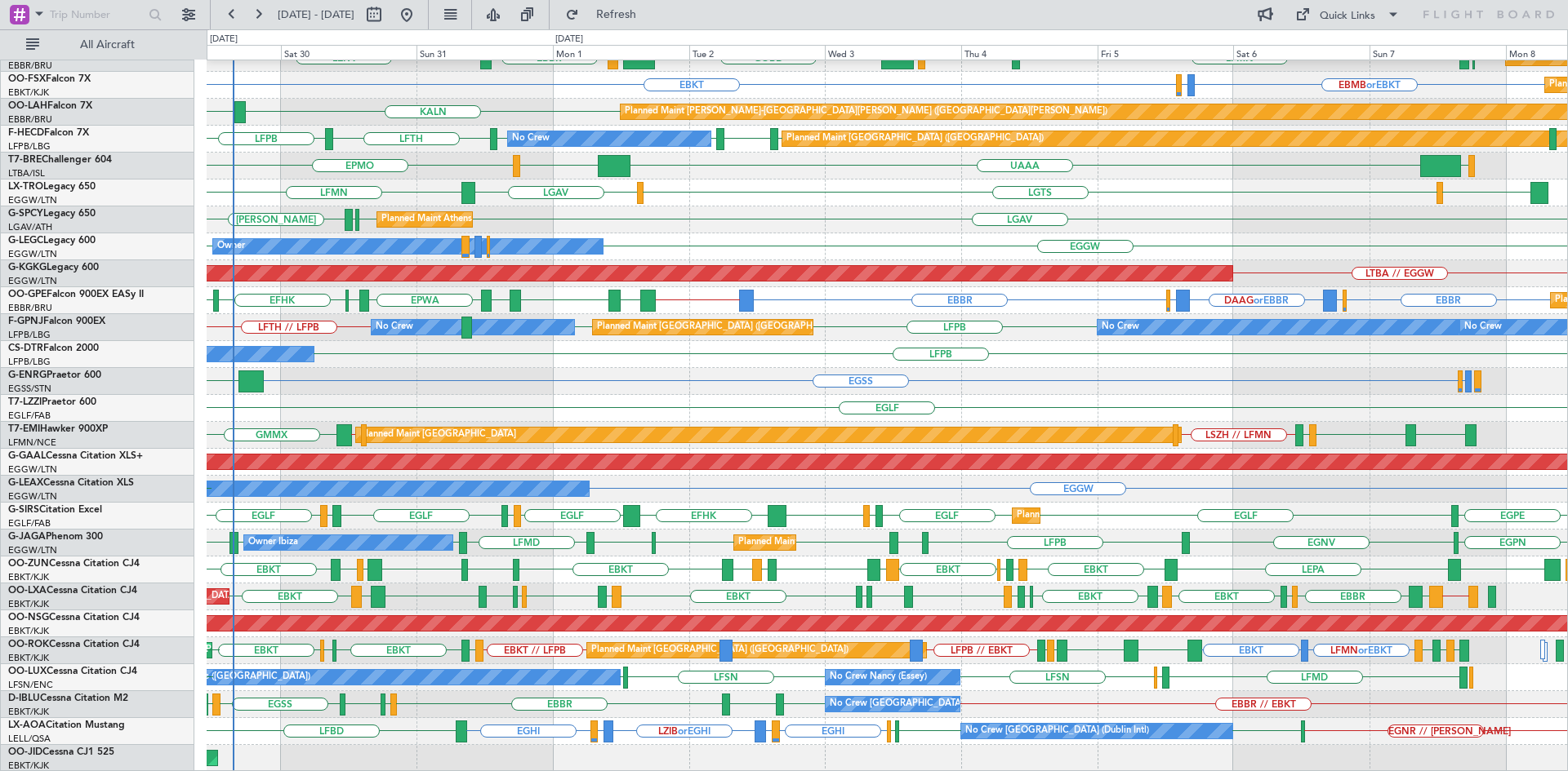
click at [927, 363] on div "EDDB KAUS KTEB KCMH EBLG EBBR LIRZ Planned Maint Berlin (Brandenburg) LEPA LFMN…" at bounding box center [887, 340] width 1360 height 862
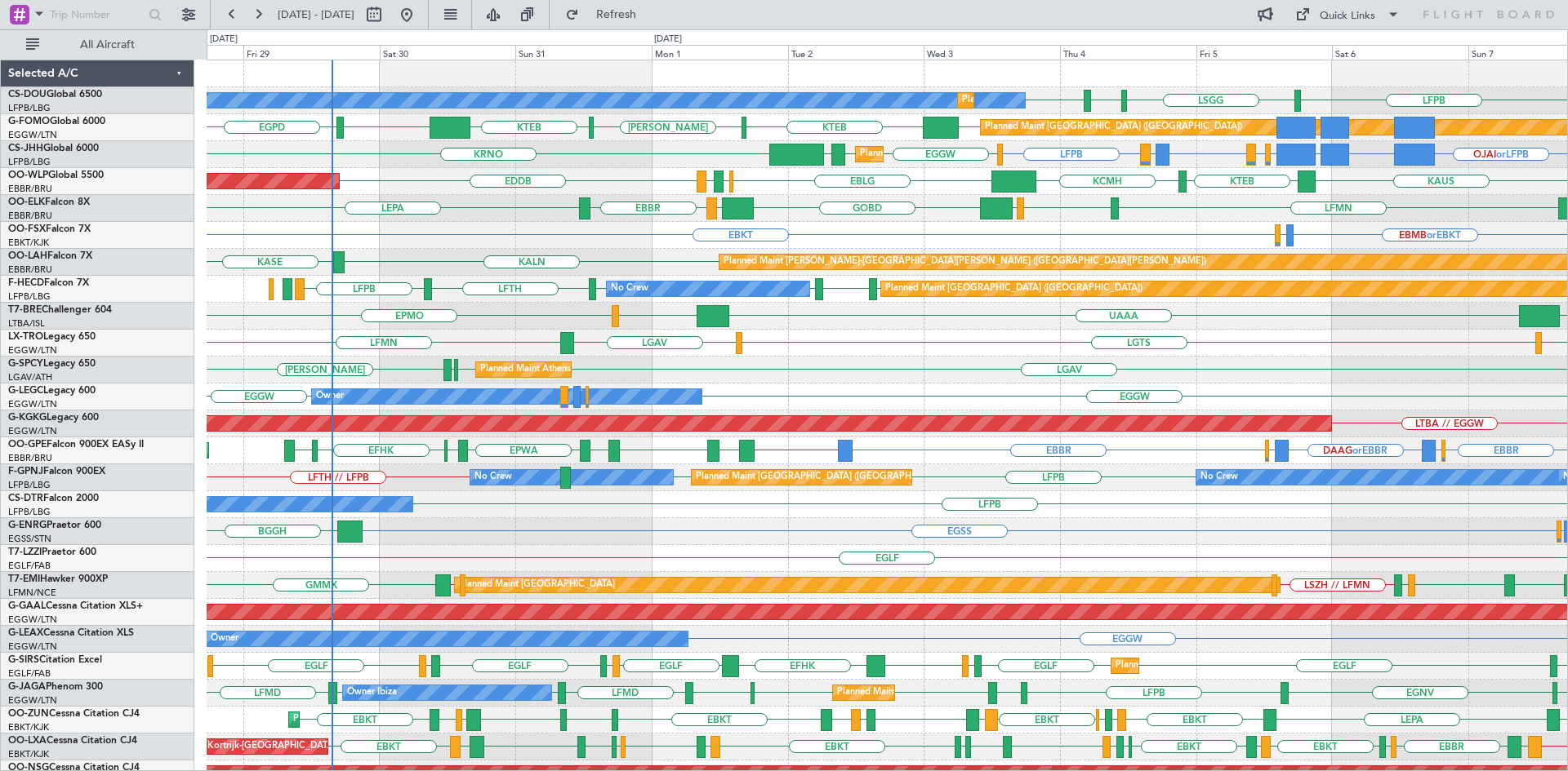
scroll to position [0, 0]
click at [832, 378] on div "Planned Maint Athens (Eleftherios Venizelos Intl) LGAV LGMK HEMM LGAV" at bounding box center [887, 370] width 1360 height 27
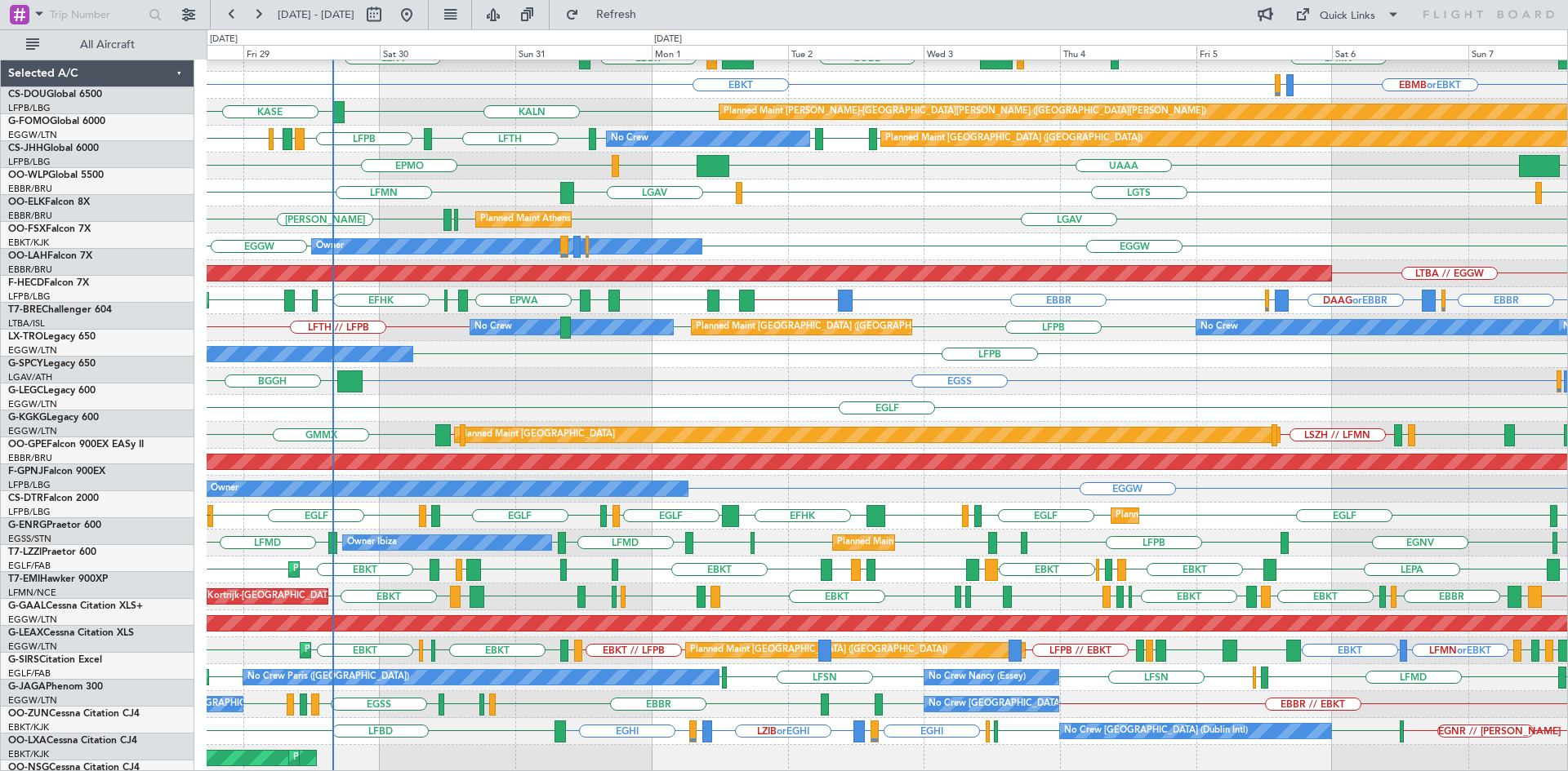
scroll to position [150, 0]
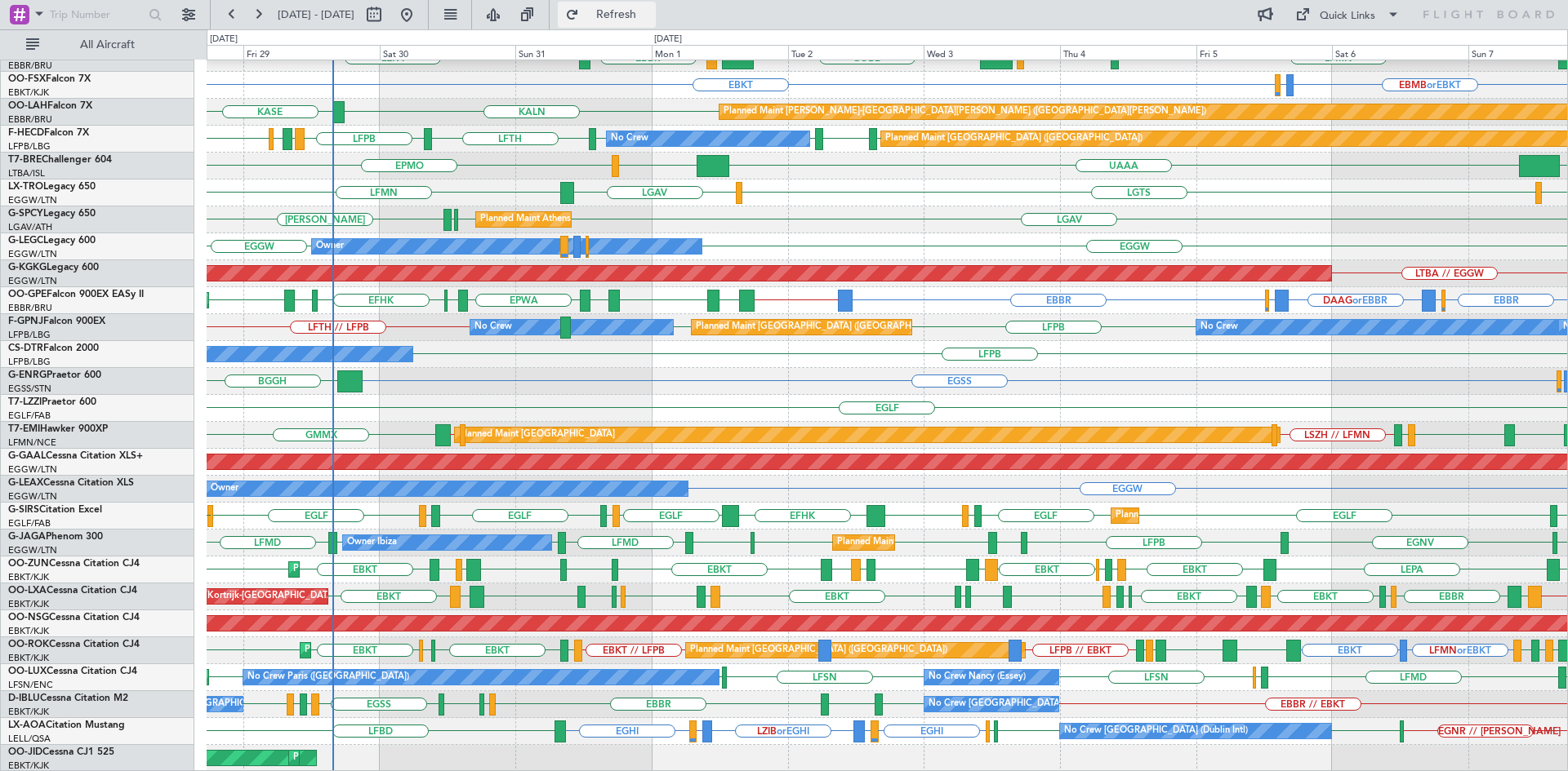
click at [644, 6] on button "Refresh" at bounding box center [606, 14] width 98 height 26
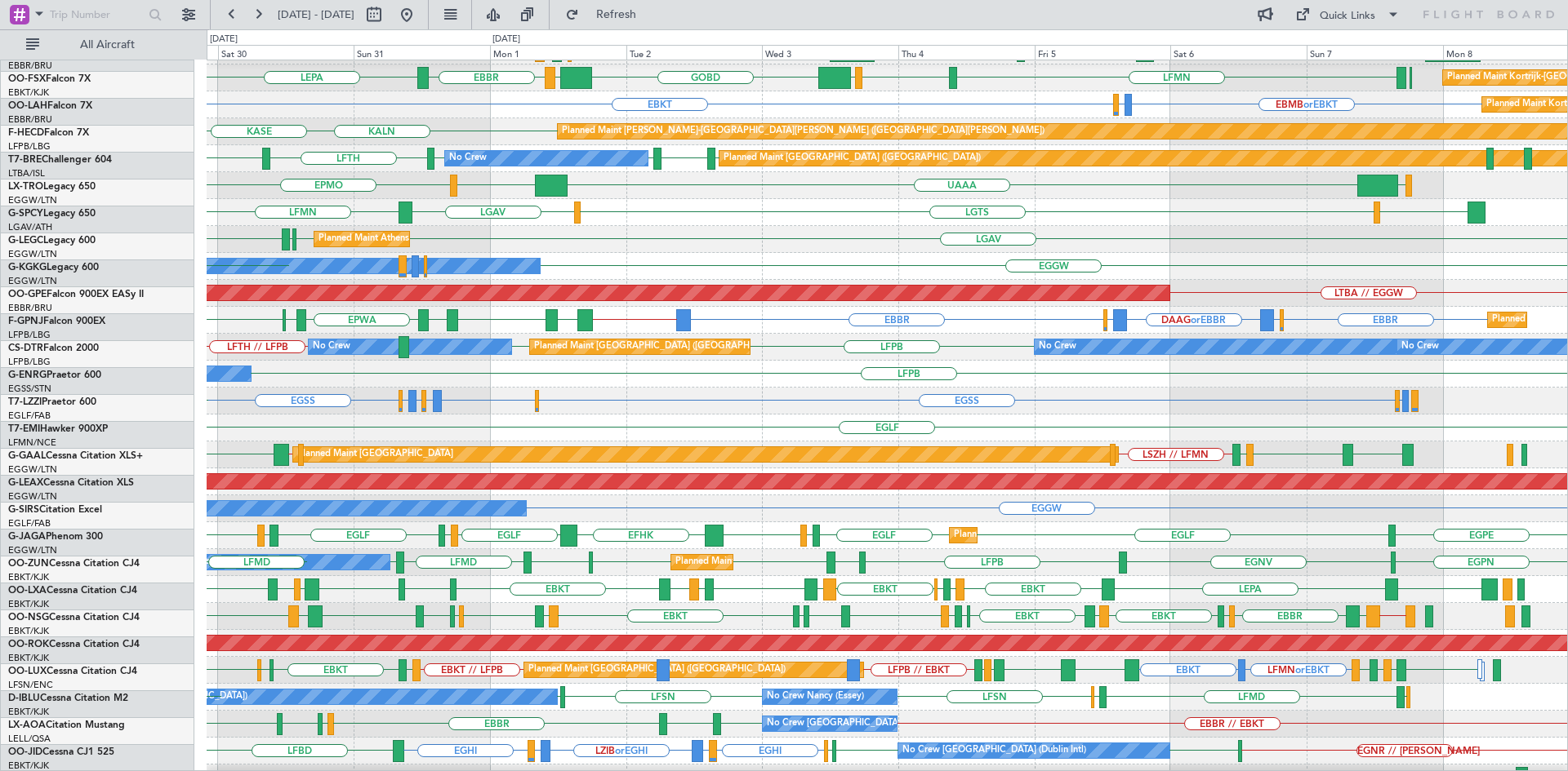
scroll to position [132, 0]
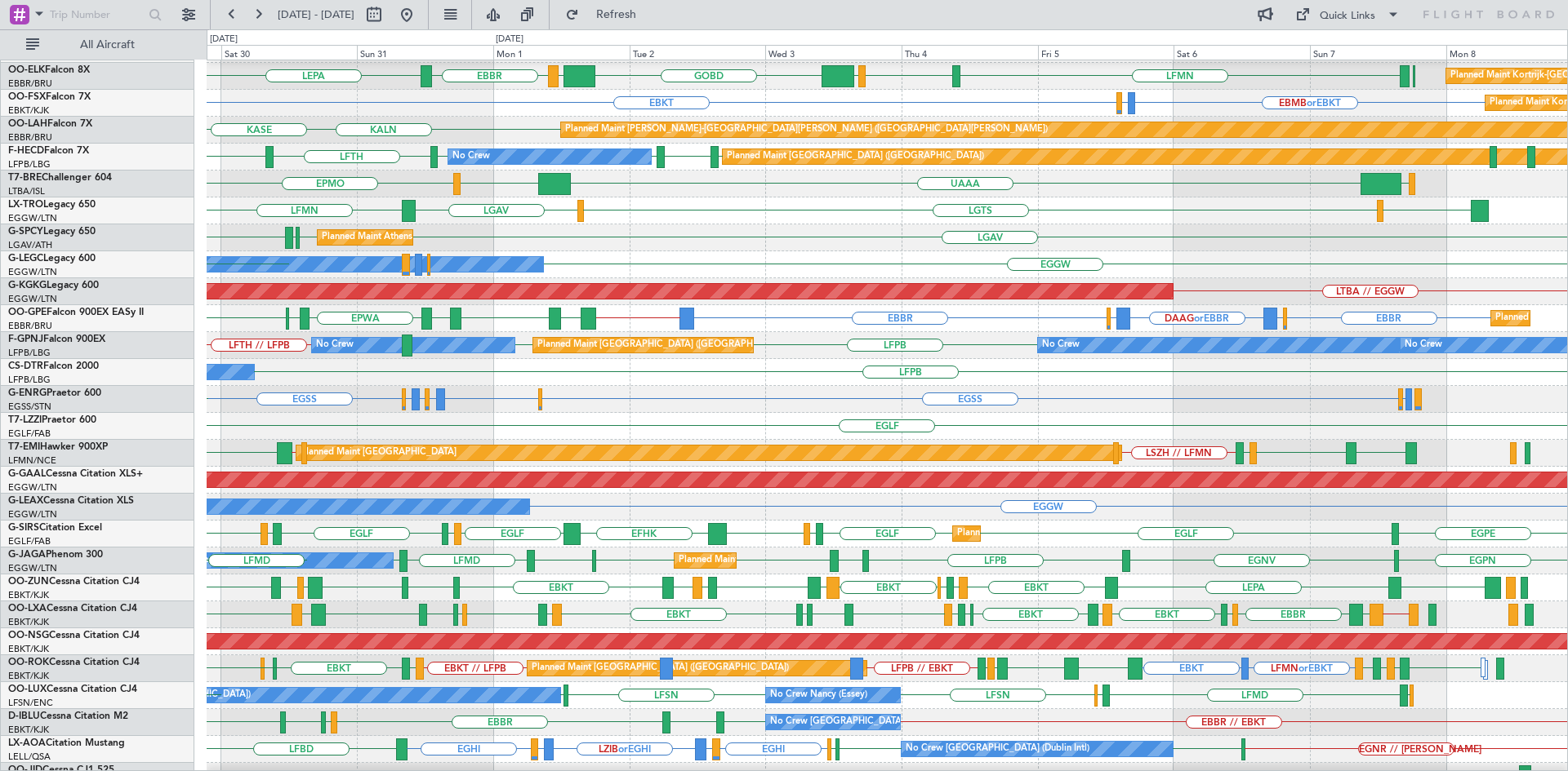
click at [1140, 386] on div "LFPB No Crew" at bounding box center [887, 373] width 1360 height 27
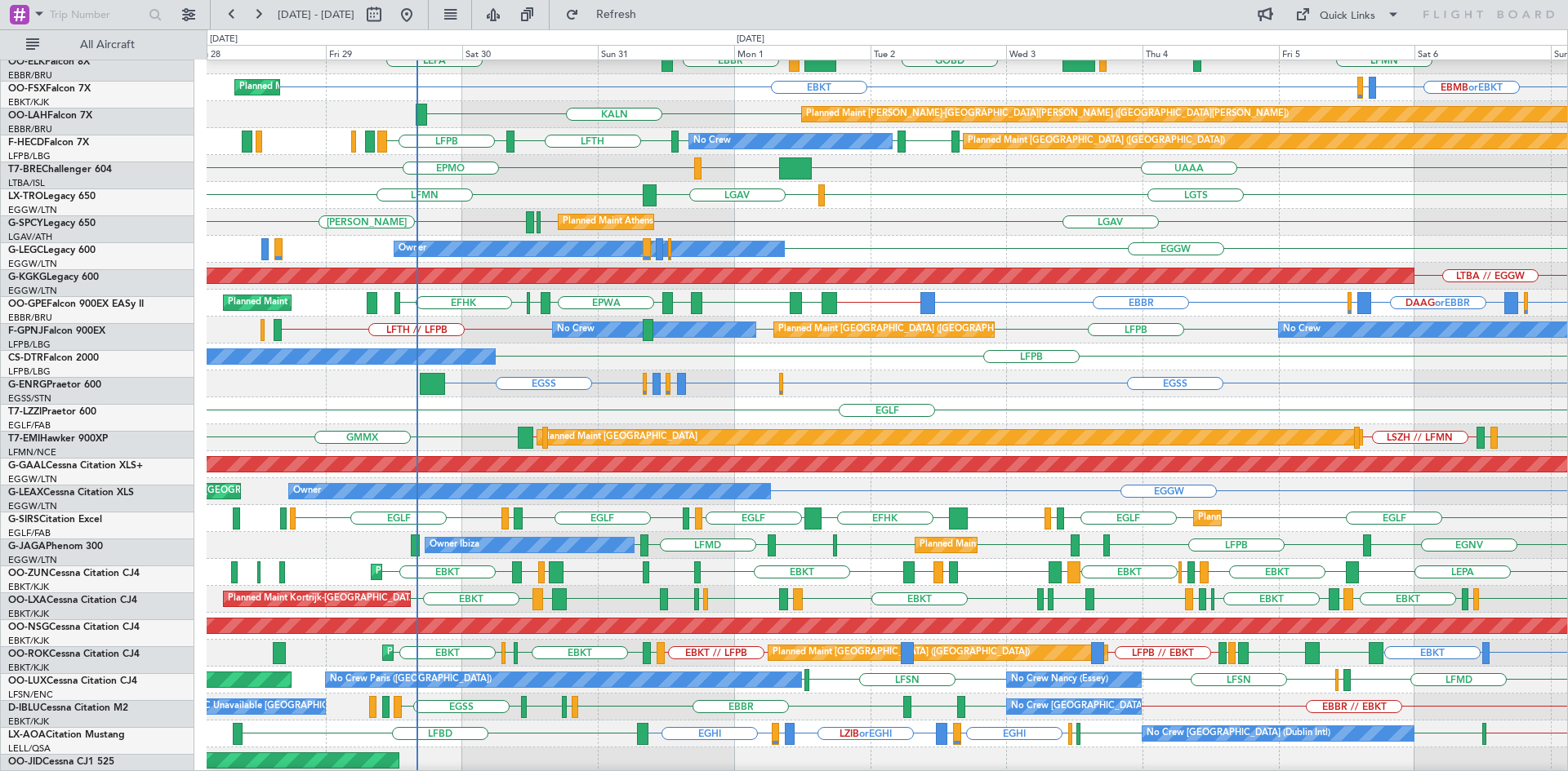
scroll to position [148, 0]
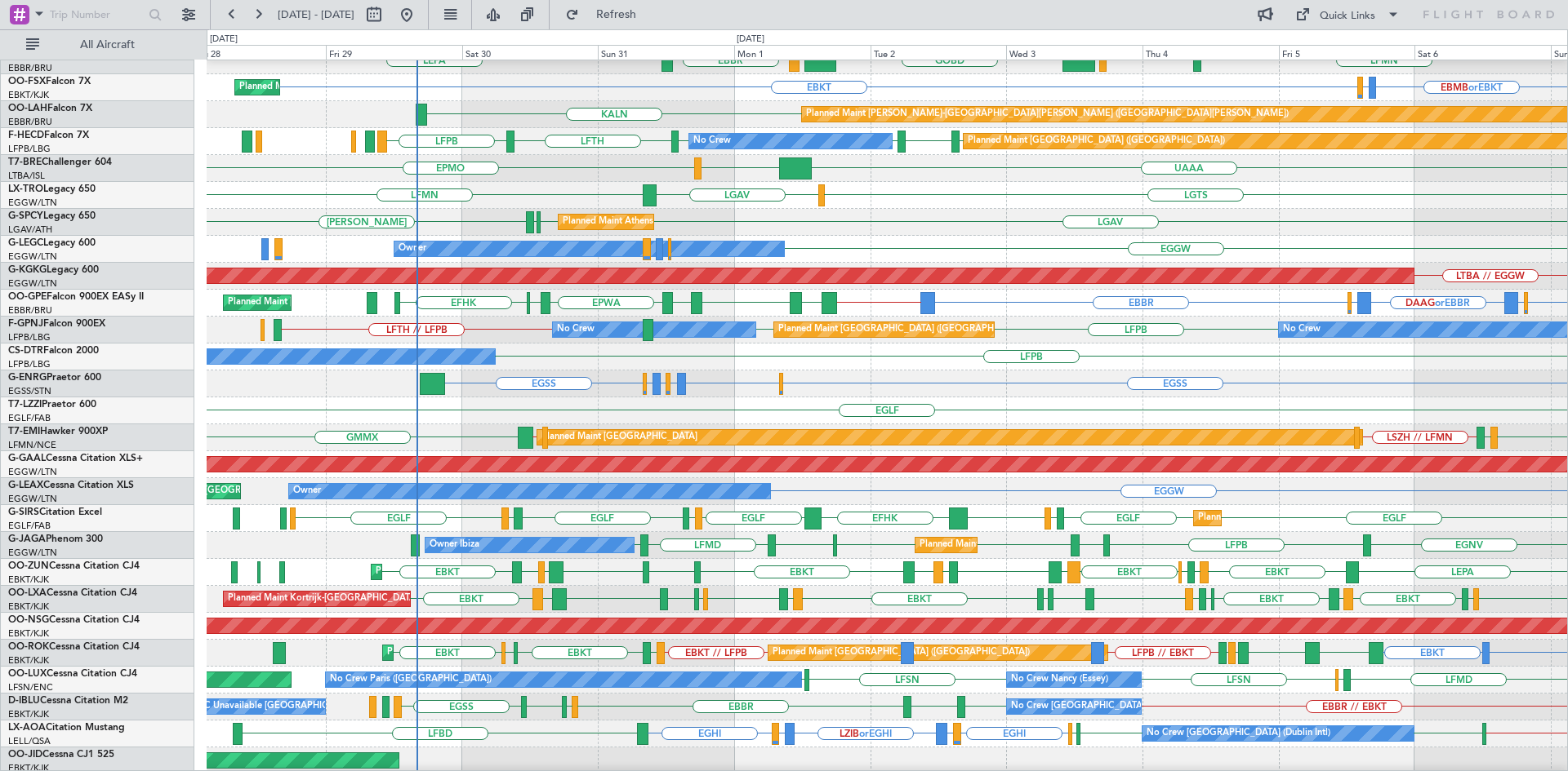
click at [593, 150] on div "LFPB EDDF LFPB LFPB LFTH LFPB Planned Maint Paris (Le Bourget) No Crew No Crew" at bounding box center [887, 142] width 1360 height 27
click at [649, 12] on span "Refresh" at bounding box center [616, 14] width 69 height 11
